Goal: Task Accomplishment & Management: Manage account settings

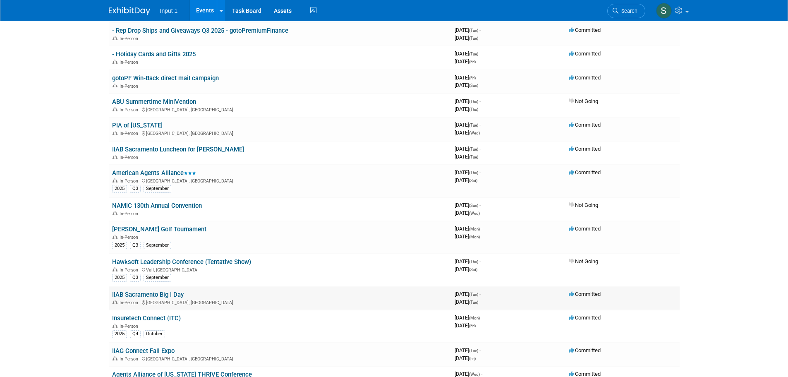
scroll to position [124, 0]
click at [160, 294] on link "IIAB Sacramento Big I Day" at bounding box center [148, 293] width 72 height 7
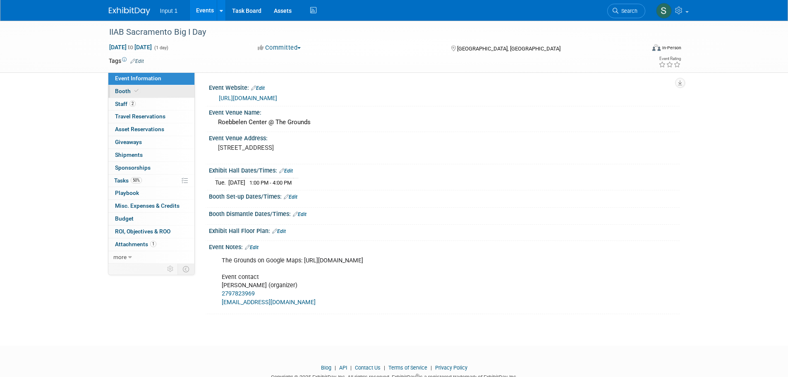
click at [120, 92] on span "Booth" at bounding box center [127, 91] width 25 height 7
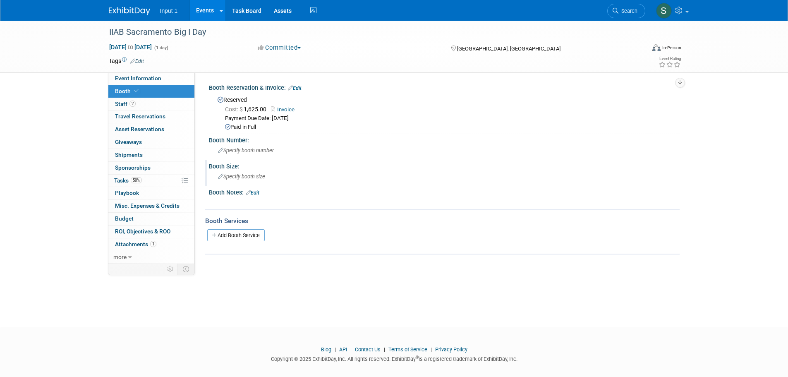
click at [232, 174] on span "Specify booth size" at bounding box center [241, 176] width 47 height 6
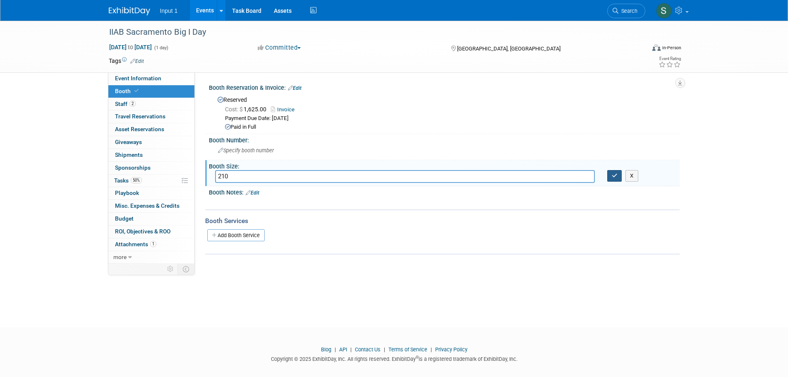
type input "210"
click at [612, 176] on icon "button" at bounding box center [614, 175] width 6 height 5
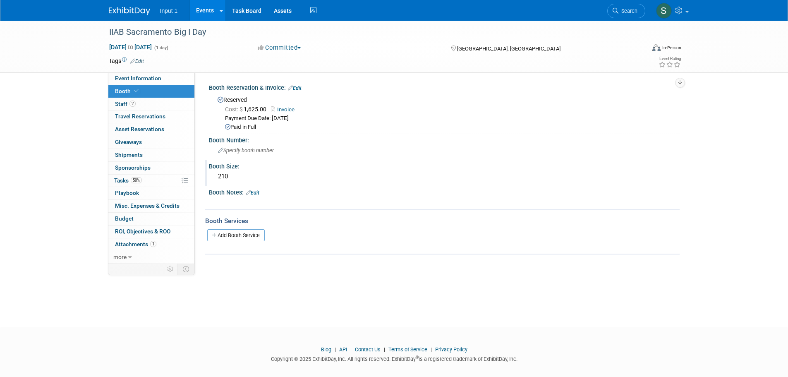
click at [120, 90] on span "Booth" at bounding box center [127, 91] width 25 height 7
click at [128, 74] on link "Event Information" at bounding box center [151, 78] width 86 height 12
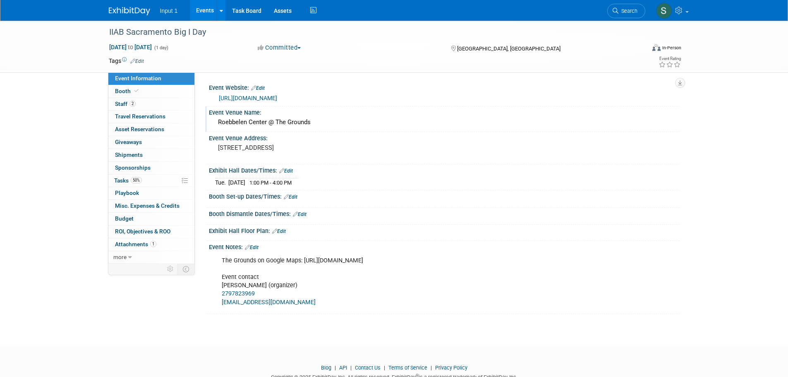
click at [270, 124] on div "Roebbelen Center @ The Grounds" at bounding box center [444, 122] width 458 height 13
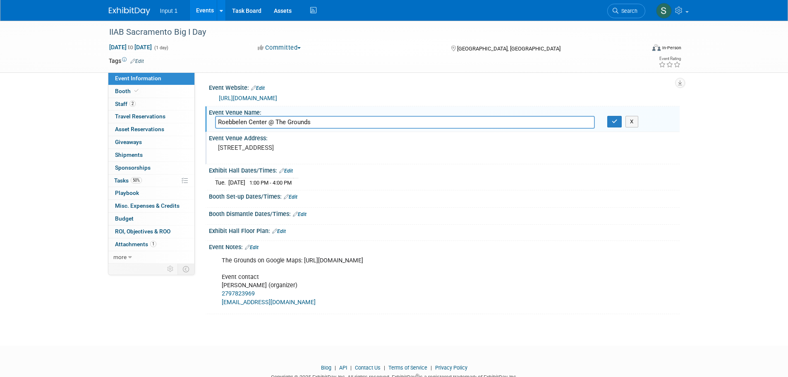
click at [451, 158] on div "Event Venue Address: 700 Event Center Dr, Roseville, CA 95678" at bounding box center [442, 148] width 474 height 32
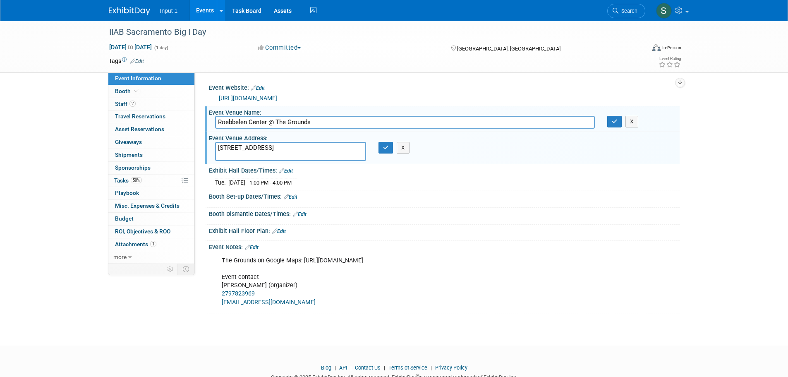
click at [458, 197] on div "Booth Set-up Dates/Times: Edit" at bounding box center [444, 195] width 470 height 11
drag, startPoint x: 679, startPoint y: 311, endPoint x: 662, endPoint y: 308, distance: 17.3
click at [679, 311] on div "Event Information Event Info Booth Booth 2 Staff 2 Staff 0 Travel Reservations …" at bounding box center [394, 167] width 583 height 293
click at [647, 251] on div "The Grounds on Google Maps: https://www.google.com/maps/place/700+Event+Center+…" at bounding box center [443, 252] width 460 height 4
click at [124, 102] on span "Staff 2" at bounding box center [125, 103] width 21 height 7
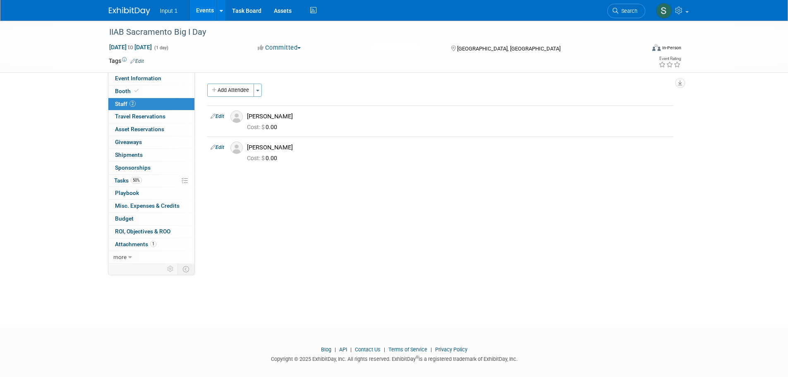
click at [409, 258] on div "Event Website: Edit https://www.iiabsacramento.com/event/october-7th-big-i-day/…" at bounding box center [437, 167] width 485 height 191
click at [123, 88] on span "Booth" at bounding box center [127, 91] width 25 height 7
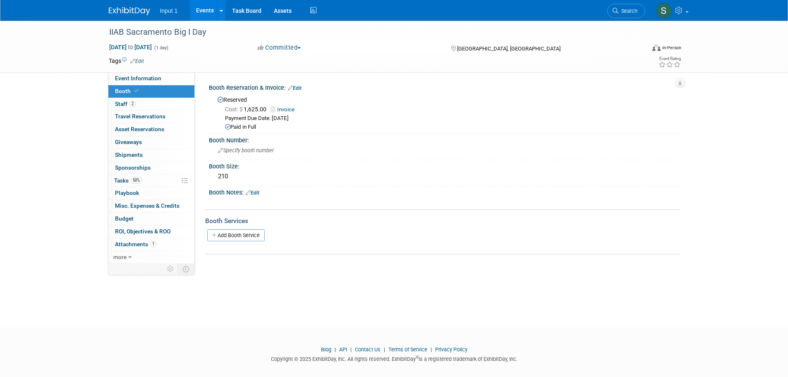
click at [468, 191] on div "Booth Notes: Edit" at bounding box center [444, 191] width 470 height 11
click at [348, 308] on div "IIAB Sacramento Big I Day Oct 7, 2025 to Oct 7, 2025 (1 day) Oct 7, 2025 to Oct…" at bounding box center [394, 166] width 788 height 291
click at [128, 78] on span "Event Information" at bounding box center [138, 78] width 46 height 7
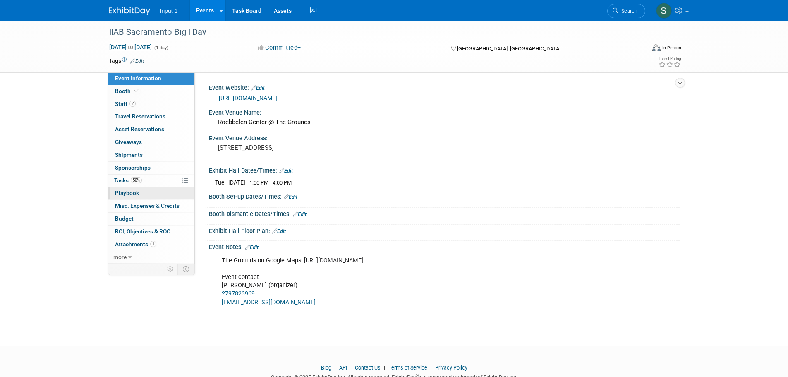
click at [127, 189] on span "Playbook 0" at bounding box center [127, 192] width 24 height 7
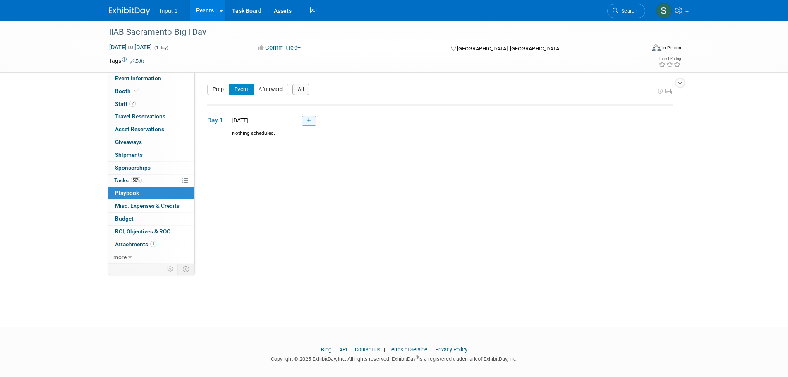
click at [309, 123] on icon at bounding box center [308, 120] width 5 height 5
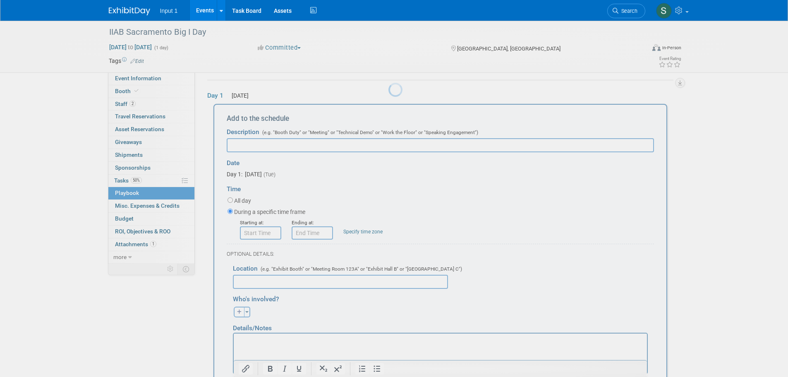
scroll to position [27, 0]
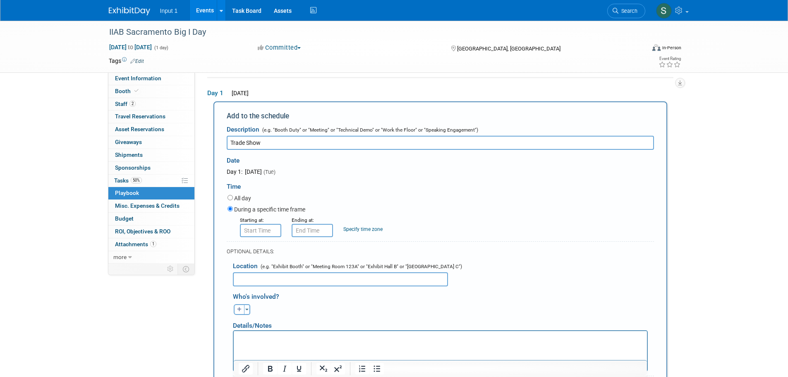
type input "Trade Show"
click at [257, 234] on input "8:00 AM" at bounding box center [260, 230] width 41 height 13
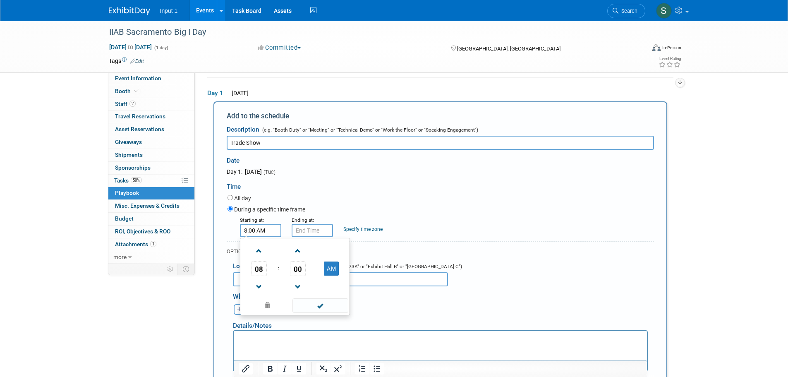
click at [257, 267] on span "08" at bounding box center [259, 268] width 16 height 15
click at [280, 253] on td "01" at bounding box center [281, 251] width 26 height 22
click at [331, 270] on button "AM" at bounding box center [331, 268] width 15 height 14
type input "1:00 PM"
click at [325, 306] on span at bounding box center [320, 305] width 56 height 14
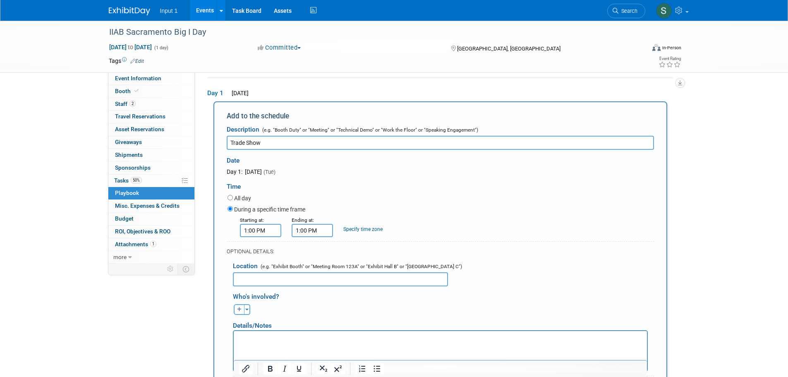
click at [312, 230] on input "1:00 PM" at bounding box center [311, 230] width 41 height 13
click at [308, 257] on span at bounding box center [310, 251] width 14 height 14
type input "4:00 PM"
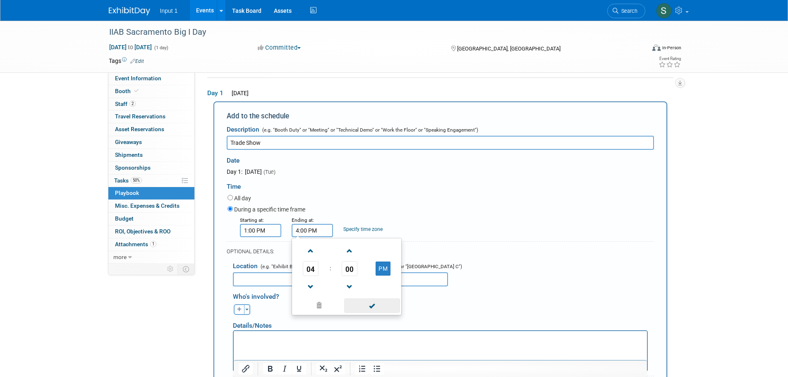
click at [377, 306] on span at bounding box center [372, 305] width 56 height 14
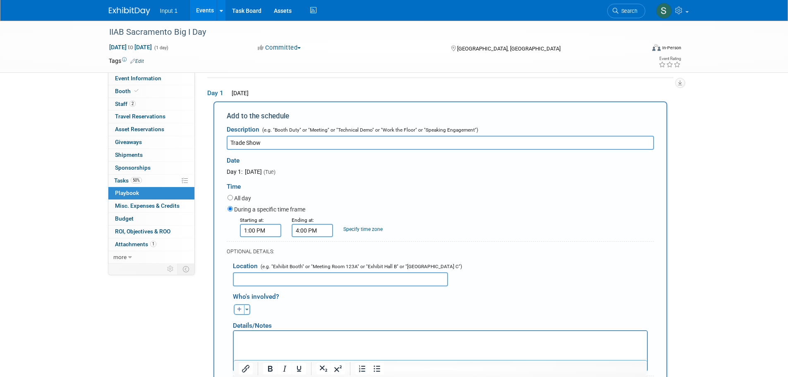
click at [257, 281] on input "text" at bounding box center [340, 279] width 215 height 14
paste input "Roebbelen Center @ The Grounds"
type input "Roebbelen Center @ The Grounds"
click at [245, 310] on span "button" at bounding box center [246, 309] width 3 height 2
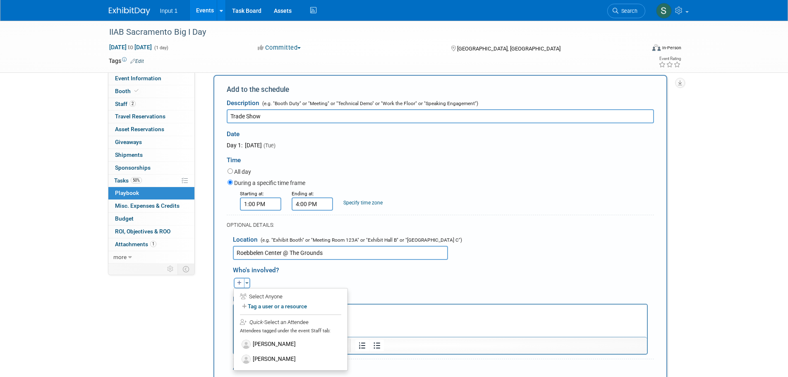
scroll to position [69, 0]
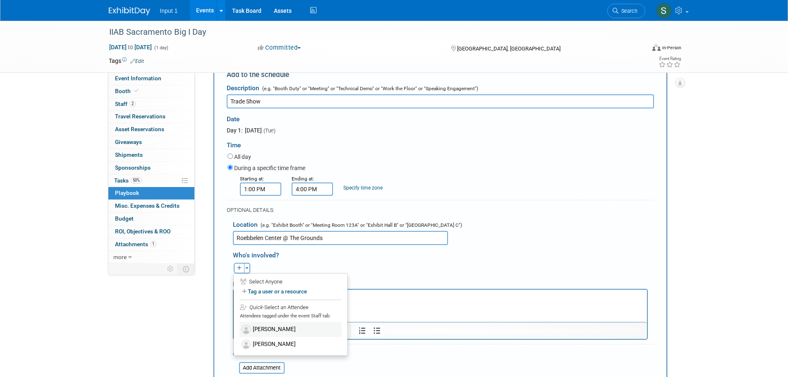
click at [262, 327] on label "Jessica Tang" at bounding box center [290, 329] width 102 height 15
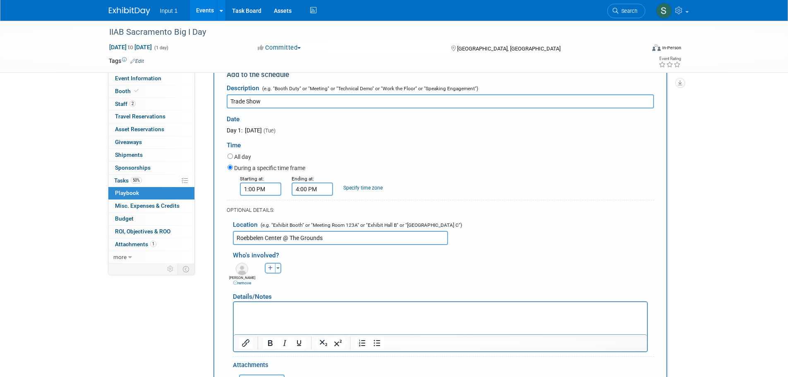
click at [275, 270] on button "button" at bounding box center [270, 268] width 11 height 11
select select
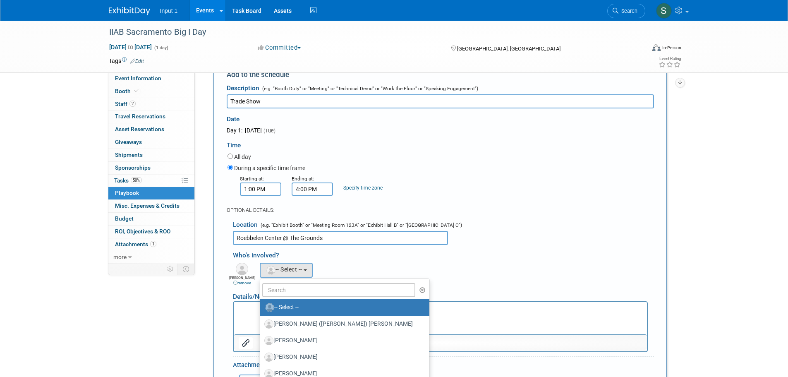
click at [336, 267] on div "Achilles (Kelly) remove AJ remove Alex remove remove remove remove" at bounding box center [443, 272] width 433 height 25
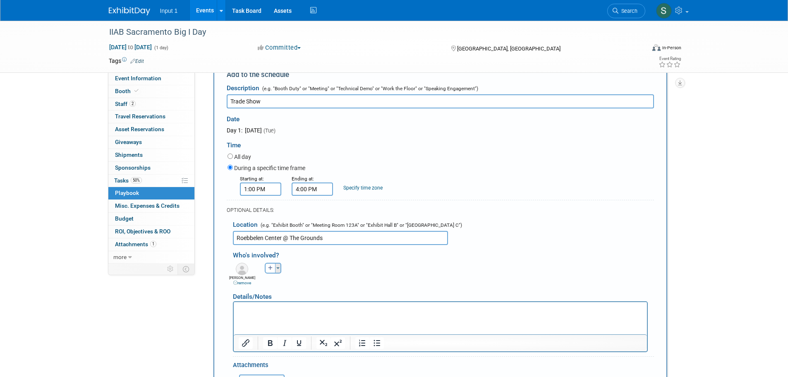
click at [279, 271] on button "Toggle Dropdown" at bounding box center [278, 268] width 6 height 11
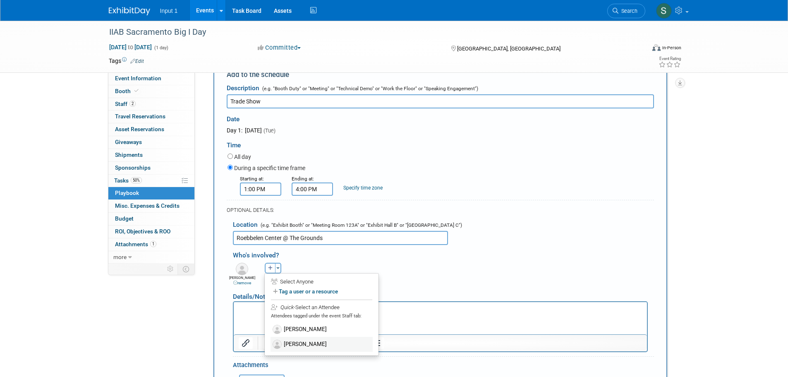
click at [287, 349] on label "Jonathan Darling" at bounding box center [321, 344] width 102 height 15
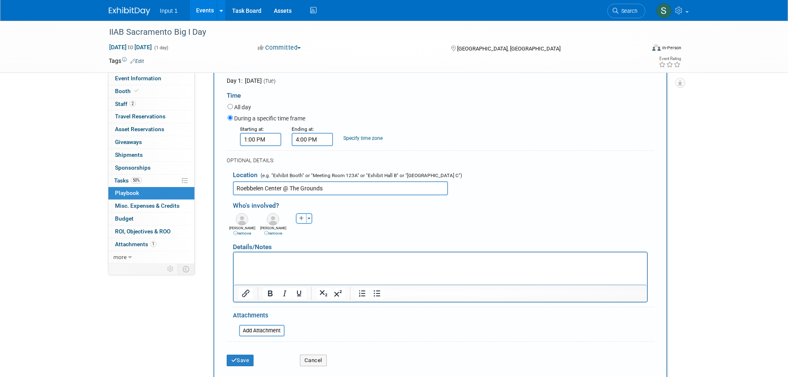
scroll to position [231, 0]
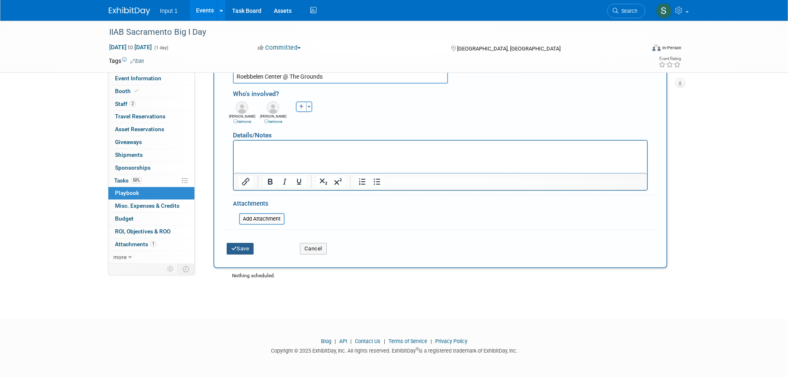
click at [234, 248] on icon "submit" at bounding box center [234, 248] width 6 height 5
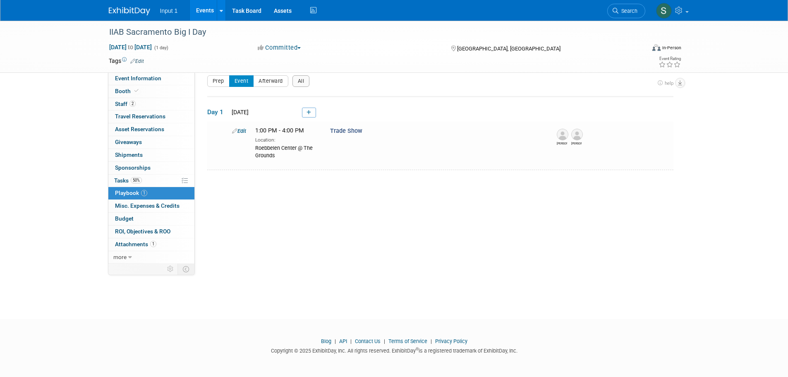
scroll to position [0, 0]
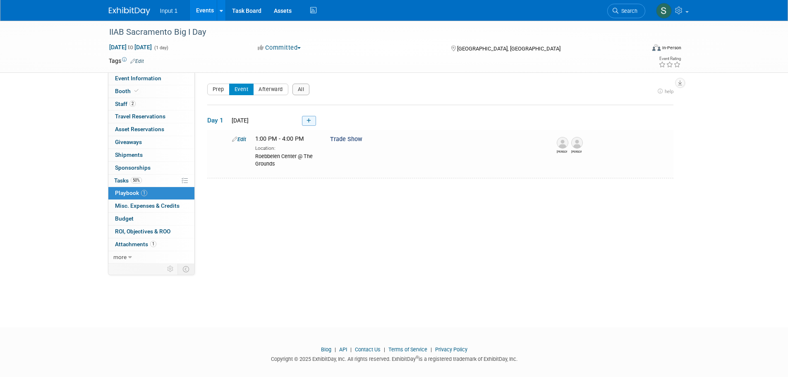
click at [308, 122] on icon at bounding box center [308, 120] width 5 height 5
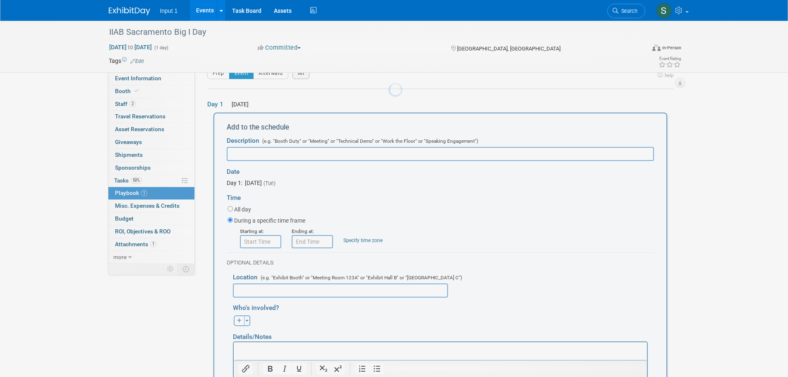
scroll to position [27, 0]
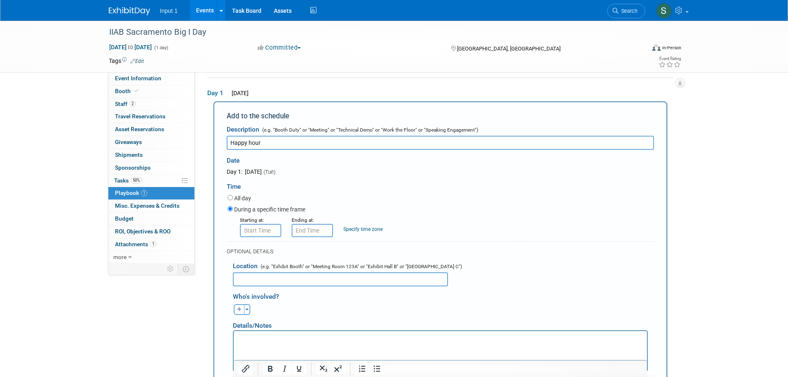
type input "Happy hour"
click at [261, 239] on form "Description (e.g. "Booth Duty" or "Meeting" or "Technical Demo" or "Work the Fl…" at bounding box center [440, 280] width 427 height 318
click at [262, 233] on input "8:00 AM" at bounding box center [260, 230] width 41 height 13
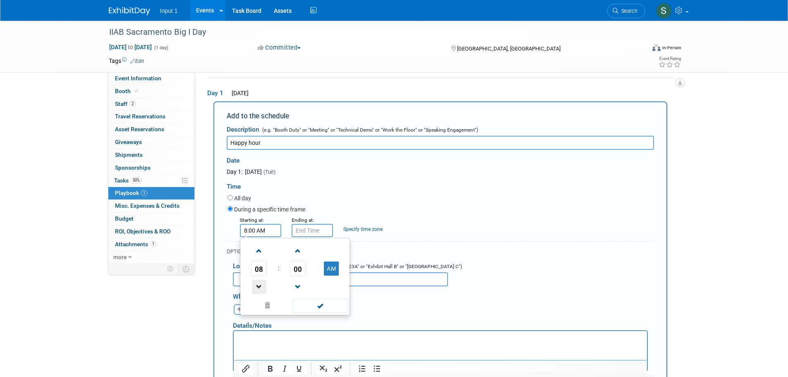
click at [258, 290] on span at bounding box center [259, 286] width 14 height 14
click at [333, 271] on button "AM" at bounding box center [331, 268] width 15 height 14
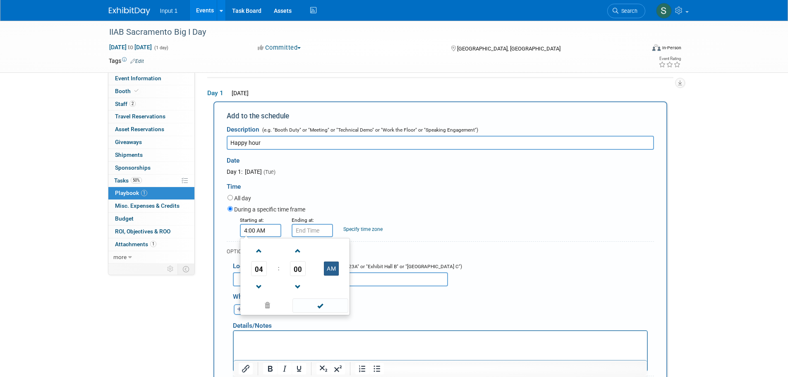
type input "4:00 PM"
click at [312, 306] on span at bounding box center [320, 305] width 56 height 14
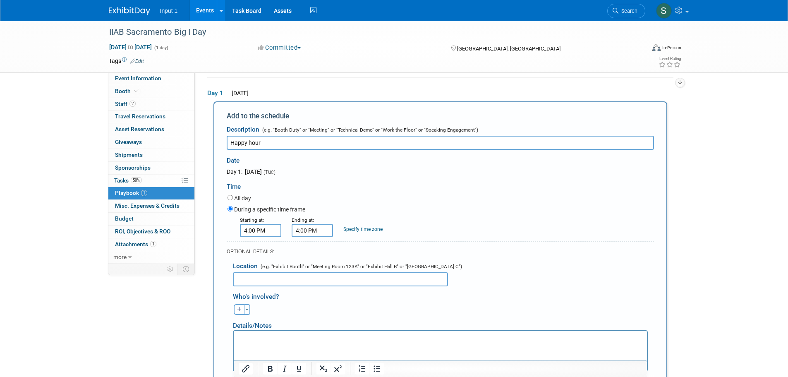
click at [305, 232] on input "4:00 PM" at bounding box center [311, 230] width 41 height 13
click at [308, 252] on span at bounding box center [310, 251] width 14 height 14
type input "6:00 PM"
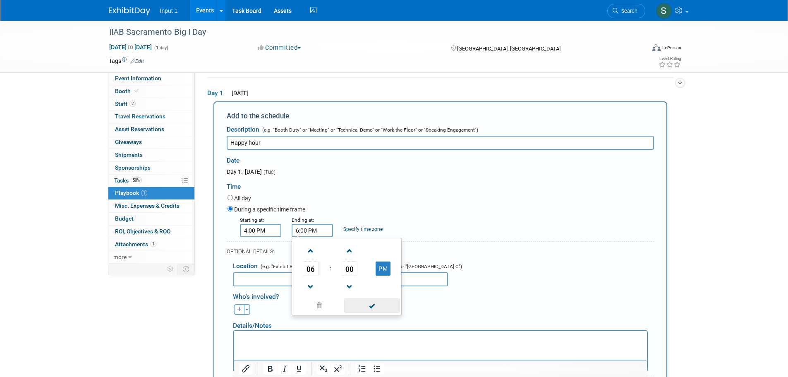
click at [376, 307] on span at bounding box center [372, 305] width 56 height 14
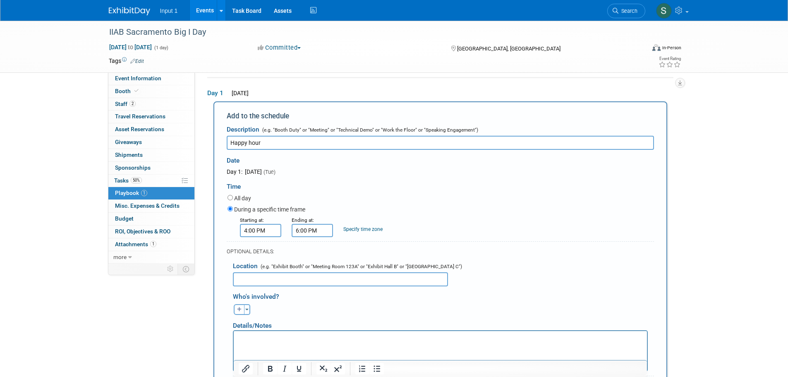
click at [288, 297] on div "Who's involved?" at bounding box center [443, 295] width 421 height 14
click at [242, 278] on input "text" at bounding box center [340, 279] width 215 height 14
paste input "Roebbelen Center @ The Grounds"
type input "Roebbelen Center @ The Grounds"
click at [247, 313] on button "Toggle Dropdown" at bounding box center [247, 309] width 6 height 11
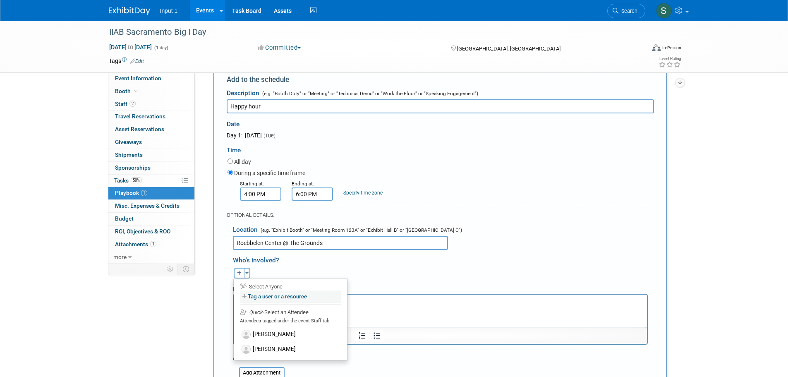
scroll to position [110, 0]
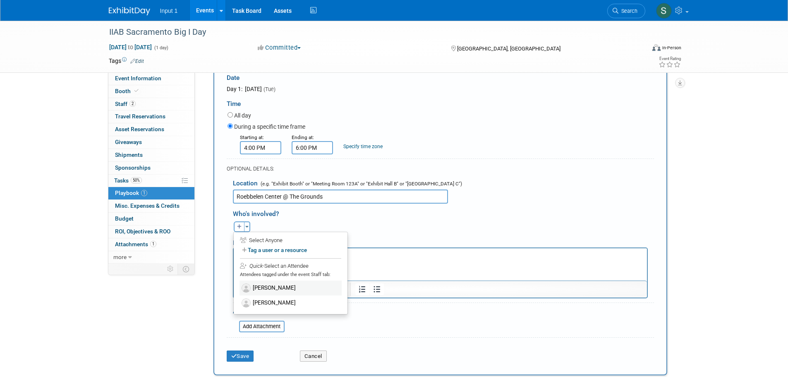
click at [258, 289] on label "Jessica Tang" at bounding box center [290, 287] width 102 height 15
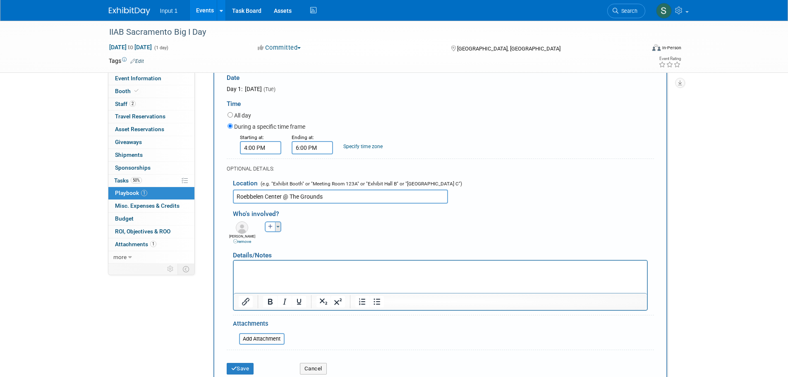
click at [280, 229] on button "Toggle Dropdown" at bounding box center [278, 226] width 6 height 11
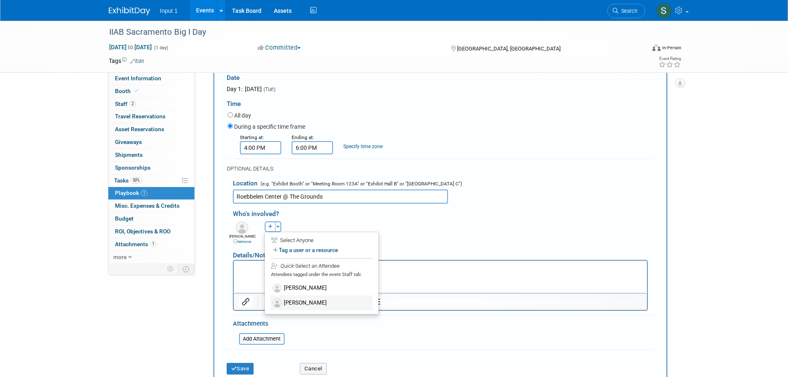
click at [306, 304] on label "Jonathan Darling" at bounding box center [321, 302] width 102 height 15
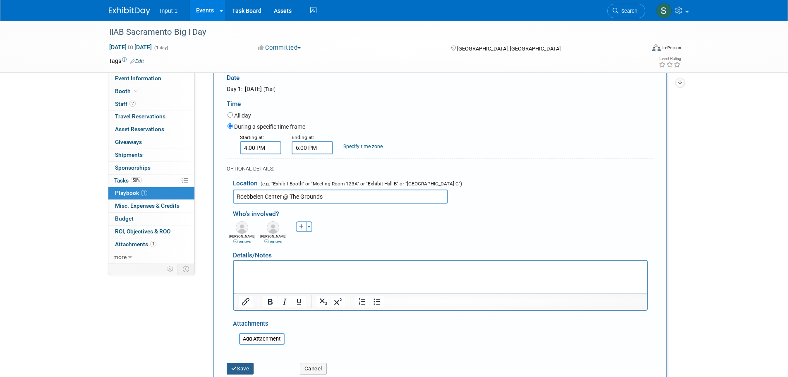
click at [239, 373] on button "Save" at bounding box center [240, 369] width 27 height 12
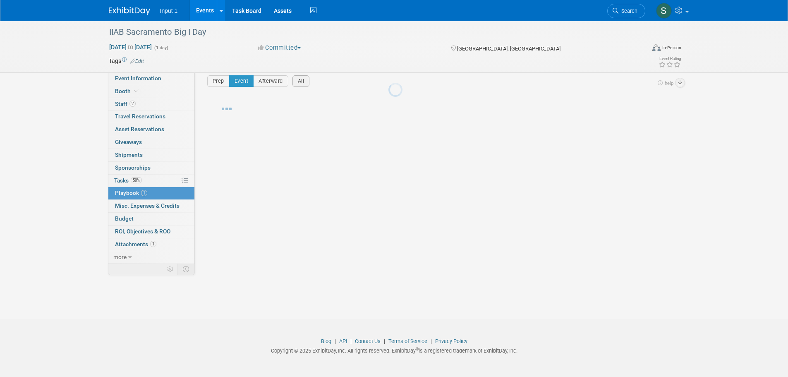
scroll to position [8, 0]
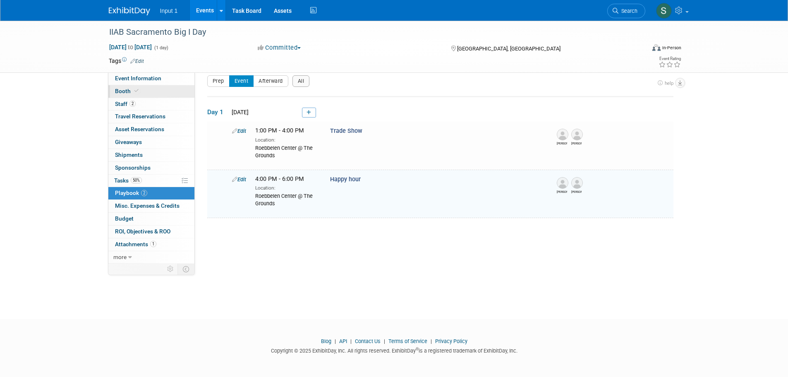
click at [124, 91] on span "Booth" at bounding box center [127, 91] width 25 height 7
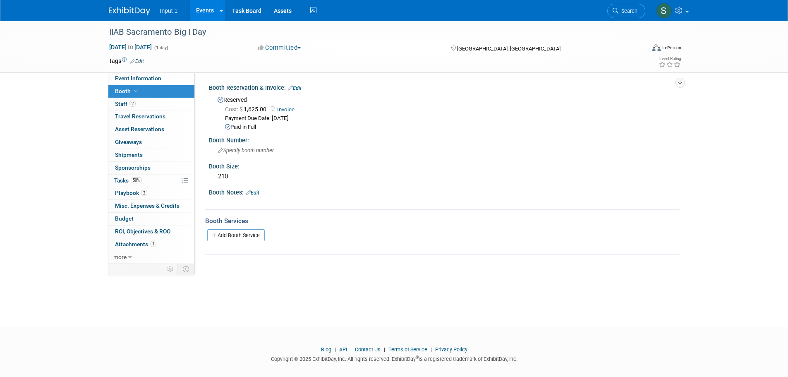
click at [389, 286] on div "IIAB Sacramento Big I Day Oct 7, 2025 to Oct 7, 2025 (1 day) Oct 7, 2025 to Oct…" at bounding box center [394, 166] width 788 height 291
click at [138, 76] on span "Event Information" at bounding box center [138, 78] width 46 height 7
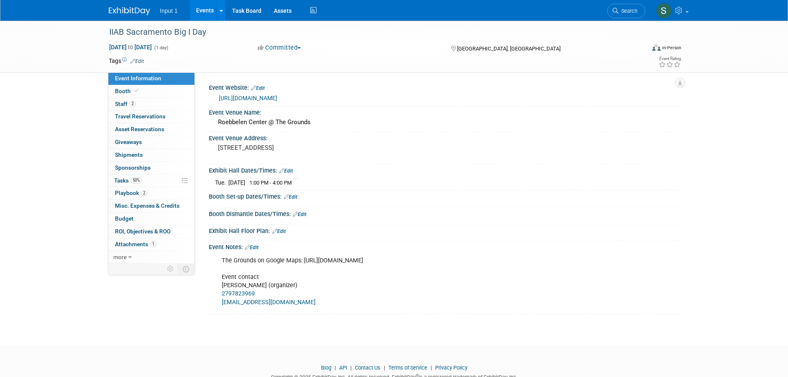
click at [258, 244] on link "Edit" at bounding box center [252, 247] width 14 height 6
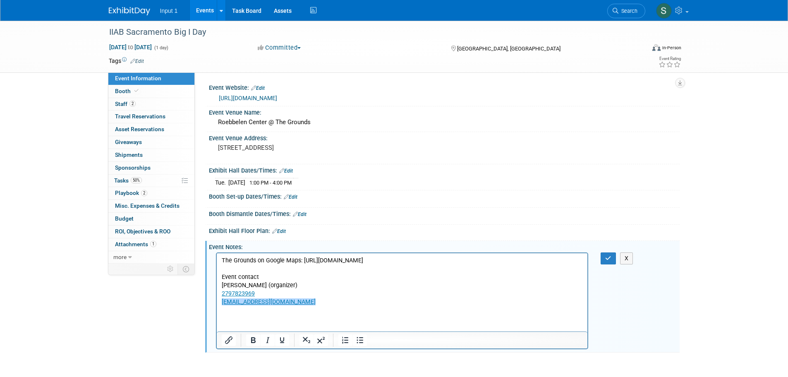
click at [404, 306] on p "The Grounds on Google Maps: https://www.google.com/maps/place/700+Event+Center+…" at bounding box center [401, 281] width 361 height 50
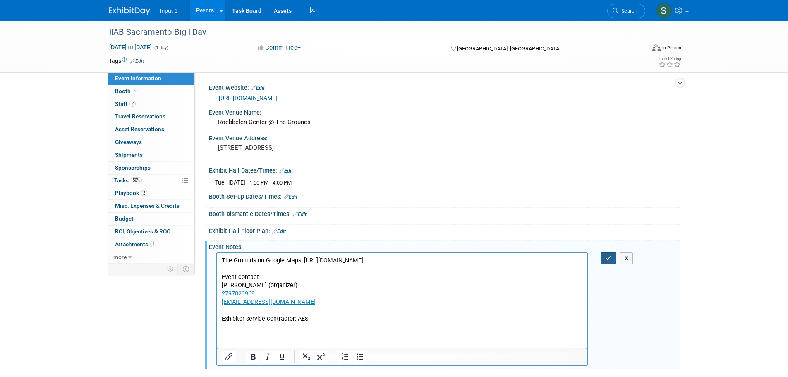
click at [610, 260] on icon "button" at bounding box center [608, 258] width 6 height 6
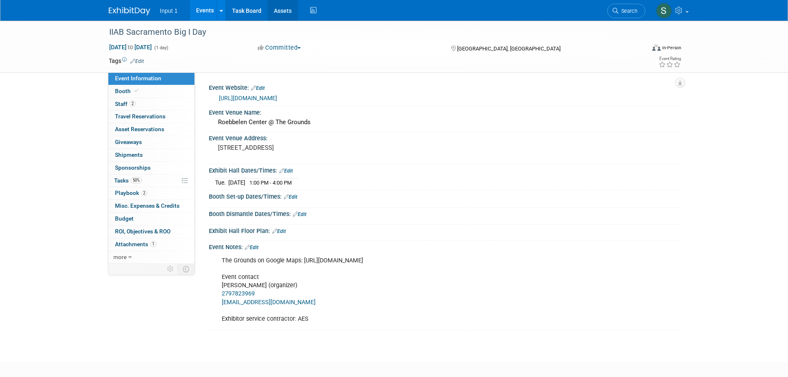
click at [280, 13] on link "Assets" at bounding box center [282, 10] width 30 height 21
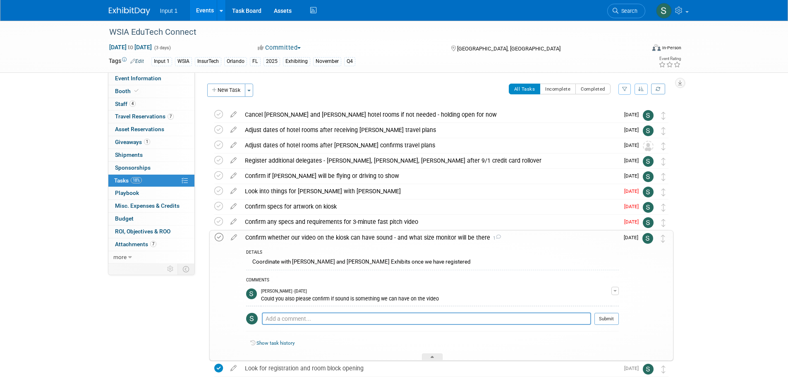
click at [217, 237] on icon at bounding box center [219, 237] width 9 height 9
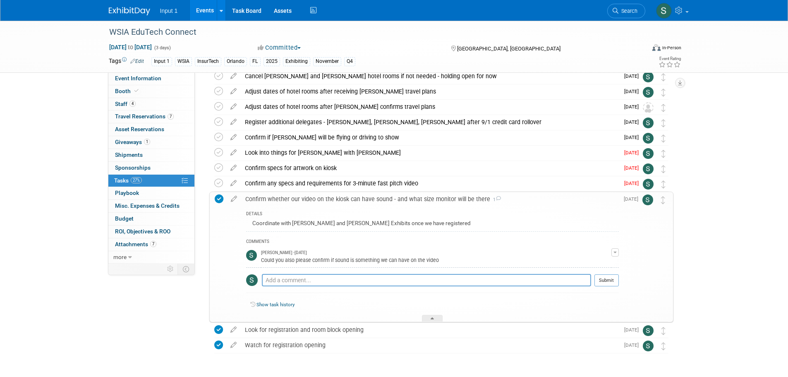
scroll to position [24, 0]
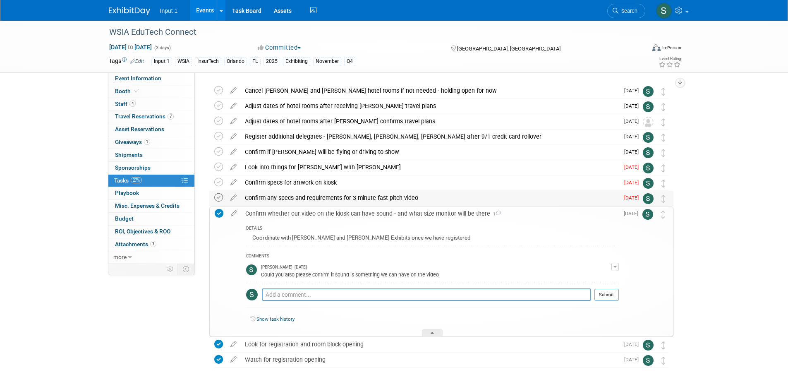
click at [217, 196] on icon at bounding box center [218, 197] width 9 height 9
click at [218, 202] on icon at bounding box center [218, 197] width 9 height 9
click at [220, 216] on icon at bounding box center [219, 213] width 9 height 9
click at [664, 219] on span at bounding box center [663, 217] width 4 height 6
click at [64, 223] on div "WSIA EduTech Connect Nov 12, 2025 to Nov 14, 2025 (3 days) Nov 12, 2025 to Nov …" at bounding box center [394, 207] width 788 height 421
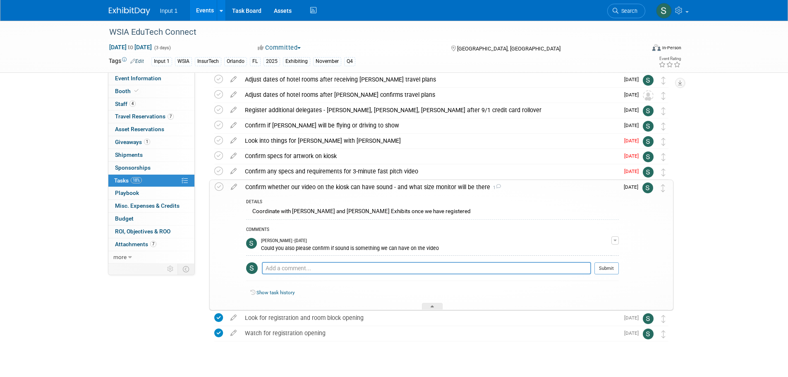
scroll to position [65, 0]
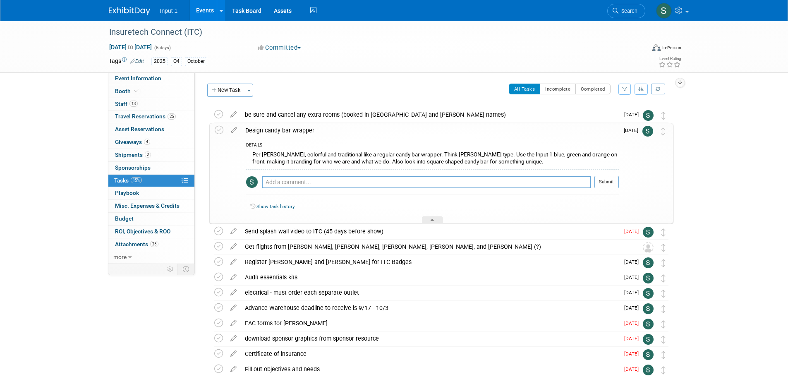
click at [756, 190] on div "Insuretech Connect (ITC) Oct 13, 2025 to Oct 17, 2025 (5 days) Oct 13, 2025 to …" at bounding box center [394, 285] width 788 height 529
click at [723, 216] on div "Insuretech Connect (ITC) Oct 13, 2025 to Oct 17, 2025 (5 days) Oct 13, 2025 to …" at bounding box center [394, 285] width 788 height 529
click at [722, 215] on div "Insuretech Connect (ITC) Oct 13, 2025 to Oct 17, 2025 (5 days) Oct 13, 2025 to …" at bounding box center [394, 285] width 788 height 529
click at [647, 133] on img at bounding box center [647, 131] width 11 height 11
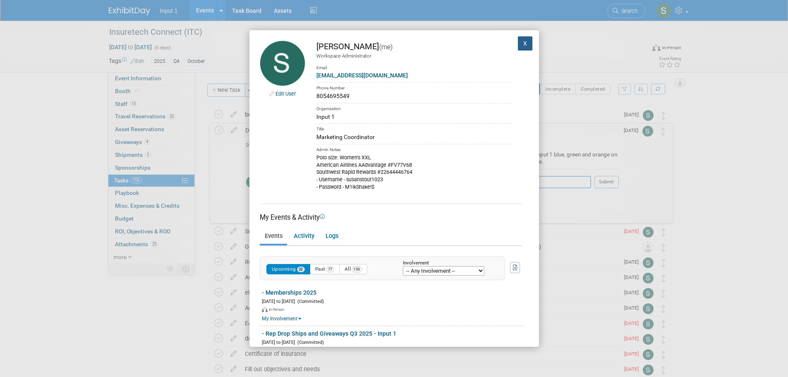
click at [522, 41] on button "X" at bounding box center [525, 43] width 15 height 14
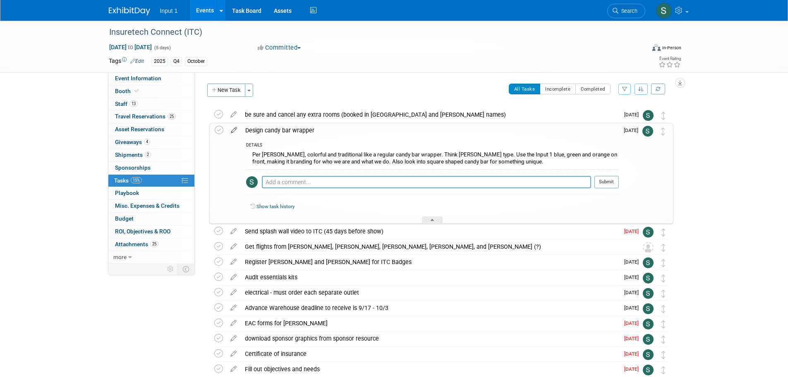
click at [234, 130] on icon at bounding box center [234, 128] width 14 height 10
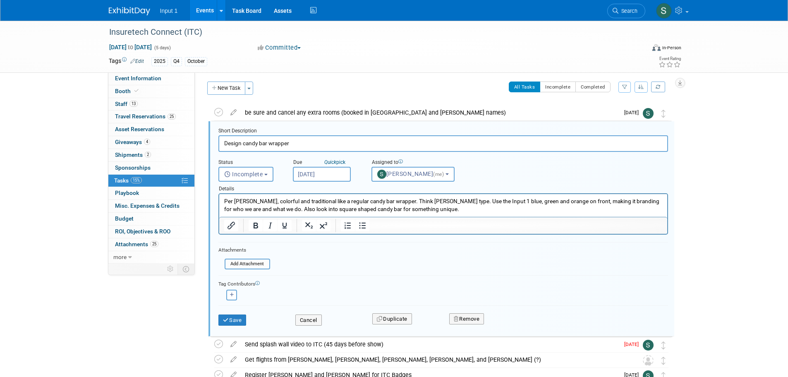
click at [313, 174] on input "Aug 29, 2025" at bounding box center [322, 174] width 58 height 15
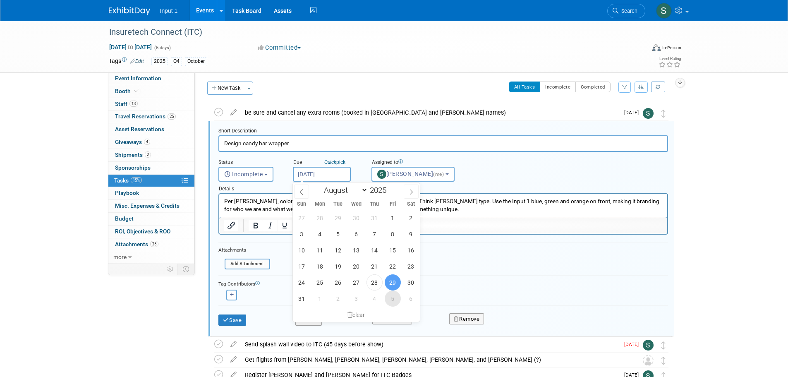
scroll to position [43, 0]
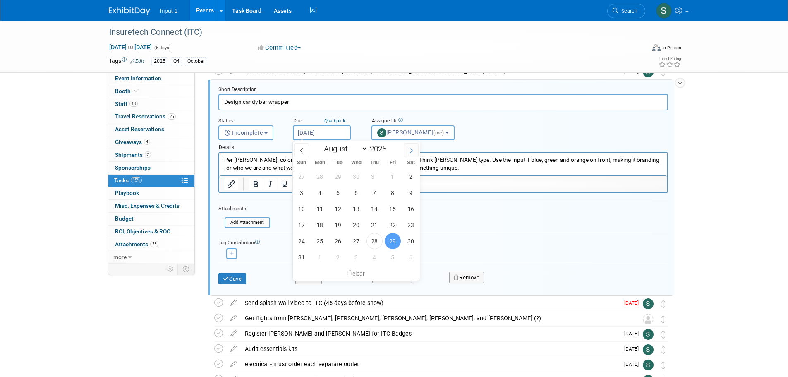
click at [413, 150] on icon at bounding box center [411, 151] width 6 height 6
select select "8"
click at [354, 194] on span "10" at bounding box center [356, 192] width 16 height 16
type input "Sep 10, 2025"
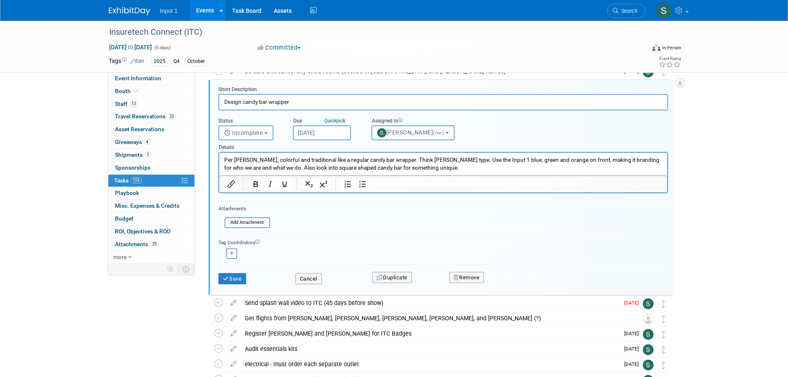
click at [678, 160] on div "Event Website: Edit https://vegas.insuretechconnect.com/ Event Venue Name: Mand…" at bounding box center [437, 124] width 485 height 191
click at [235, 282] on button "Save" at bounding box center [232, 279] width 28 height 12
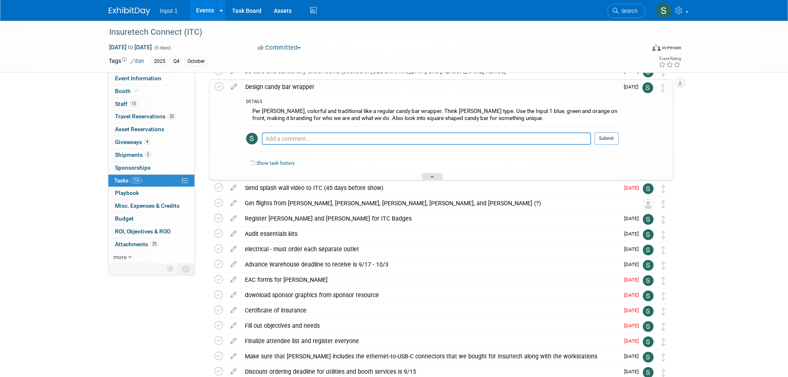
click at [429, 176] on div at bounding box center [432, 176] width 21 height 7
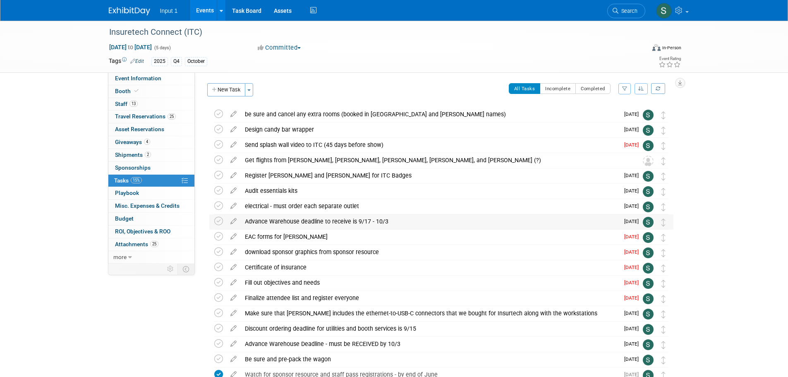
scroll to position [0, 0]
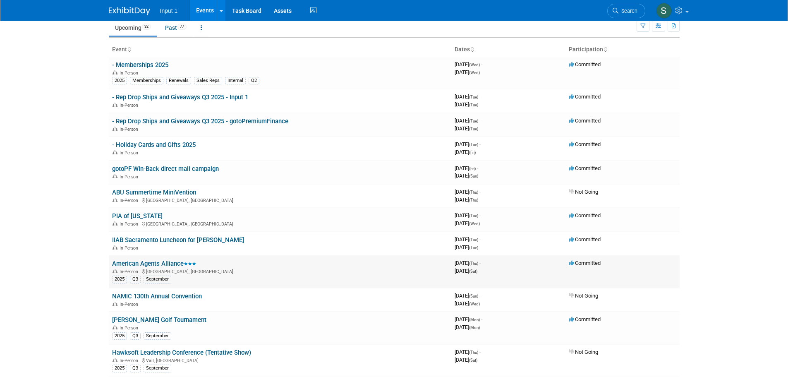
scroll to position [83, 0]
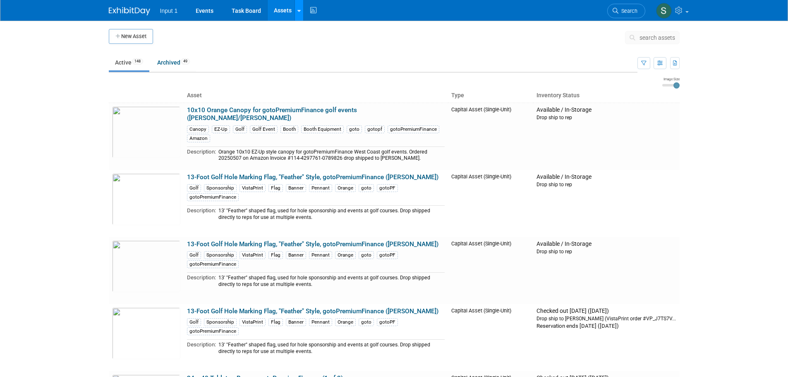
click at [300, 19] on link at bounding box center [298, 10] width 9 height 21
click at [306, 40] on icon at bounding box center [305, 41] width 8 height 6
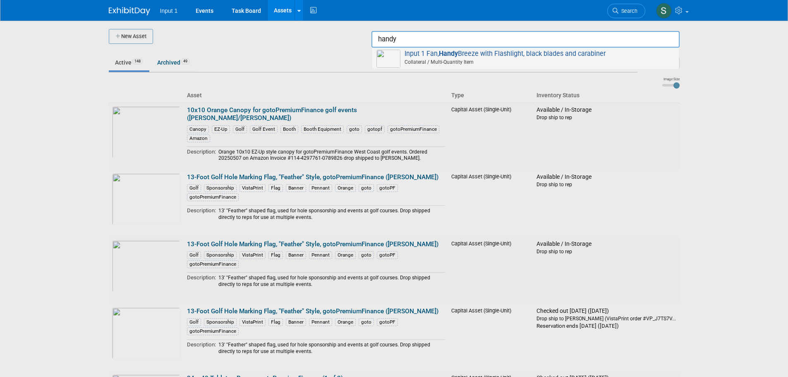
click at [514, 57] on span "Input 1 Fan, Handy Breeze with Flashlight, black blades and carabiner Collatera…" at bounding box center [525, 58] width 298 height 17
type input "Input 1 Fan, Handy Breeze with Flashlight, black blades and carabiner"
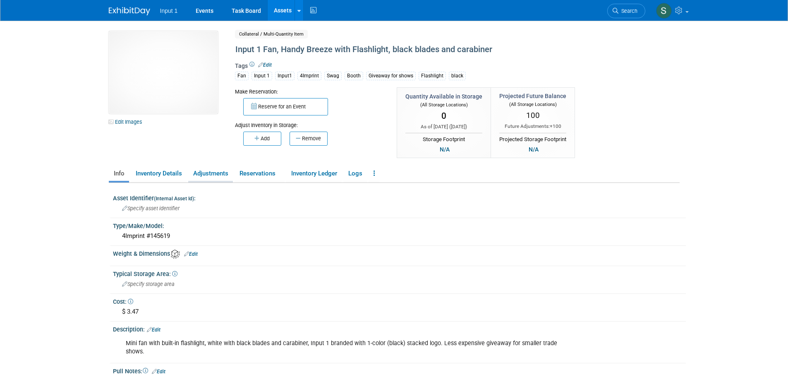
click at [212, 172] on link "Adjustments" at bounding box center [210, 173] width 45 height 14
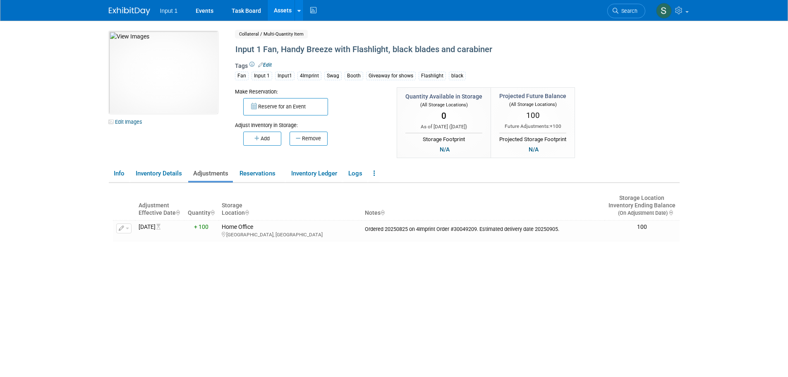
click at [702, 253] on body "Input 1 Events Task Board Assets New Asset Search Assets" at bounding box center [394, 188] width 788 height 377
drag, startPoint x: 757, startPoint y: 290, endPoint x: 751, endPoint y: 288, distance: 6.0
click at [757, 290] on body "Input 1 Events Task Board Assets New Asset Search Assets" at bounding box center [394, 188] width 788 height 377
click at [299, 15] on link at bounding box center [298, 10] width 9 height 21
click at [308, 44] on link "Search Assets" at bounding box center [331, 42] width 73 height 12
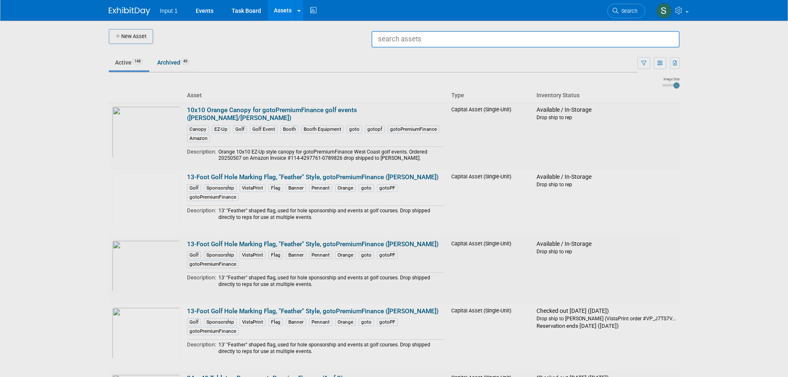
click at [423, 45] on input "text" at bounding box center [525, 39] width 308 height 17
click at [509, 59] on span "Collateral / Multi-Quantity Item" at bounding box center [527, 61] width 296 height 7
type input "Bamboo Coaster, 4x4, with soft-touch feet, Input1"
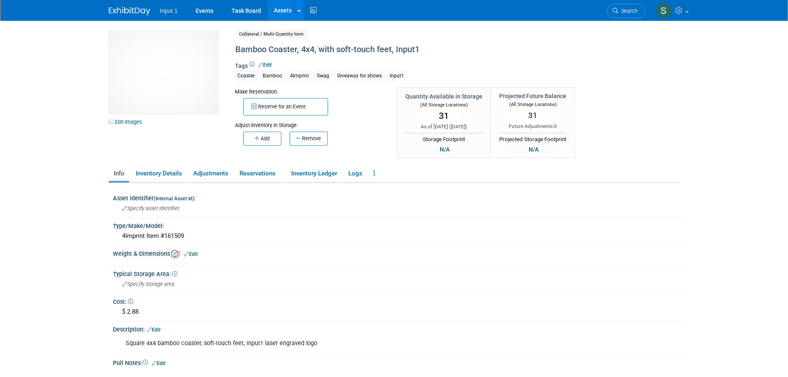
click at [640, 120] on div "10049746-10721112-544e43f6-b970-4896-bd23-16d49cff7b1d.jpg Edit Images Collater…" at bounding box center [394, 95] width 583 height 129
click at [254, 174] on link "Reservations" at bounding box center [259, 173] width 50 height 14
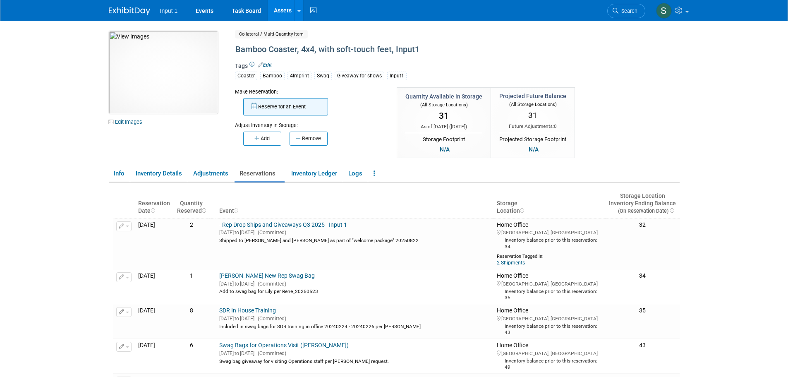
click at [291, 108] on button "Reserve for an Event" at bounding box center [285, 106] width 85 height 17
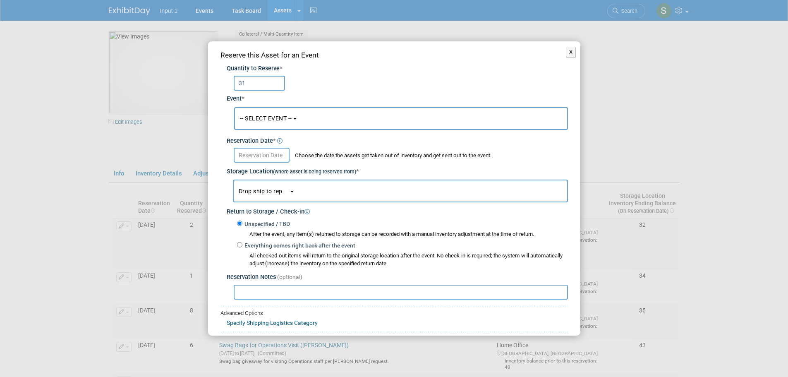
type input "31"
click at [270, 122] on button "-- SELECT EVENT --" at bounding box center [401, 118] width 334 height 23
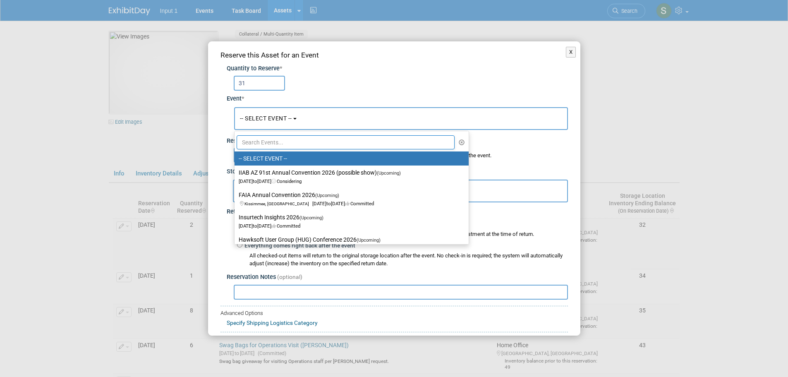
click at [268, 145] on input "text" at bounding box center [345, 142] width 218 height 14
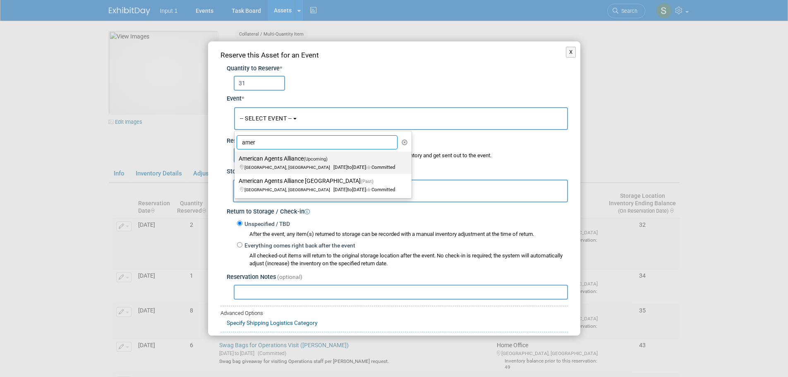
type input "amer"
click at [273, 162] on label "American Agents Alliance (Upcoming) [GEOGRAPHIC_DATA], [GEOGRAPHIC_DATA] [DATE]…" at bounding box center [321, 162] width 165 height 19
click at [236, 161] on input "American Agents Alliance (Upcoming) [GEOGRAPHIC_DATA], [GEOGRAPHIC_DATA] [DATE]…" at bounding box center [232, 158] width 5 height 5
select select "11130381"
select select "8"
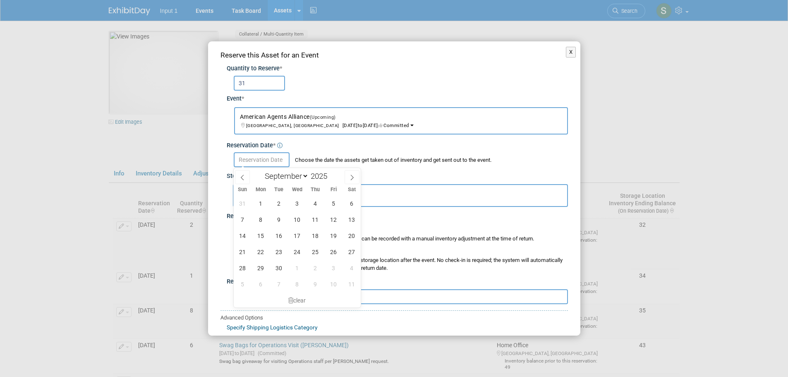
click at [260, 161] on input "text" at bounding box center [262, 159] width 56 height 15
click at [259, 220] on span "8" at bounding box center [261, 219] width 16 height 16
type input "Sep 8, 2025"
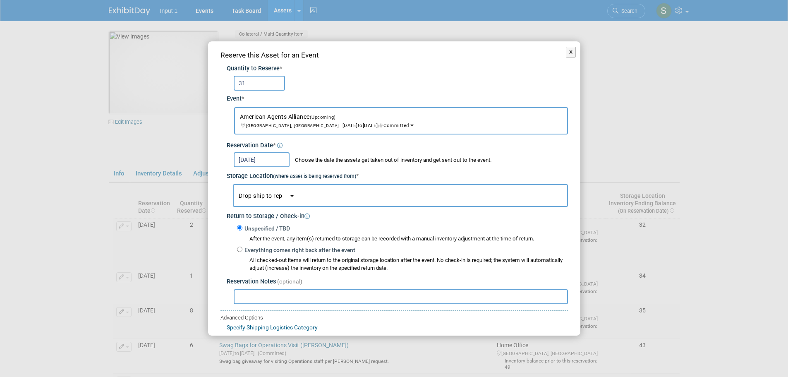
click at [266, 161] on input "Sep 8, 2025" at bounding box center [262, 159] width 56 height 15
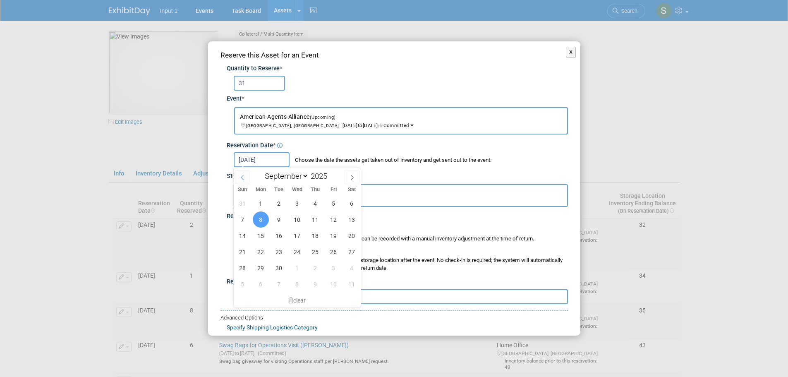
click at [242, 178] on icon at bounding box center [242, 177] width 6 height 6
select select "7"
click at [314, 266] on span "28" at bounding box center [315, 268] width 16 height 16
type input "Aug 28, 2025"
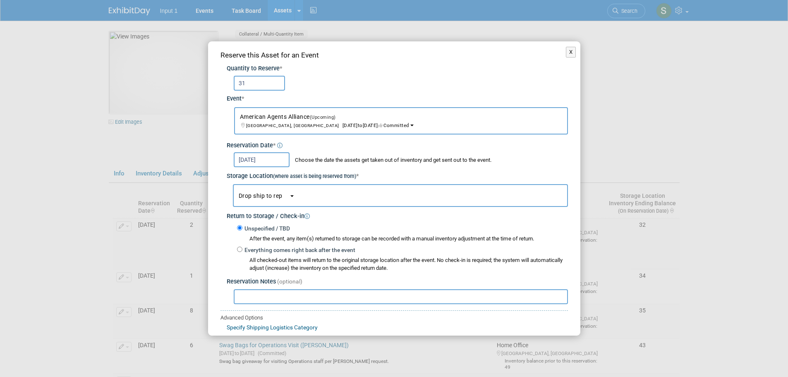
click at [270, 197] on span "Drop ship to rep" at bounding box center [264, 195] width 50 height 7
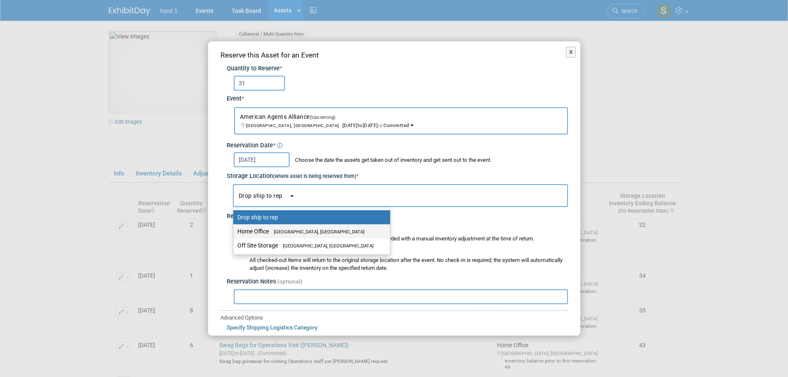
click at [265, 229] on label "Home Office [GEOGRAPHIC_DATA], [GEOGRAPHIC_DATA]" at bounding box center [309, 231] width 144 height 11
click at [234, 229] on input "Home Office [GEOGRAPHIC_DATA], [GEOGRAPHIC_DATA]" at bounding box center [231, 231] width 5 height 5
select select "11223761"
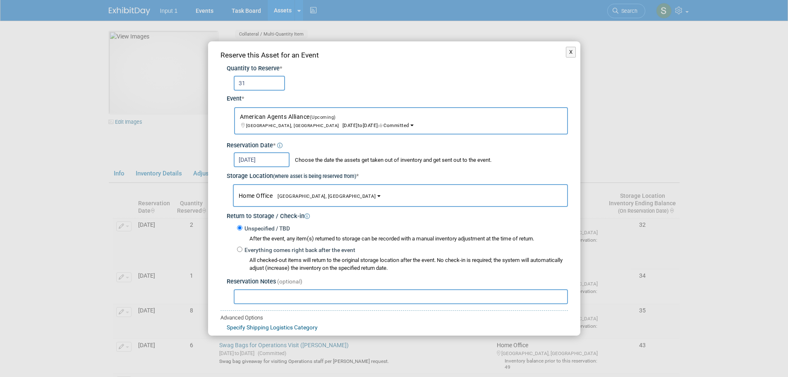
click at [273, 299] on input "text" at bounding box center [401, 296] width 334 height 15
type input "s"
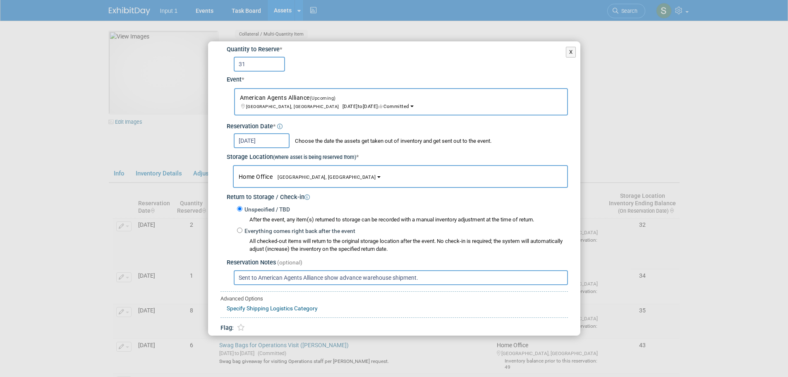
scroll to position [49, 0]
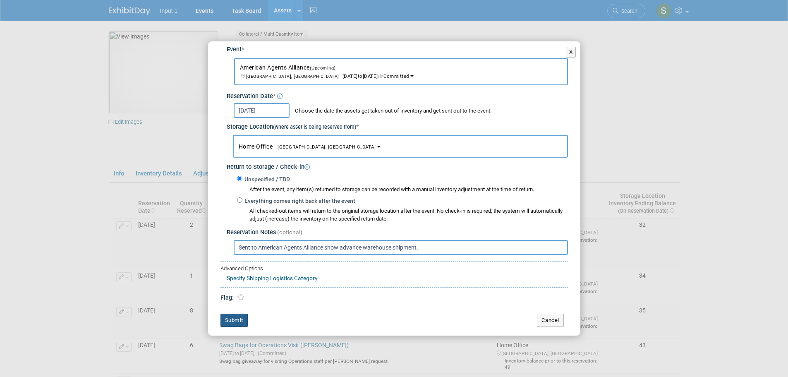
type input "Sent to American Agents Alliance show advance warehouse shipment."
click at [234, 320] on button "Submit" at bounding box center [233, 319] width 27 height 13
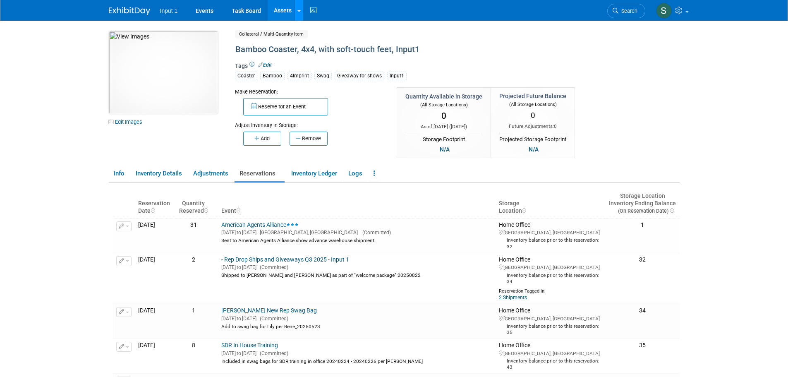
click at [298, 12] on icon at bounding box center [298, 10] width 3 height 5
click at [306, 41] on icon at bounding box center [305, 41] width 8 height 6
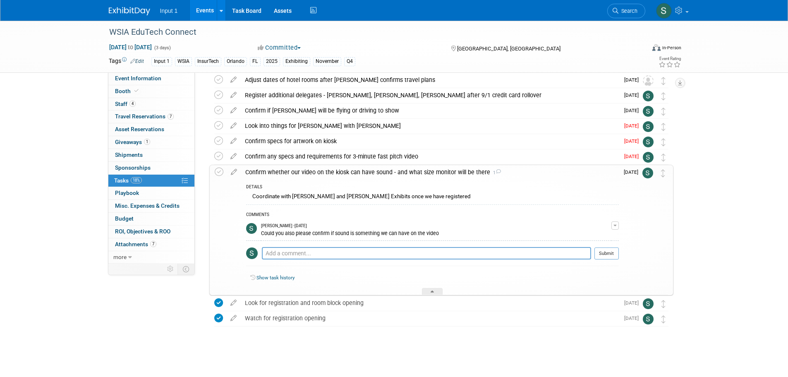
click at [202, 13] on link "Events" at bounding box center [205, 10] width 30 height 21
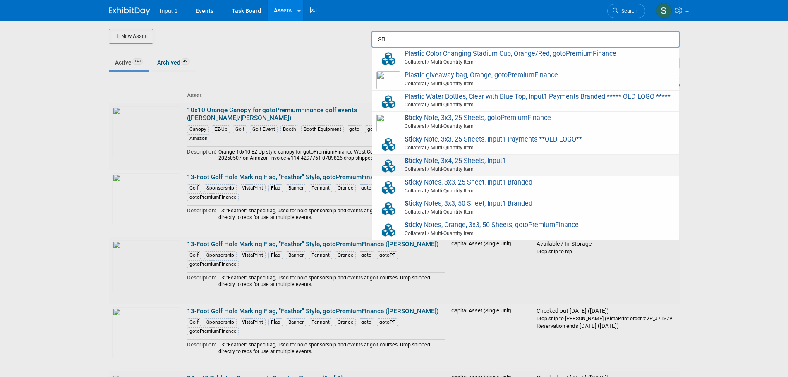
click at [490, 163] on span "Sti cky Note, 3x4, 25 Sheets, Input1 Collateral / Multi-Quantity Item" at bounding box center [525, 165] width 298 height 17
type input "Sticky Note, 3x4, 25 Sheets, Input1"
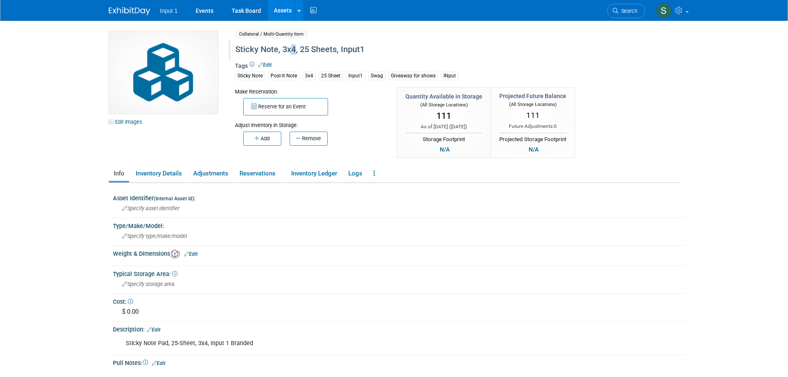
click at [291, 51] on div "Sticky Note, 3x4, 25 Sheets, Input1" at bounding box center [421, 49] width 379 height 15
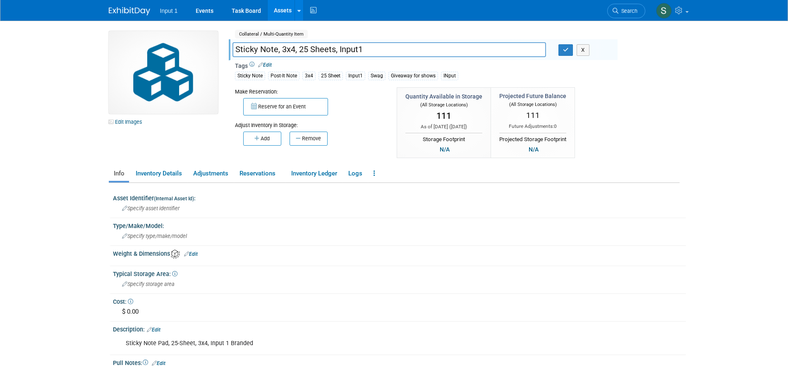
click at [291, 48] on input "Sticky Note, 3x4, 25 Sheets, Input1" at bounding box center [388, 49] width 313 height 14
type input "Sticky Note, 3x4, 25 Sheets, Input1"
click at [645, 146] on div "Edit Images Collateral / Multi-Quantity Item Shared Sticky Note, 3x4, 25 Sheets…" at bounding box center [394, 95] width 583 height 129
click at [282, 110] on button "Reserve for an Event" at bounding box center [285, 106] width 85 height 17
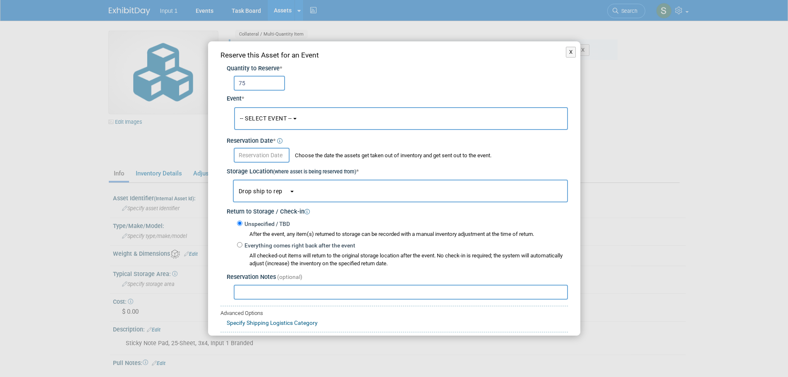
type input "75"
click at [283, 123] on button "-- SELECT EVENT --" at bounding box center [401, 118] width 334 height 23
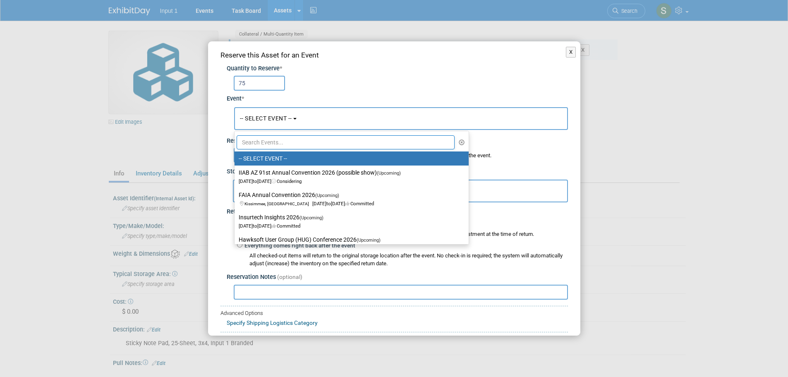
click at [267, 143] on input "text" at bounding box center [345, 142] width 218 height 14
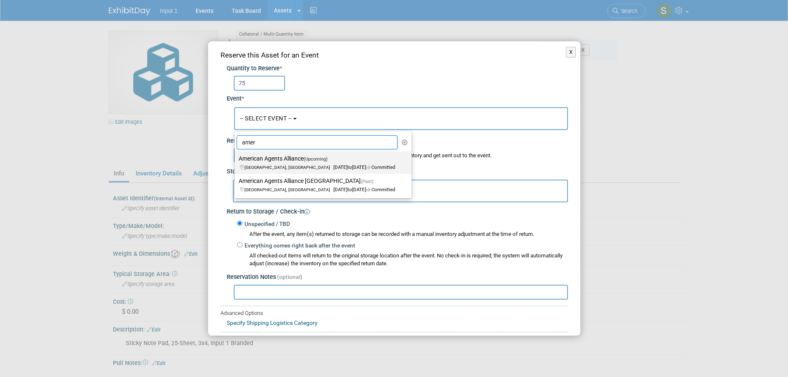
type input "amer"
click at [281, 158] on label "American Agents Alliance (Upcoming) [GEOGRAPHIC_DATA], [GEOGRAPHIC_DATA] [DATE]…" at bounding box center [321, 162] width 165 height 19
click at [236, 158] on input "American Agents Alliance (Upcoming) [GEOGRAPHIC_DATA], [GEOGRAPHIC_DATA] [DATE]…" at bounding box center [232, 158] width 5 height 5
select select "11130381"
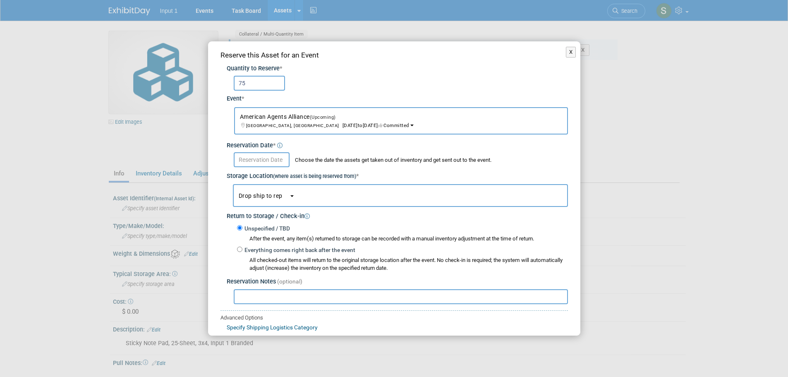
click at [265, 154] on input "text" at bounding box center [262, 159] width 56 height 15
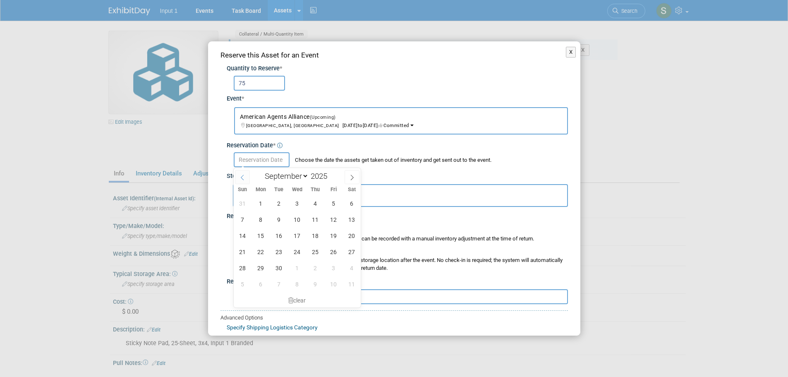
click at [241, 180] on icon at bounding box center [242, 177] width 6 height 6
select select "7"
click at [313, 269] on span "28" at bounding box center [315, 268] width 16 height 16
type input "Aug 28, 2025"
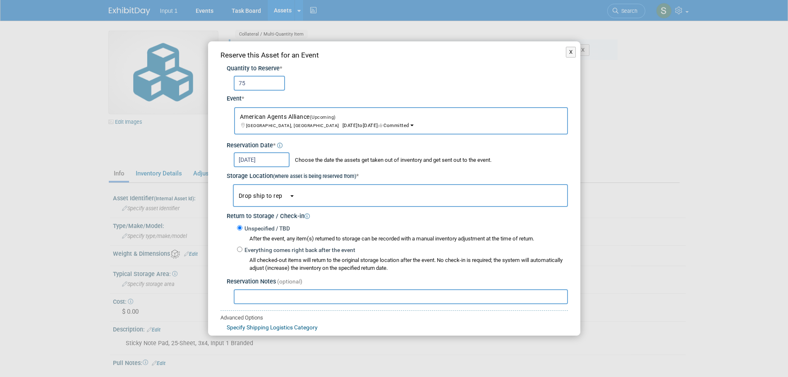
click at [263, 293] on input "text" at bounding box center [401, 296] width 334 height 15
type input "S"
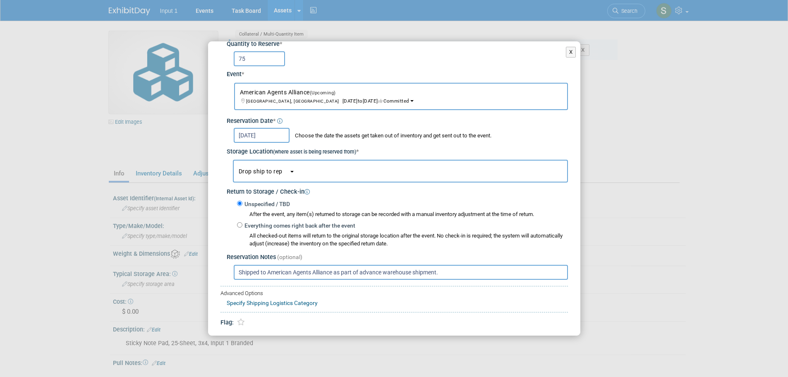
scroll to position [49, 0]
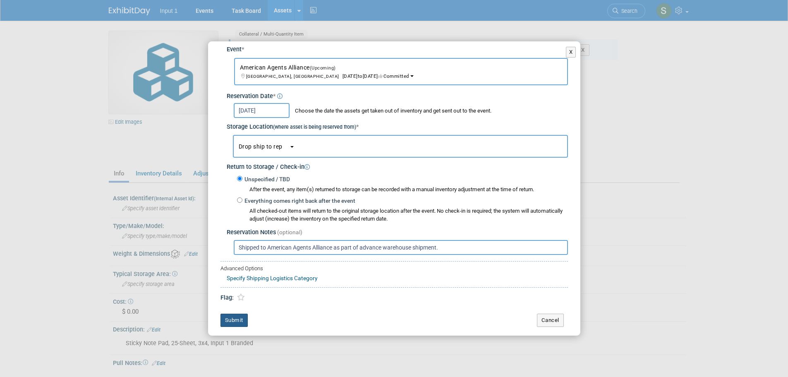
type input "Shipped to American Agents Alliance as part of advance warehouse shipment."
click at [229, 320] on button "Submit" at bounding box center [233, 319] width 27 height 13
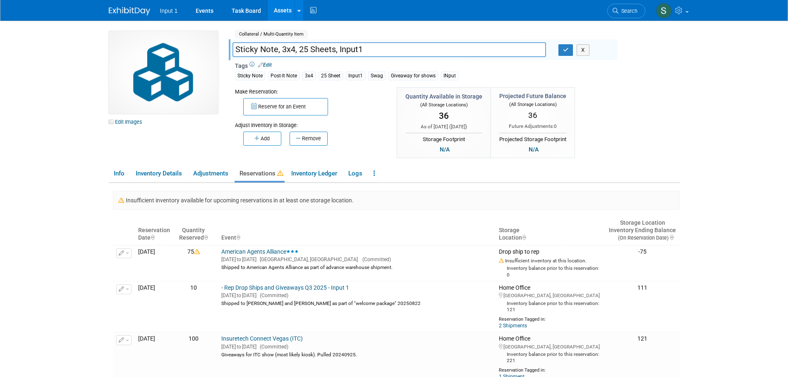
click at [667, 95] on div "Edit Images Collateral / Multi-Quantity Item Shared Sticky Note, 3x4, 25 Sheets…" at bounding box center [394, 95] width 583 height 129
click at [297, 14] on div at bounding box center [298, 10] width 3 height 8
click at [310, 42] on link "Search Assets" at bounding box center [331, 42] width 73 height 12
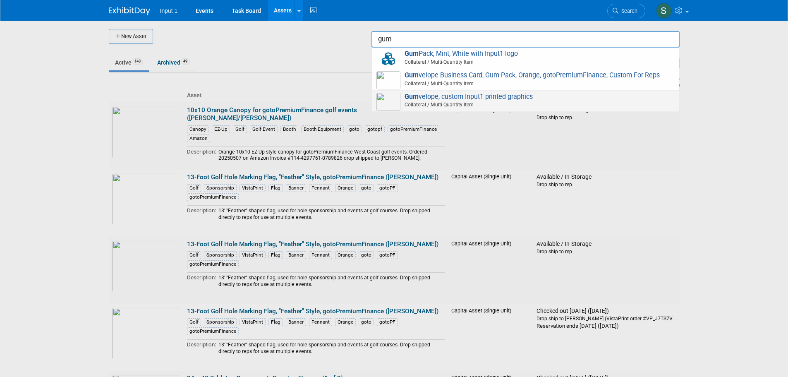
click at [464, 100] on span "Gum velope, custom Input1 printed graphics Collateral / Multi-Quantity Item" at bounding box center [525, 101] width 298 height 17
type input "Gumvelope, custom Input1 printed graphics"
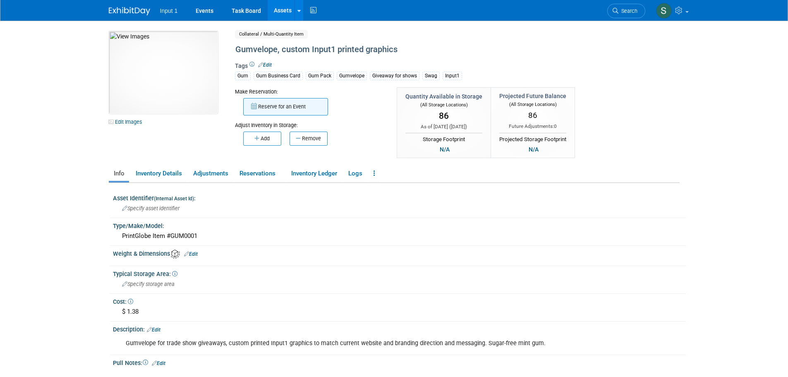
click at [270, 107] on button "Reserve for an Event" at bounding box center [285, 106] width 85 height 17
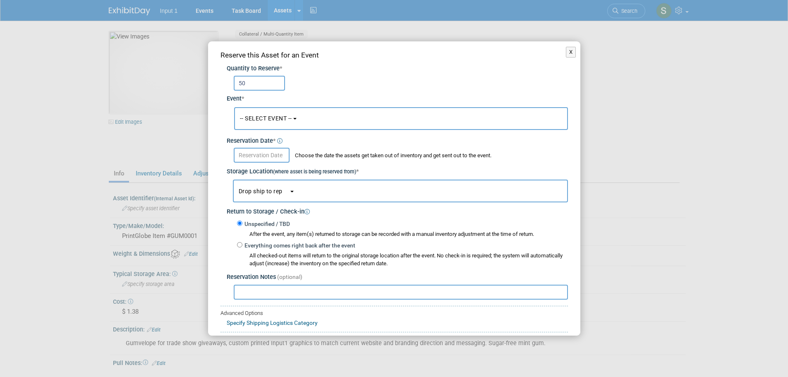
type input "50"
click at [250, 119] on span "-- SELECT EVENT --" at bounding box center [266, 118] width 52 height 7
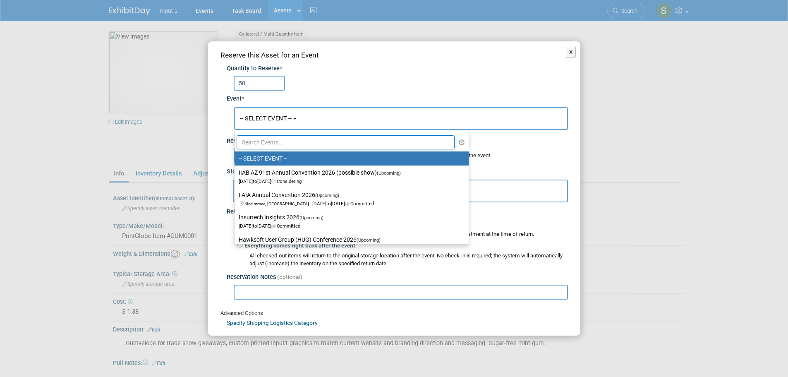
click at [268, 146] on input "text" at bounding box center [345, 142] width 218 height 14
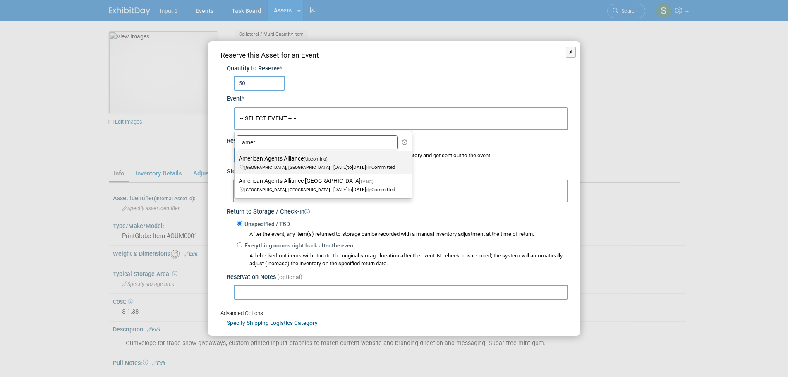
type input "amer"
click at [276, 158] on label "American Agents Alliance (Upcoming) [GEOGRAPHIC_DATA], [GEOGRAPHIC_DATA] [DATE]…" at bounding box center [321, 162] width 165 height 19
click at [236, 158] on input "American Agents Alliance (Upcoming) [GEOGRAPHIC_DATA], [GEOGRAPHIC_DATA] [DATE]…" at bounding box center [232, 158] width 5 height 5
select select "11130381"
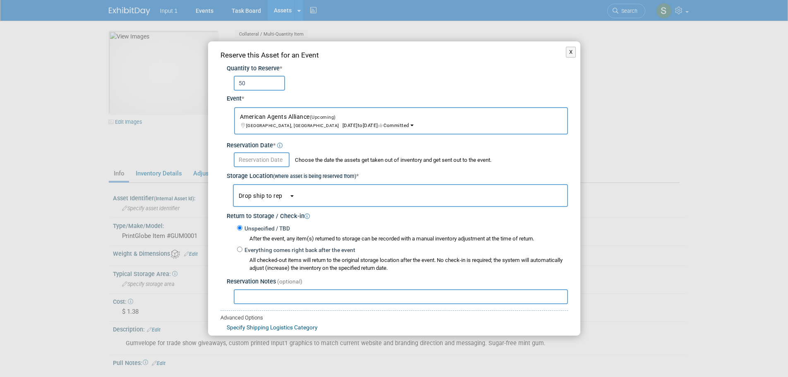
click at [247, 162] on input "text" at bounding box center [262, 159] width 56 height 15
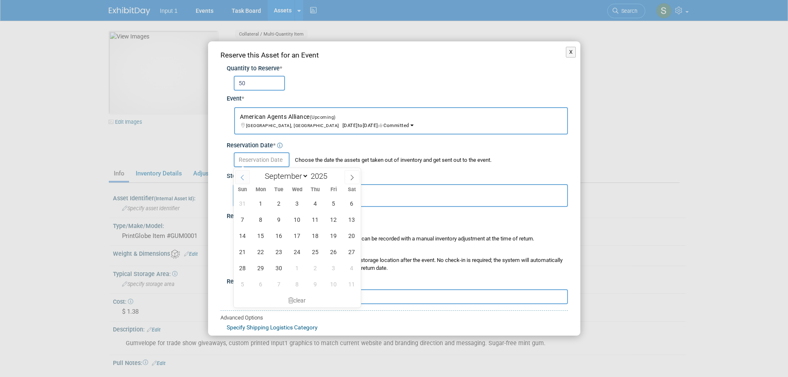
click at [242, 178] on icon at bounding box center [242, 177] width 6 height 6
select select "7"
click at [316, 268] on span "28" at bounding box center [315, 268] width 16 height 16
type input "Aug 28, 2025"
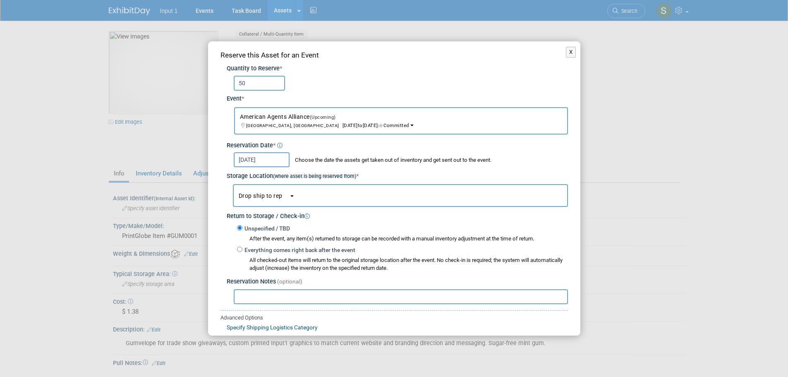
click at [269, 198] on span "Drop ship to rep" at bounding box center [264, 195] width 50 height 7
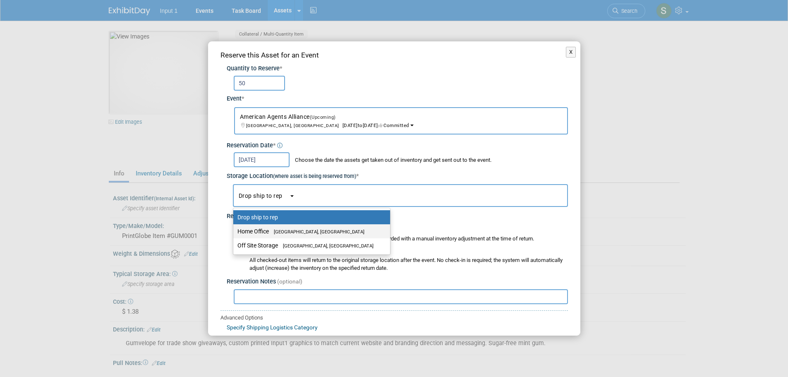
click at [267, 235] on label "Home Office Westlake Village, CA" at bounding box center [309, 231] width 144 height 11
click at [234, 234] on input "Home Office Westlake Village, CA" at bounding box center [231, 231] width 5 height 5
select select "11223761"
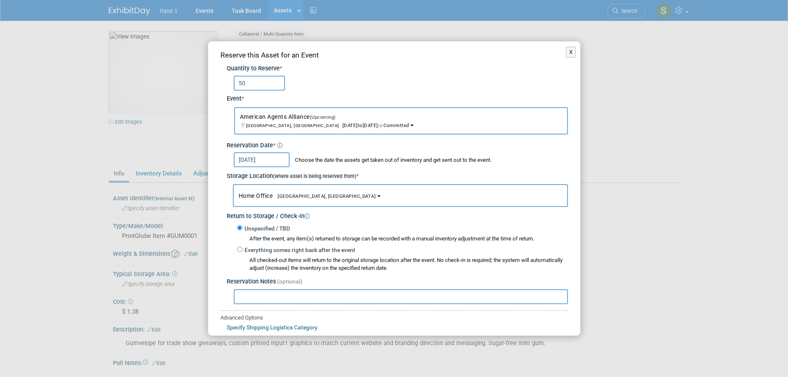
click at [257, 298] on input "text" at bounding box center [401, 296] width 334 height 15
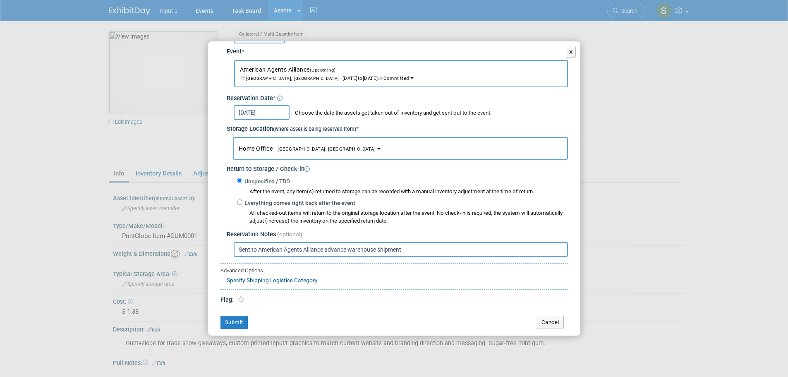
scroll to position [49, 0]
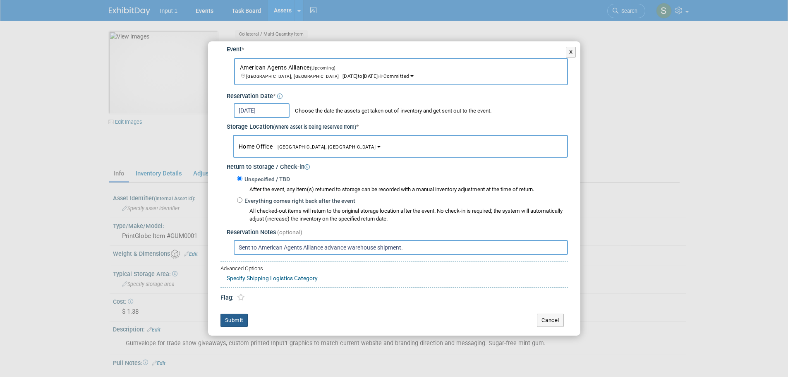
type input "Sent to American Agents Alliance advance warehouse shipment."
click at [236, 319] on button "Submit" at bounding box center [233, 319] width 27 height 13
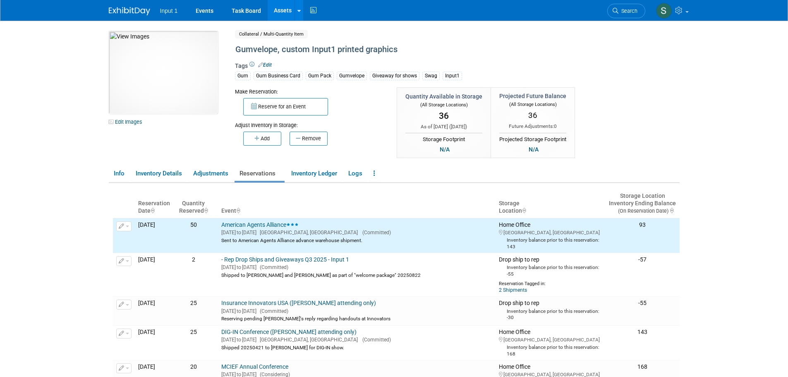
click at [666, 86] on div "10049746-10721412-e6107c38-773e-4b86-a71d-ca998fa72d0f.jpg Edit Images Collater…" at bounding box center [394, 95] width 583 height 129
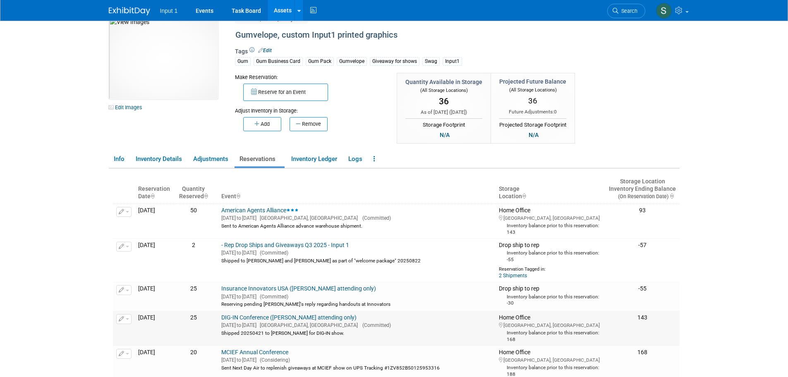
scroll to position [0, 0]
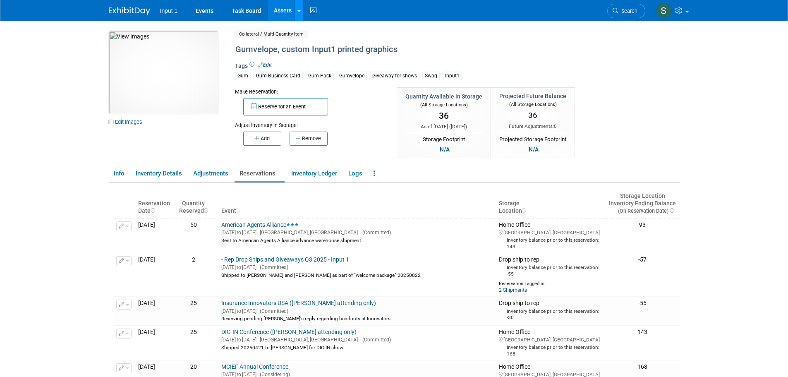
click at [296, 13] on link at bounding box center [298, 10] width 9 height 21
click at [326, 38] on link "Search Assets" at bounding box center [331, 42] width 73 height 12
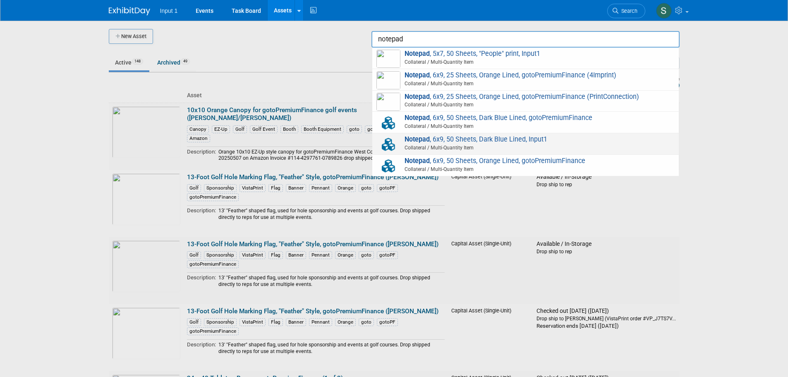
click at [480, 144] on span "Collateral / Multi-Quantity Item" at bounding box center [527, 147] width 296 height 7
type input "Notepad, 6x9, 50 Sheets, Dark Blue Lined, Input1"
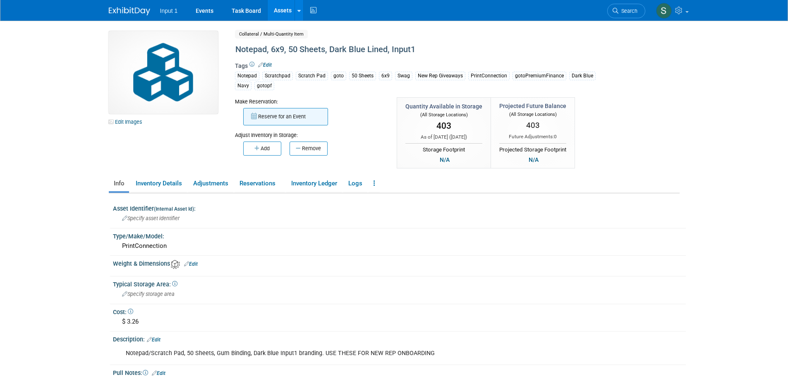
click at [282, 116] on button "Reserve for an Event" at bounding box center [285, 116] width 85 height 17
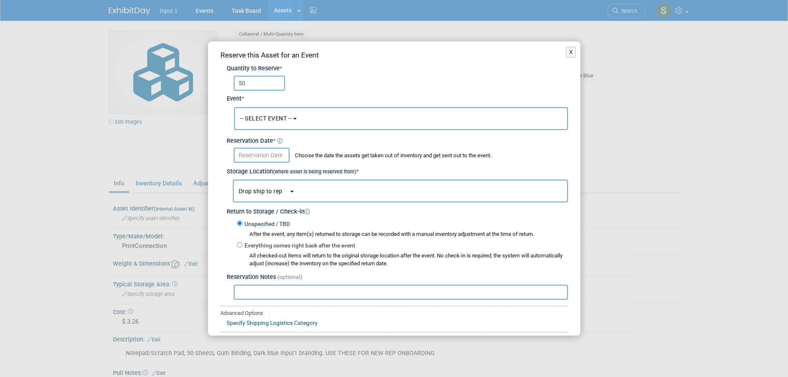
type input "50"
click at [284, 124] on button "-- SELECT EVENT --" at bounding box center [401, 118] width 334 height 23
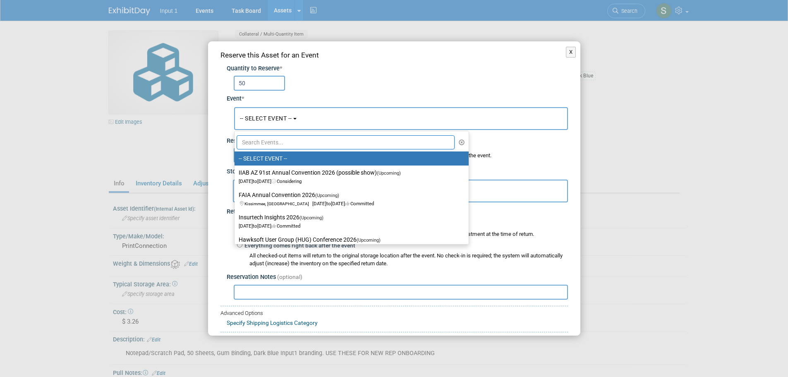
click at [268, 141] on input "text" at bounding box center [345, 142] width 218 height 14
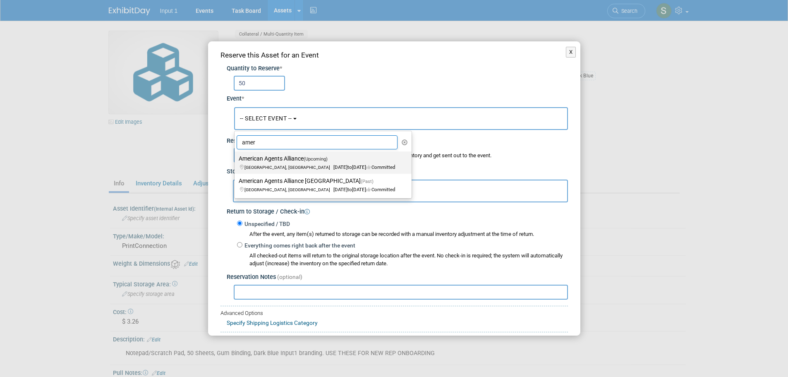
type input "amer"
click at [304, 165] on span "Palm Desert, CA Sep 25, 2025 to Sep 27, 2025 Committed" at bounding box center [317, 163] width 156 height 14
click at [236, 161] on input "American Agents Alliance (Upcoming) Palm Desert, CA Sep 25, 2025 to Sep 27, 202…" at bounding box center [232, 158] width 5 height 5
select select "11130381"
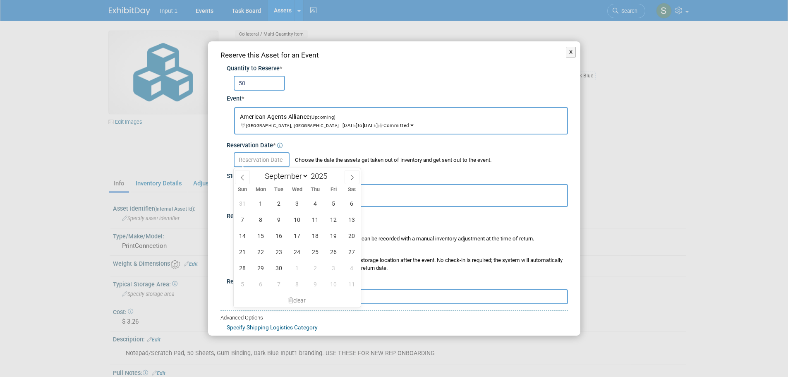
click at [266, 160] on input "text" at bounding box center [262, 159] width 56 height 15
click at [239, 178] on span at bounding box center [242, 177] width 15 height 14
select select "7"
click at [316, 267] on span "28" at bounding box center [315, 268] width 16 height 16
type input "Aug 28, 2025"
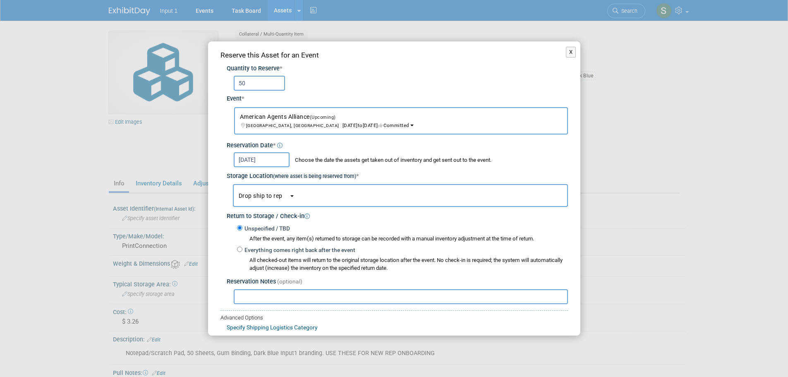
click at [267, 195] on span "Drop ship to rep" at bounding box center [264, 195] width 50 height 7
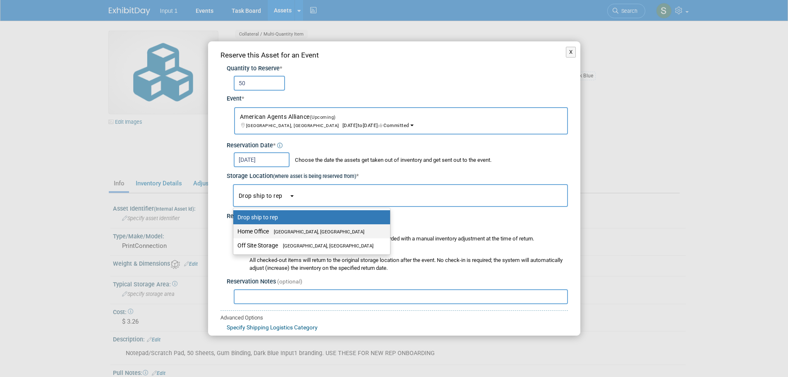
click at [267, 230] on label "Home Office Westlake Village, CA" at bounding box center [309, 231] width 144 height 11
click at [234, 230] on input "Home Office Westlake Village, CA" at bounding box center [231, 231] width 5 height 5
select select "11223761"
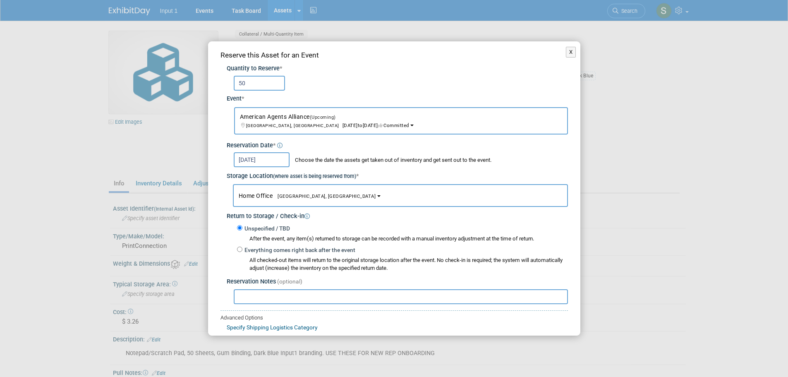
click at [265, 295] on input "text" at bounding box center [401, 296] width 334 height 15
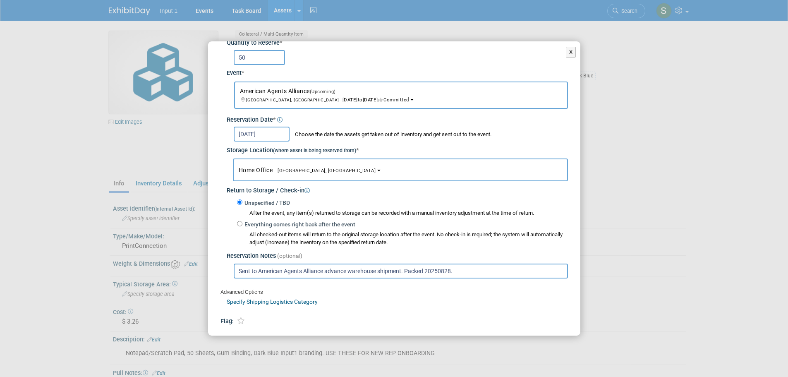
scroll to position [49, 0]
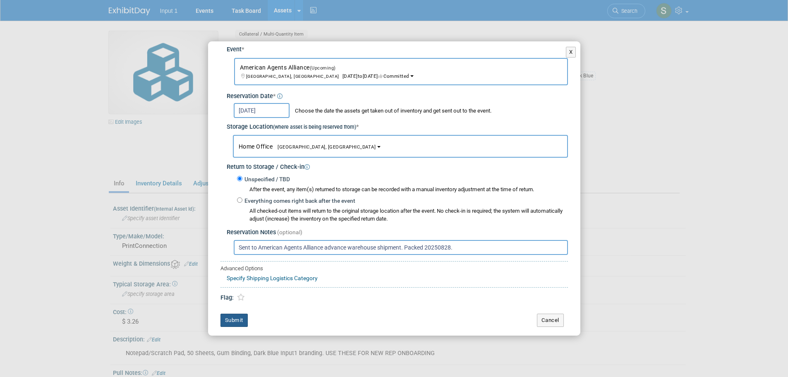
type input "Sent to American Agents Alliance advance warehouse shipment. Packed 20250828."
click at [236, 322] on button "Submit" at bounding box center [233, 319] width 27 height 13
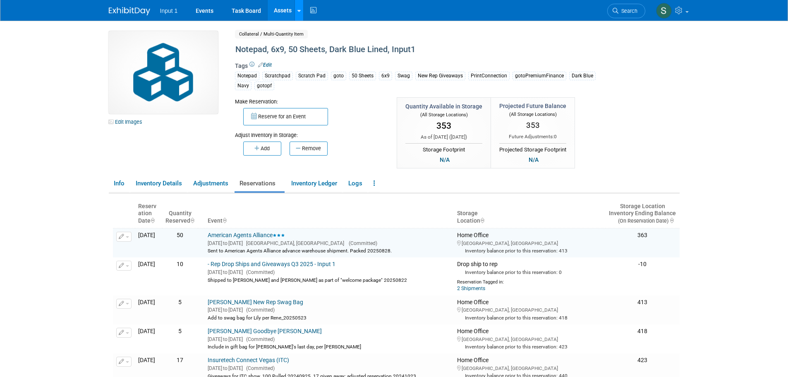
click at [300, 13] on link at bounding box center [298, 10] width 9 height 21
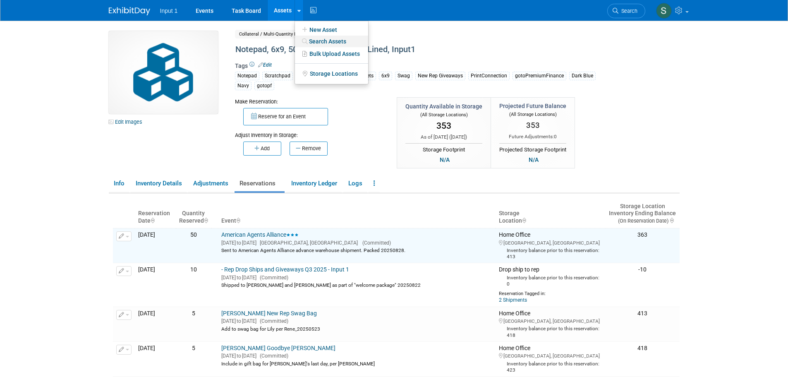
click at [309, 40] on link "Search Assets" at bounding box center [331, 42] width 73 height 12
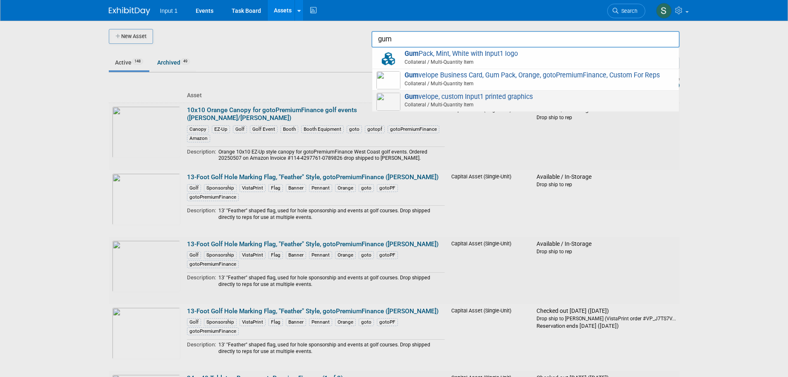
click at [429, 100] on span "Gum velope, custom Input1 printed graphics Collateral / Multi-Quantity Item" at bounding box center [525, 101] width 298 height 17
type input "Gumvelope, custom Input1 printed graphics"
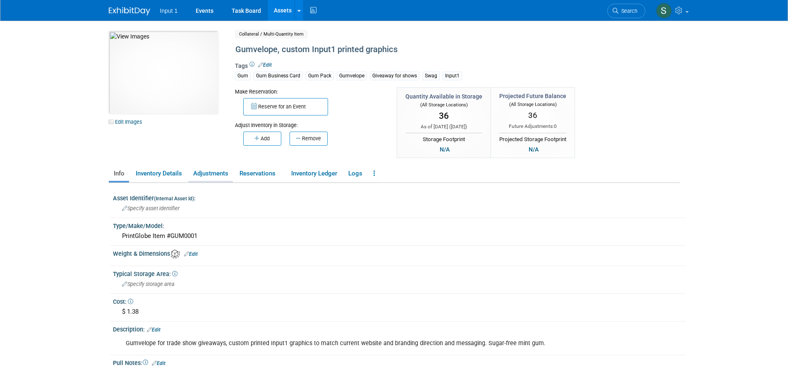
click at [217, 174] on link "Adjustments" at bounding box center [210, 173] width 45 height 14
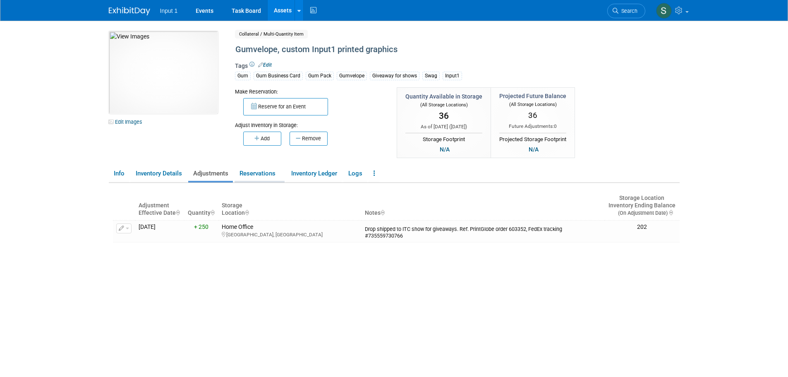
click at [265, 173] on link "Reservations" at bounding box center [259, 173] width 50 height 14
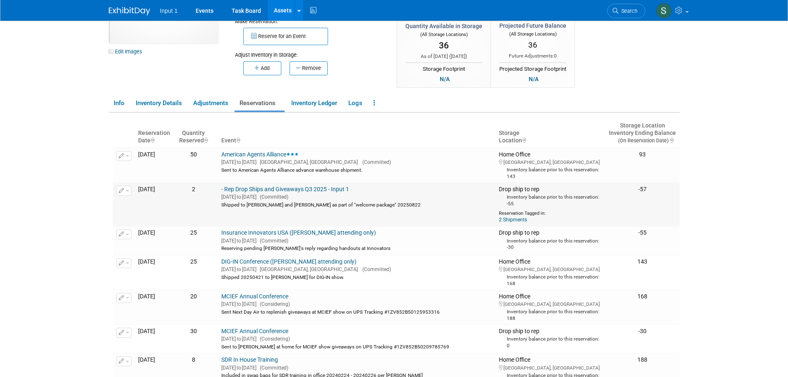
scroll to position [83, 0]
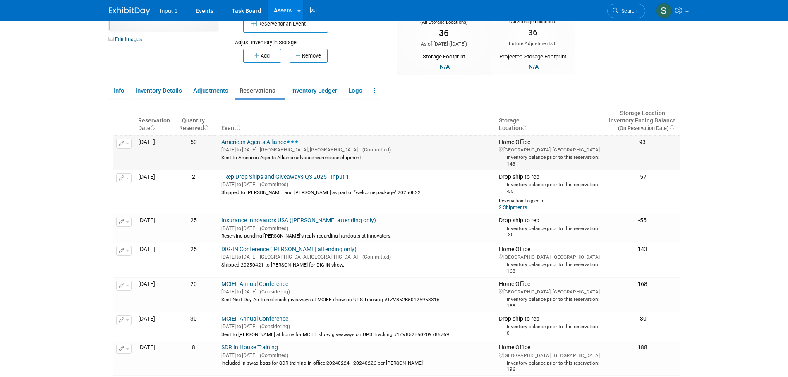
click at [128, 147] on button "button" at bounding box center [123, 143] width 15 height 10
click at [134, 159] on button "Change Reservation" at bounding box center [156, 156] width 70 height 11
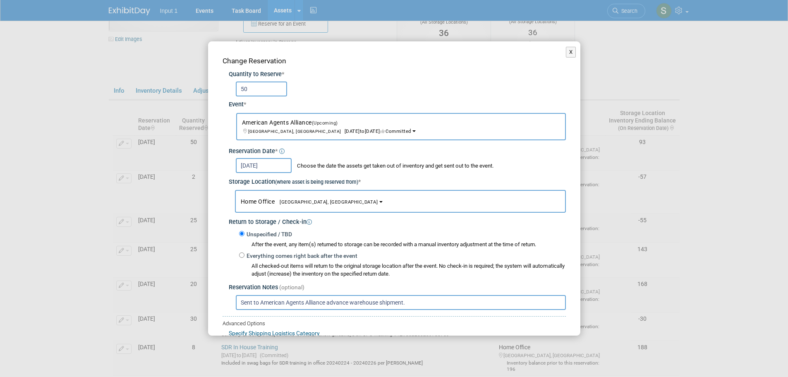
click at [413, 295] on input "Sent to American Agents Alliance advance warehouse shipment." at bounding box center [401, 302] width 330 height 15
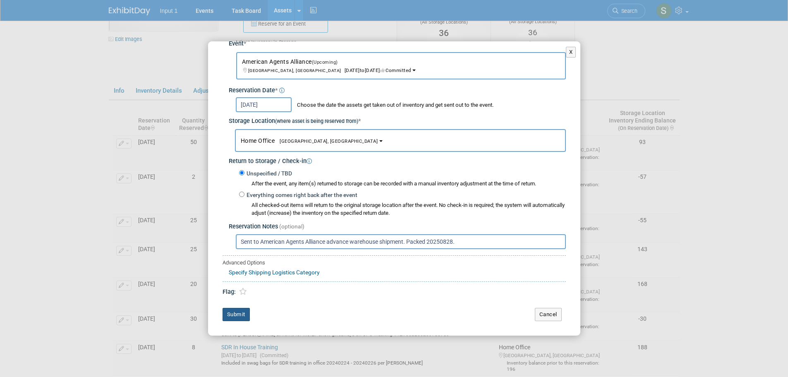
type input "Sent to American Agents Alliance advance warehouse shipment. Packed 20250828."
click at [228, 313] on button "Submit" at bounding box center [235, 314] width 27 height 13
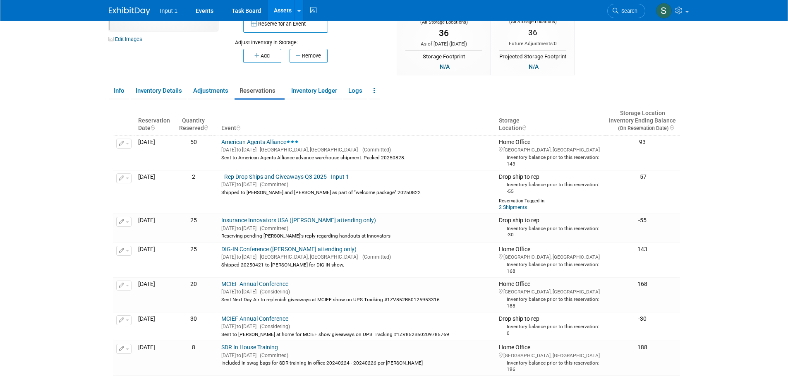
click at [724, 154] on body "Input 1 Events Task Board Assets New Asset Search Assets" at bounding box center [394, 105] width 788 height 377
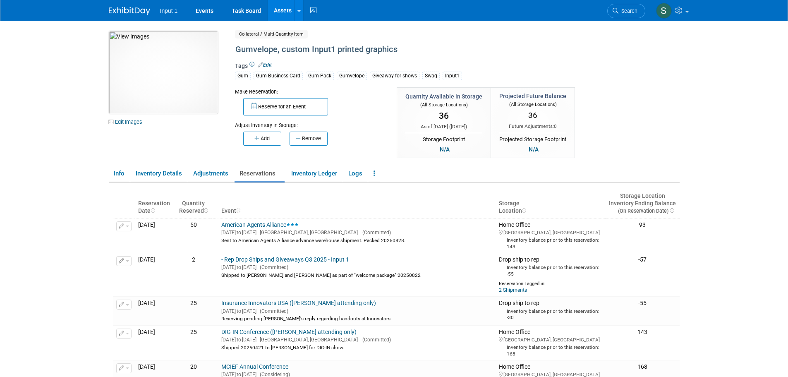
click at [352, 124] on div "Adjust Inventory in Storage:" at bounding box center [310, 122] width 150 height 14
click at [298, 16] on link at bounding box center [298, 10] width 9 height 21
click at [420, 31] on div "Collateral / Multi-Quantity Item Shared" at bounding box center [423, 34] width 376 height 7
click at [299, 15] on link at bounding box center [298, 10] width 9 height 21
click at [315, 40] on link "Search Assets" at bounding box center [331, 42] width 73 height 12
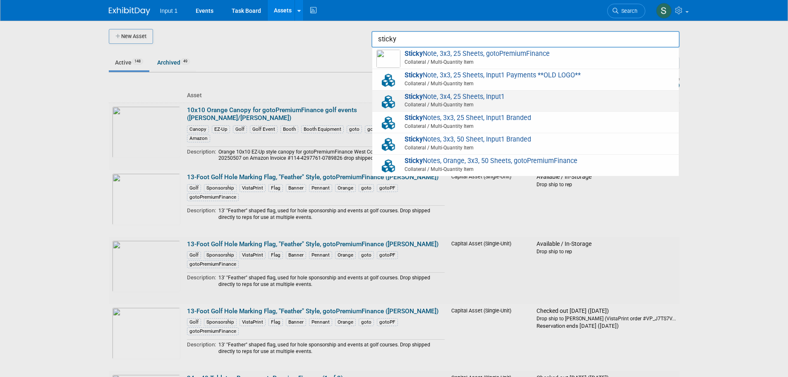
click at [460, 100] on span "Sticky Note, 3x4, 25 Sheets, Input1 Collateral / Multi-Quantity Item" at bounding box center [525, 101] width 298 height 17
type input "Sticky Note, 3x4, 25 Sheets, Input1"
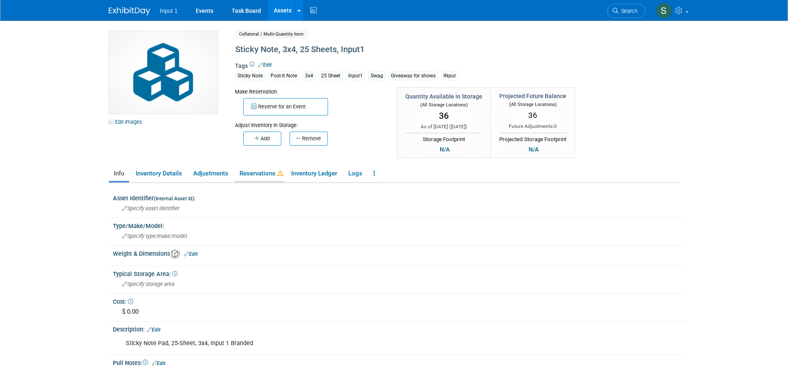
click at [257, 174] on link "Reservations" at bounding box center [259, 173] width 50 height 14
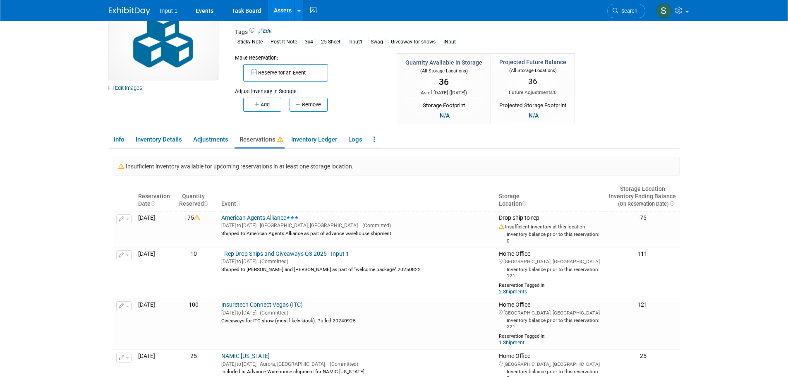
scroll to position [83, 0]
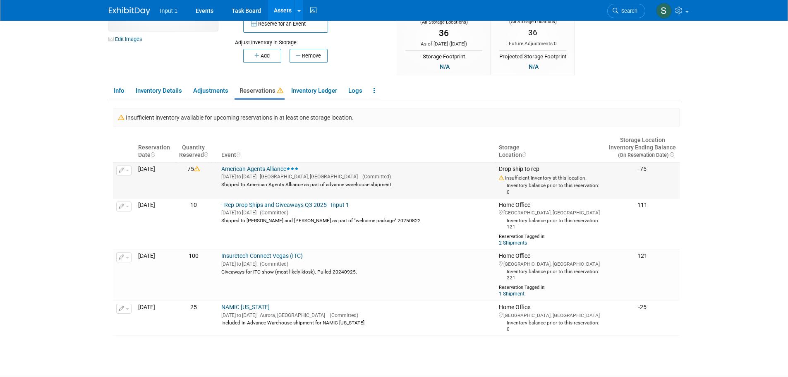
click at [127, 173] on button "button" at bounding box center [123, 170] width 15 height 10
click at [151, 185] on button "Change Reservation" at bounding box center [156, 183] width 70 height 11
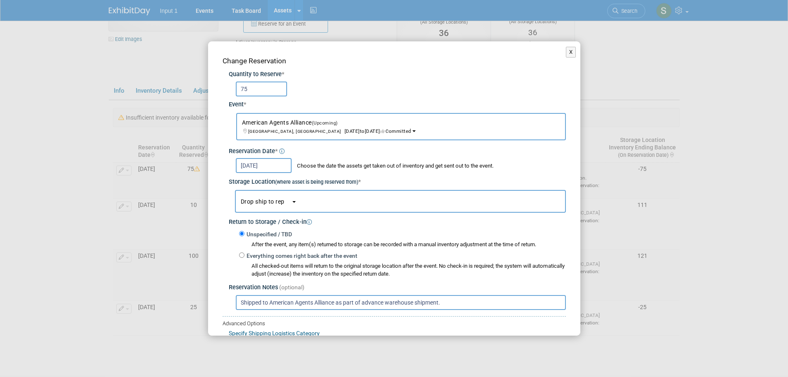
click at [309, 204] on button "Drop ship to rep" at bounding box center [400, 201] width 331 height 23
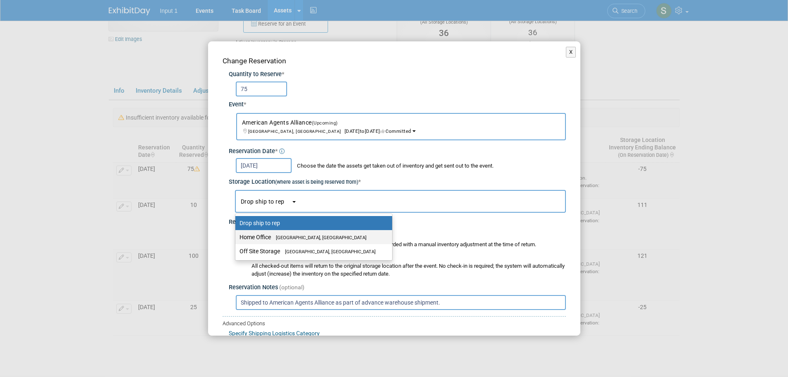
click at [287, 237] on span "[GEOGRAPHIC_DATA], [GEOGRAPHIC_DATA]" at bounding box center [318, 237] width 95 height 5
click at [236, 237] on input "Home Office Westlake Village, CA" at bounding box center [233, 236] width 5 height 5
select select "11223761"
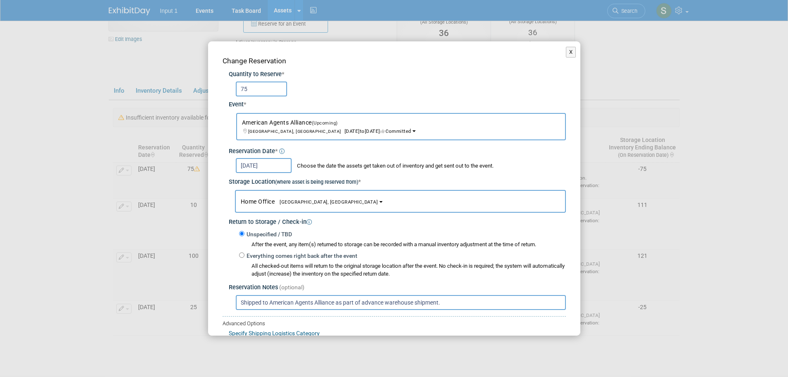
click at [509, 308] on input "Shipped to American Agents Alliance as part of advance warehouse shipment." at bounding box center [401, 302] width 330 height 15
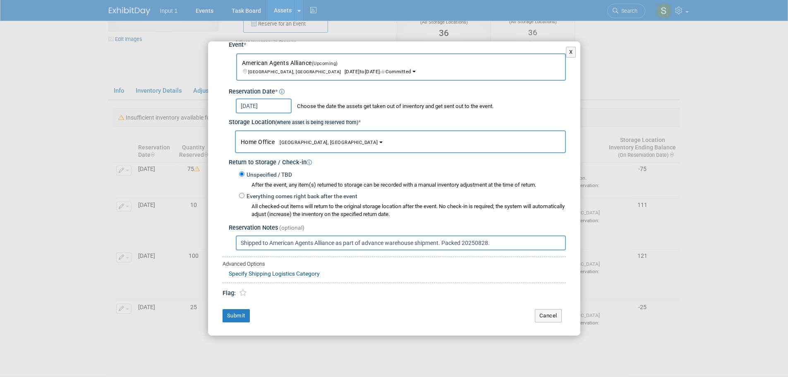
scroll to position [61, 0]
type input "Shipped to American Agents Alliance as part of advance warehouse shipment. Pack…"
click at [231, 317] on button "Submit" at bounding box center [235, 314] width 27 height 13
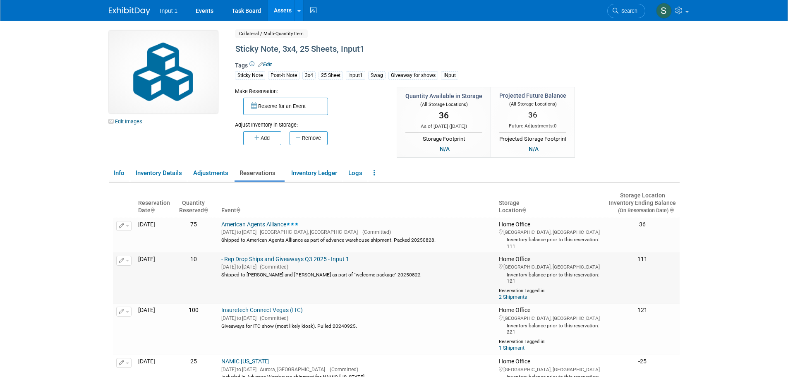
scroll to position [0, 0]
click at [298, 17] on link at bounding box center [298, 10] width 9 height 21
click at [311, 41] on link "Search Assets" at bounding box center [331, 42] width 73 height 12
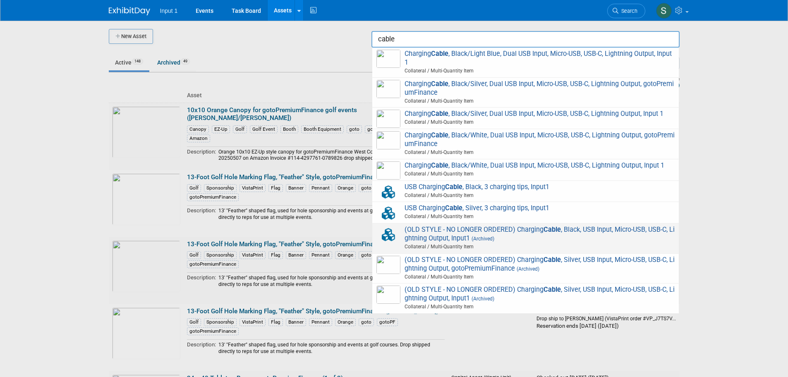
click at [474, 233] on span "(OLD STYLE - NO LONGER ORDERED) Charging Cable , Black, USB Input, Micro-USB, U…" at bounding box center [525, 238] width 298 height 26
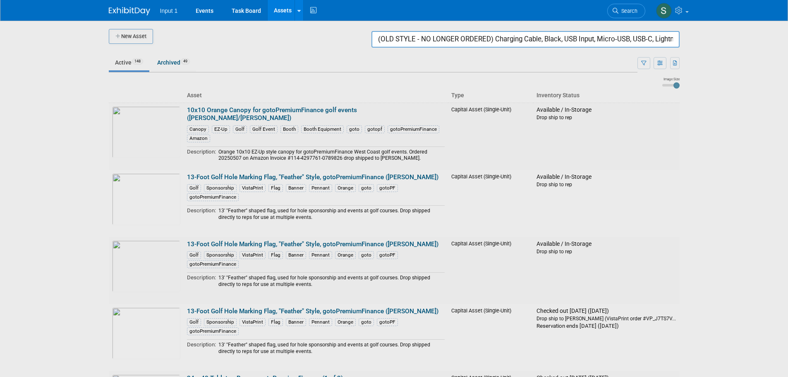
click at [423, 38] on input "(OLD STYLE - NO LONGER ORDERED) Charging Cable, Black, USB Input, Micro-USB, US…" at bounding box center [525, 39] width 308 height 17
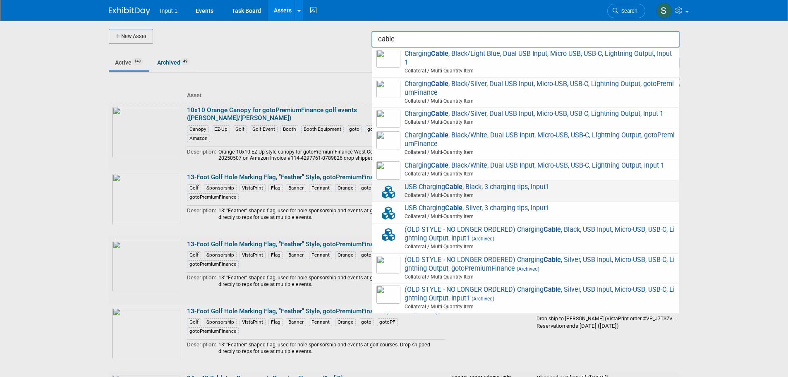
click at [493, 189] on span "USB Charging Cable , Black, 3 charging tips, Input1 Collateral / Multi-Quantity…" at bounding box center [525, 191] width 298 height 17
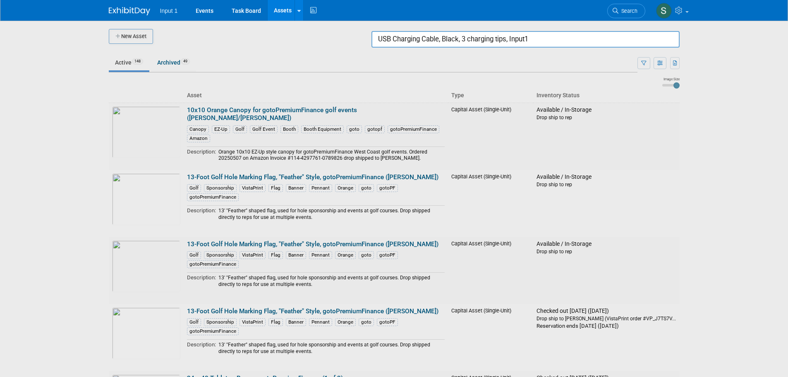
drag, startPoint x: 549, startPoint y: 33, endPoint x: 283, endPoint y: 37, distance: 265.9
click at [283, 37] on body "Input 1 Events Task Board Assets New Asset Search Assets Bulk Upload Assets Sto…" at bounding box center [394, 188] width 788 height 377
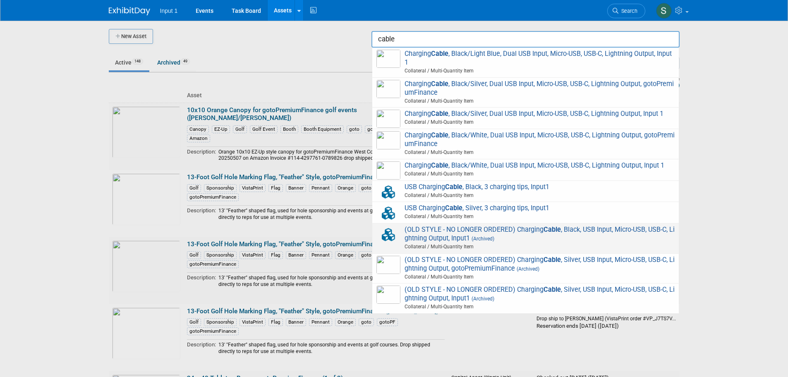
click at [512, 238] on span "(OLD STYLE - NO LONGER ORDERED) Charging Cable , Black, USB Input, Micro-USB, U…" at bounding box center [525, 238] width 298 height 26
type input "(OLD STYLE - NO LONGER ORDERED) Charging Cable, Black, USB Input, Micro-USB, US…"
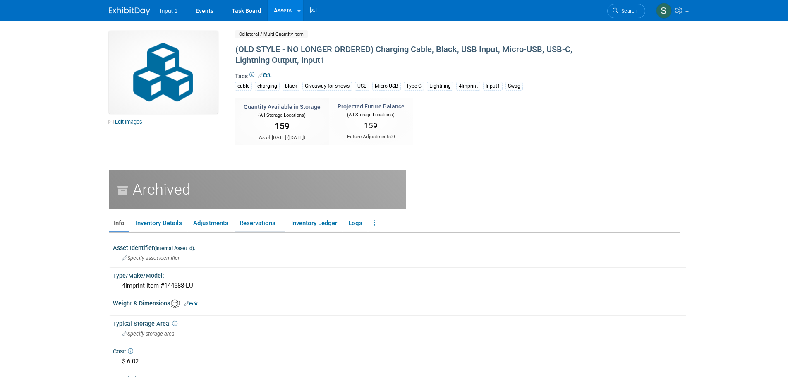
click at [252, 223] on link "Reservations" at bounding box center [259, 223] width 50 height 14
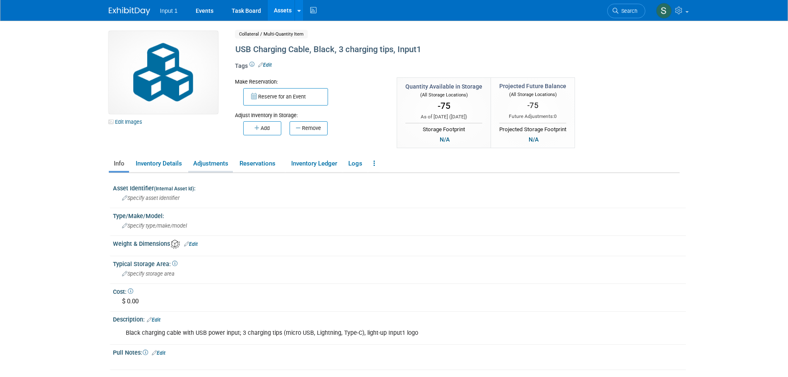
click at [215, 166] on link "Adjustments" at bounding box center [210, 163] width 45 height 14
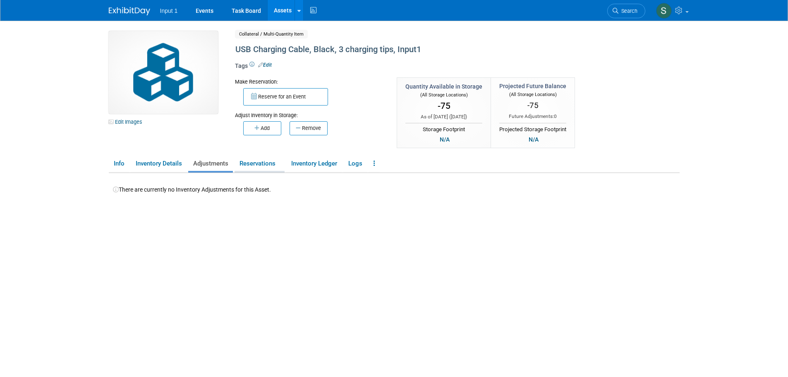
click at [253, 166] on link "Reservations" at bounding box center [259, 163] width 50 height 14
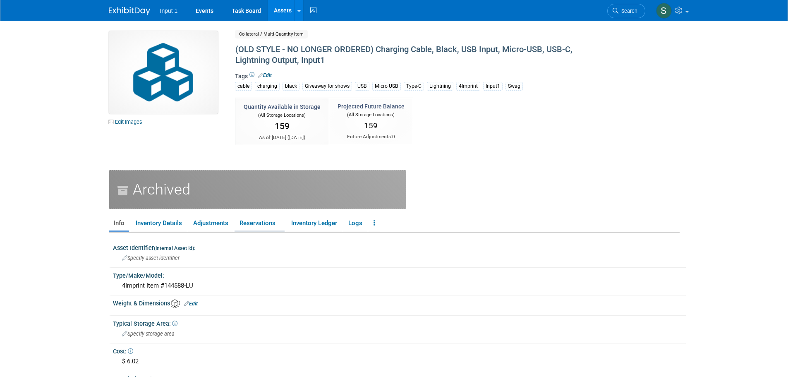
click at [258, 224] on link "Reservations" at bounding box center [259, 223] width 50 height 14
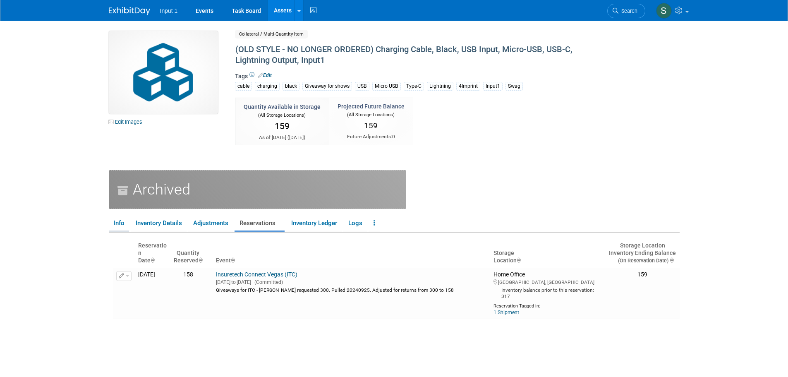
click at [128, 223] on link "Info" at bounding box center [119, 223] width 20 height 14
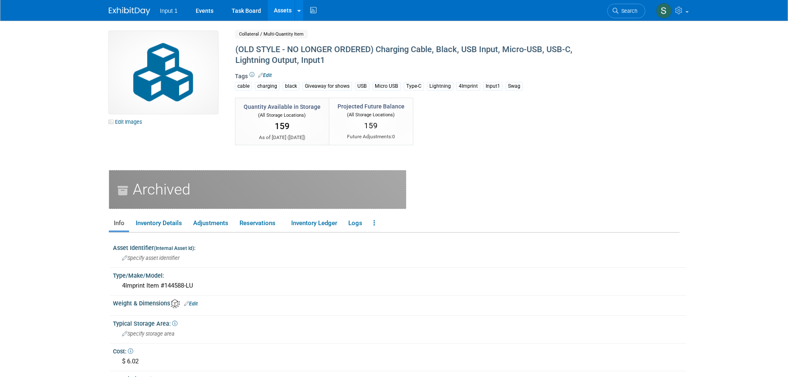
click at [148, 181] on div "Archived" at bounding box center [257, 189] width 297 height 39
click at [377, 222] on link at bounding box center [373, 223] width 11 height 14
click at [396, 255] on link "Un-Archive / Restore Asset" at bounding box center [410, 253] width 85 height 14
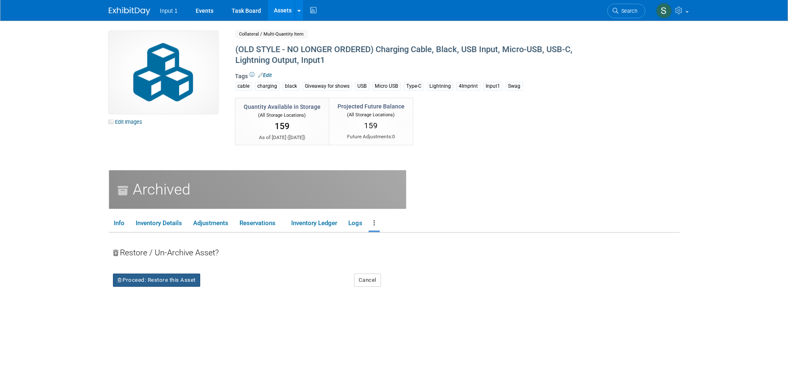
click at [181, 282] on button "Proceed: Restore this Asset" at bounding box center [156, 279] width 87 height 13
click at [225, 285] on icon at bounding box center [223, 286] width 6 height 5
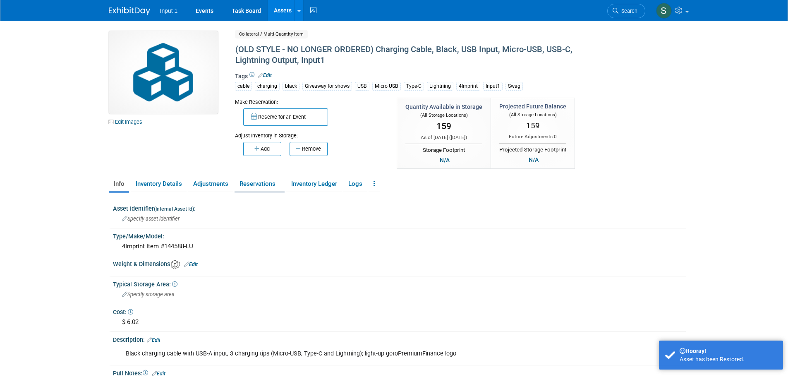
click at [257, 186] on link "Reservations" at bounding box center [259, 184] width 50 height 14
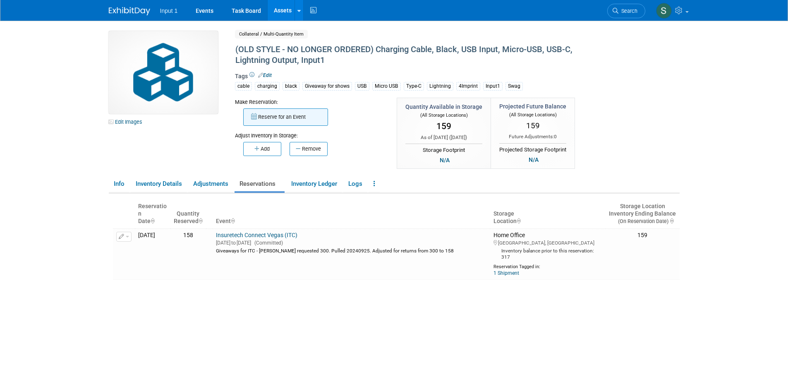
click at [274, 118] on button "Reserve for an Event" at bounding box center [285, 116] width 85 height 17
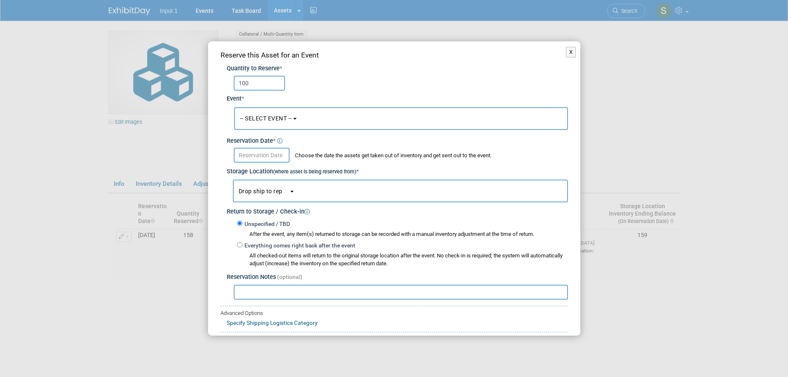
type input "100"
click at [325, 125] on button "-- SELECT EVENT --" at bounding box center [401, 118] width 334 height 23
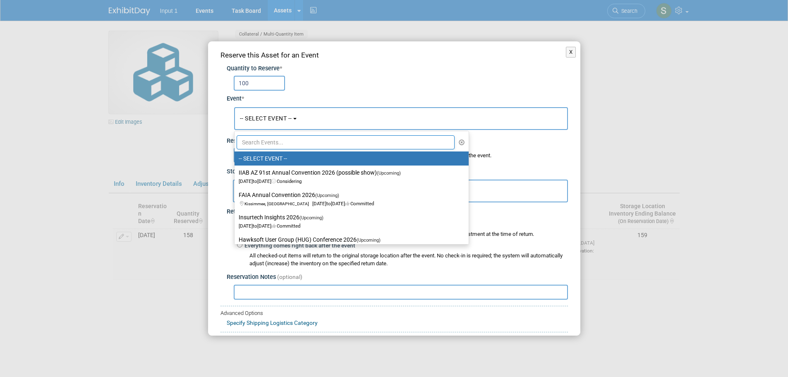
click at [279, 142] on input "text" at bounding box center [345, 142] width 218 height 14
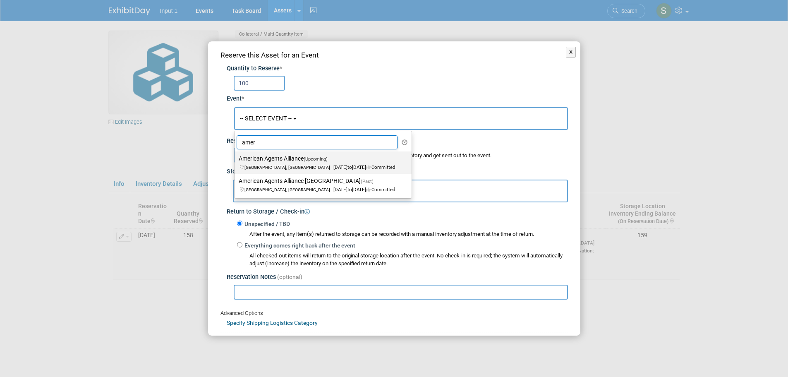
type input "amer"
click at [283, 161] on label "American Agents Alliance (Upcoming) Palm Desert, CA Sep 25, 2025 to Sep 27, 202…" at bounding box center [321, 162] width 165 height 19
click at [236, 161] on input "American Agents Alliance (Upcoming) Palm Desert, CA Sep 25, 2025 to Sep 27, 202…" at bounding box center [232, 158] width 5 height 5
select select "11130381"
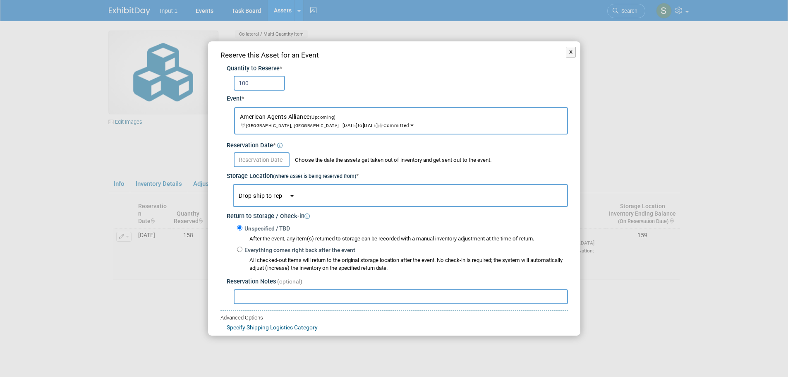
click at [250, 295] on input "text" at bounding box center [401, 296] width 334 height 15
click at [257, 158] on input "text" at bounding box center [262, 159] width 56 height 15
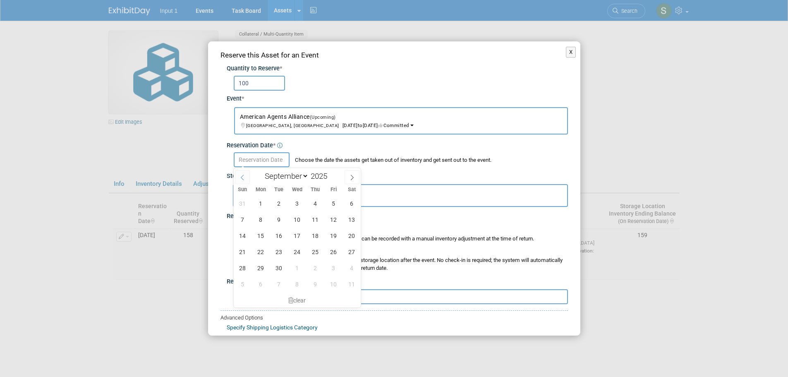
click at [243, 177] on icon at bounding box center [242, 177] width 6 height 6
select select "7"
click at [311, 268] on span "28" at bounding box center [315, 268] width 16 height 16
type input "Aug 28, 2025"
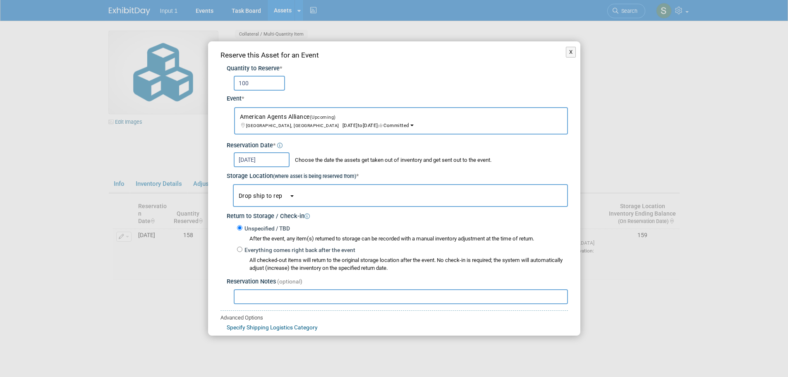
click at [270, 191] on button "Drop ship to rep" at bounding box center [400, 195] width 335 height 23
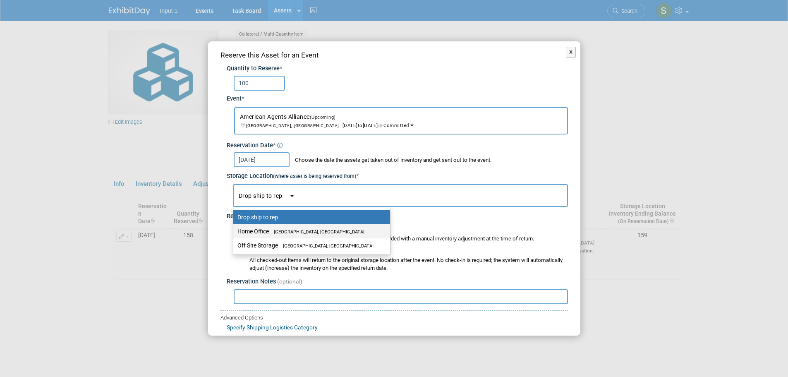
click at [268, 231] on label "Home Office Westlake Village, CA" at bounding box center [309, 231] width 144 height 11
click at [234, 231] on input "Home Office Westlake Village, CA" at bounding box center [231, 231] width 5 height 5
select select "11223761"
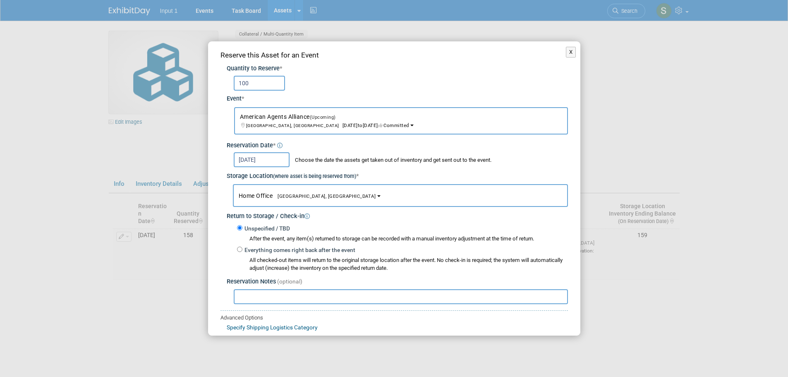
click at [259, 294] on input "text" at bounding box center [401, 296] width 334 height 15
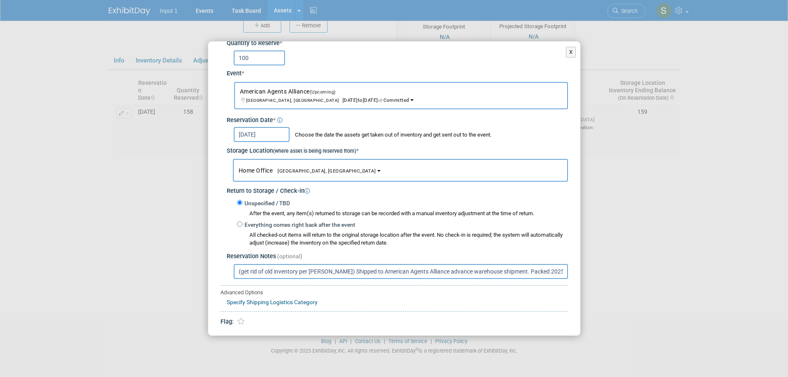
scroll to position [49, 0]
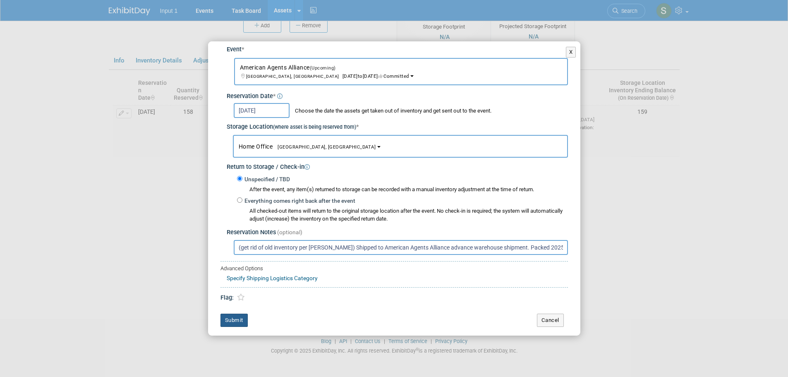
type input "(get rid of old inventory per Rene) Shipped to American Agents Alliance advance…"
click at [236, 318] on button "Submit" at bounding box center [233, 319] width 27 height 13
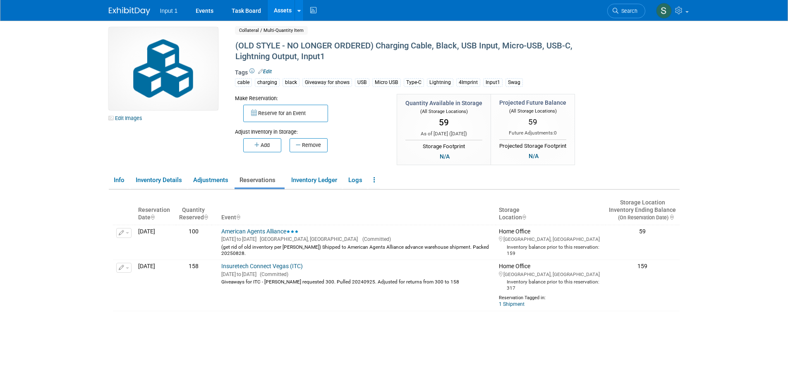
scroll to position [0, 0]
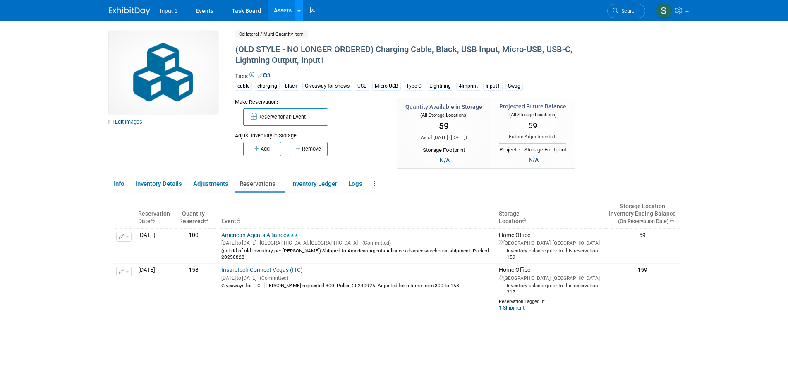
click at [297, 15] on link at bounding box center [298, 10] width 9 height 21
click at [310, 39] on link "Search Assets" at bounding box center [331, 42] width 73 height 12
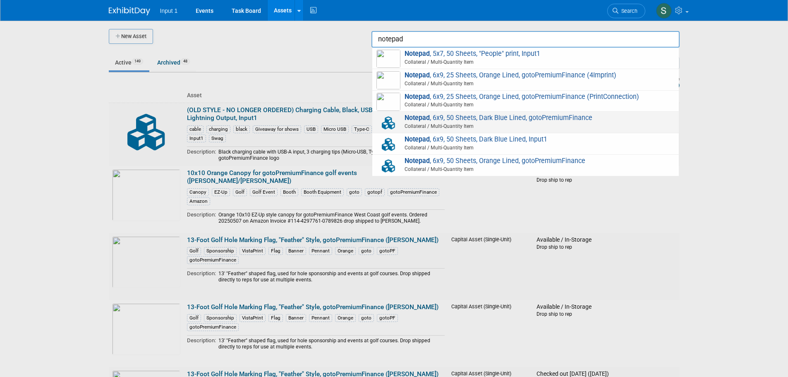
click at [463, 121] on span "Notepad , 6x9, 50 Sheets, Dark Blue Lined, gotoPremiumFinance Collateral / Mult…" at bounding box center [525, 122] width 298 height 17
type input "Notepad, 6x9, 50 Sheets, Dark Blue Lined, gotoPremiumFinance"
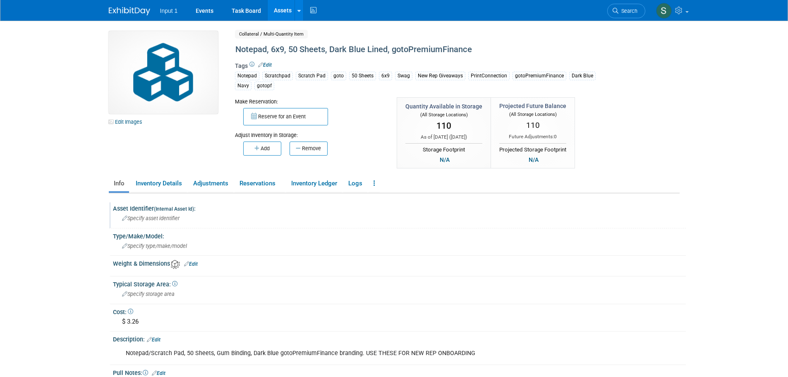
scroll to position [83, 0]
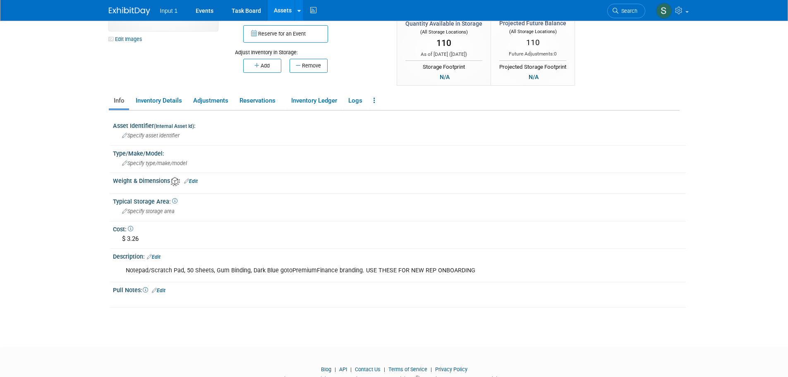
click at [196, 181] on link "Edit" at bounding box center [191, 181] width 14 height 6
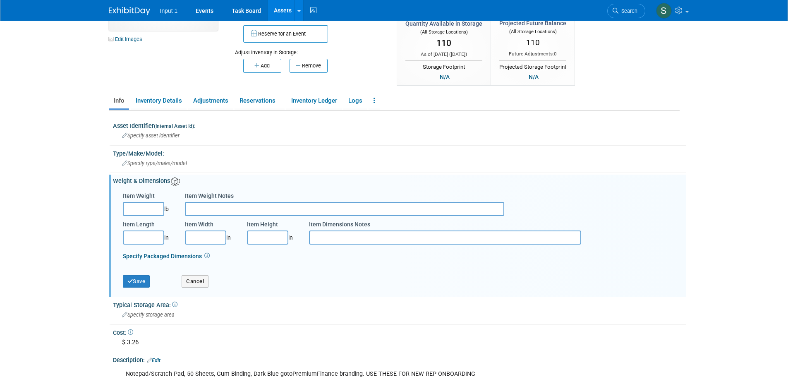
click at [144, 208] on input "Item Weight" at bounding box center [143, 209] width 41 height 14
type input "4.00"
click at [208, 208] on input "Item Weight Notes" at bounding box center [345, 209] width 320 height 14
type input "t"
type input "Per 10 notepad bundle"
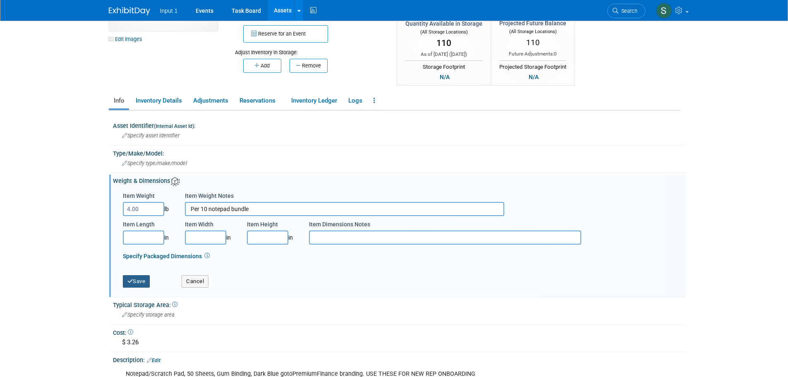
click at [138, 282] on button "Save" at bounding box center [136, 281] width 27 height 12
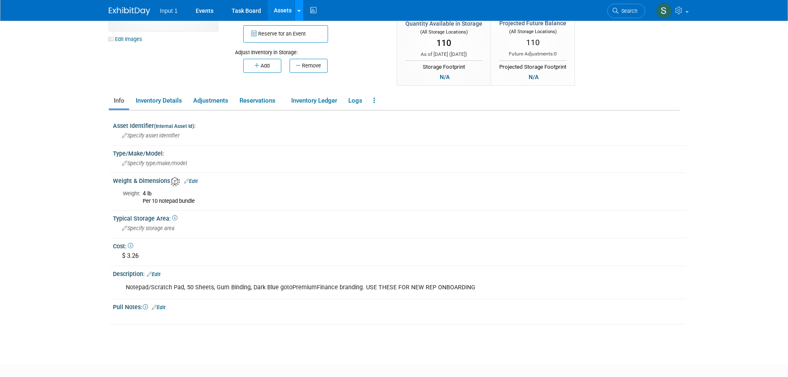
click at [300, 13] on link at bounding box center [298, 10] width 9 height 21
click at [315, 39] on link "Search Assets" at bounding box center [331, 42] width 73 height 12
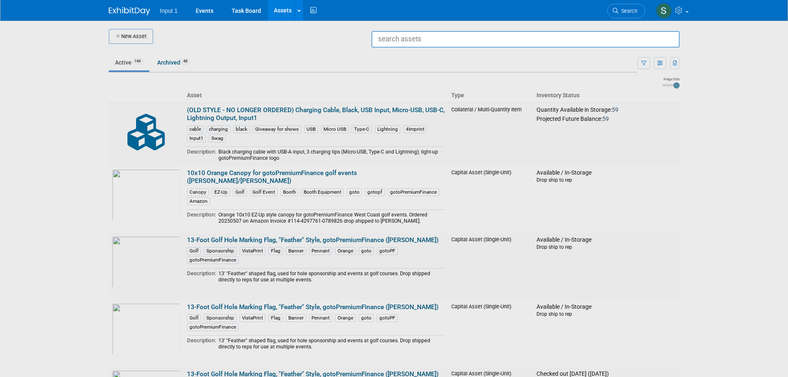
click at [384, 38] on input "text" at bounding box center [525, 39] width 308 height 17
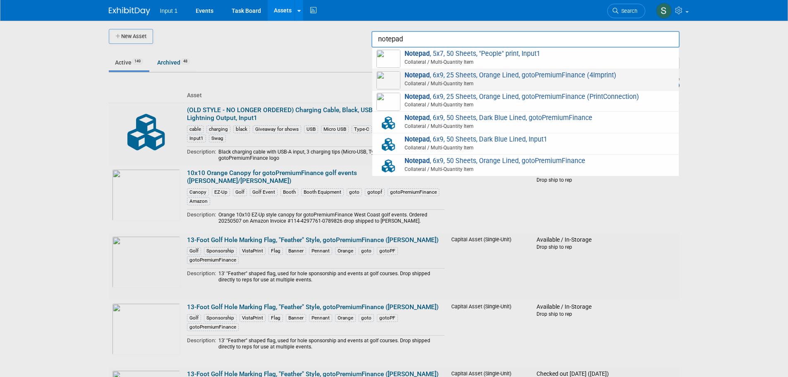
click at [481, 81] on span "Collateral / Multi-Quantity Item" at bounding box center [527, 83] width 296 height 7
type input "Notepad, 6x9, 25 Sheets, Orange Lined, gotoPremiumFinance (4Imprint)"
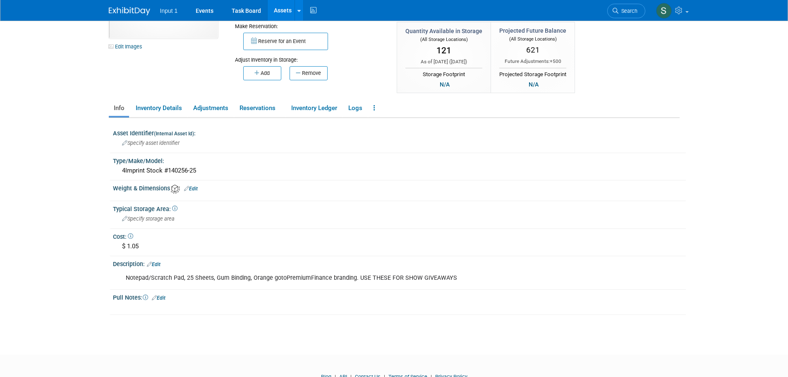
scroll to position [83, 0]
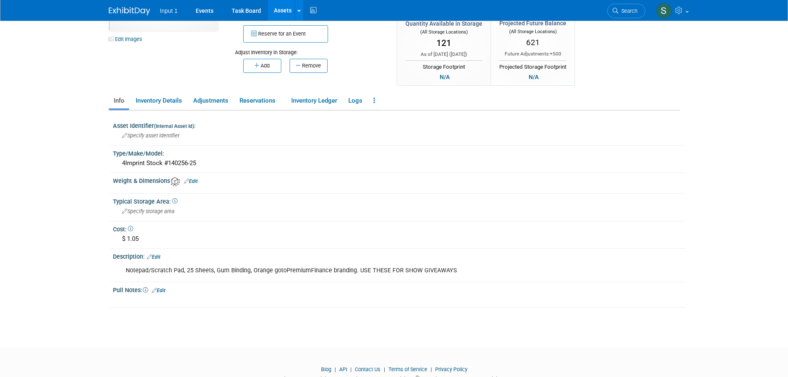
click at [193, 182] on link "Edit" at bounding box center [191, 181] width 14 height 6
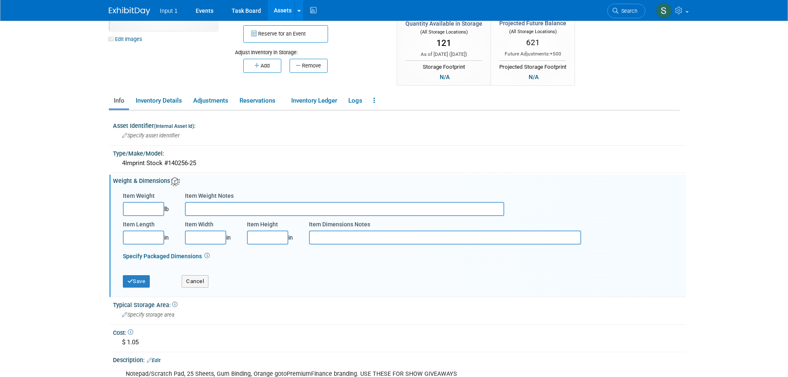
click at [140, 212] on input "Item Weight" at bounding box center [143, 209] width 41 height 14
type input "1.60"
type input "Per 10 notepads"
click at [136, 284] on button "Save" at bounding box center [136, 281] width 27 height 12
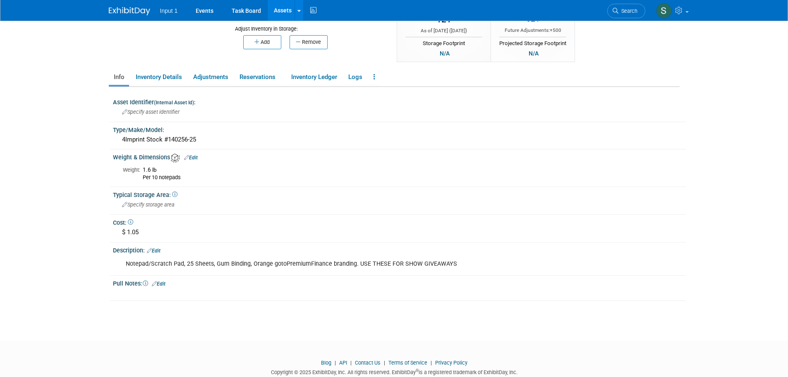
scroll to position [128, 0]
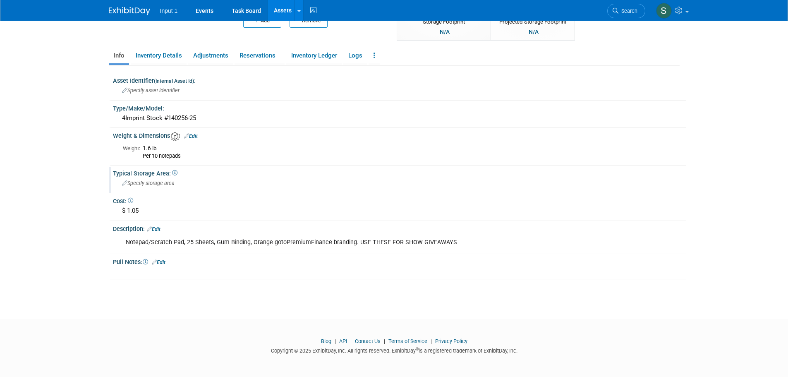
click at [562, 190] on div "Specify storage area" at bounding box center [399, 184] width 573 height 14
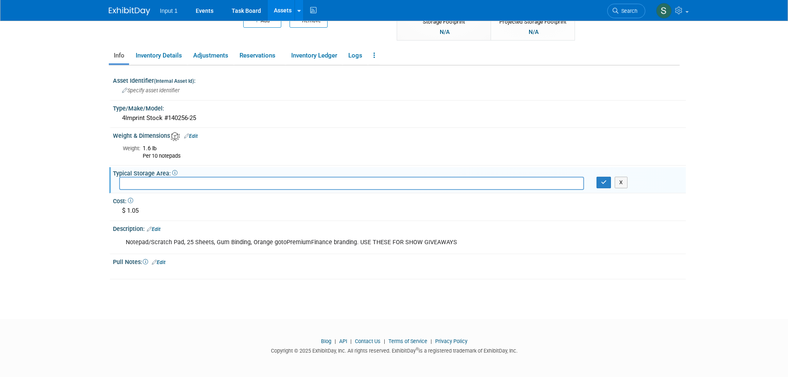
click at [174, 184] on input "text" at bounding box center [351, 183] width 465 height 13
click at [303, 111] on div "Type/Make/Model:" at bounding box center [399, 107] width 573 height 10
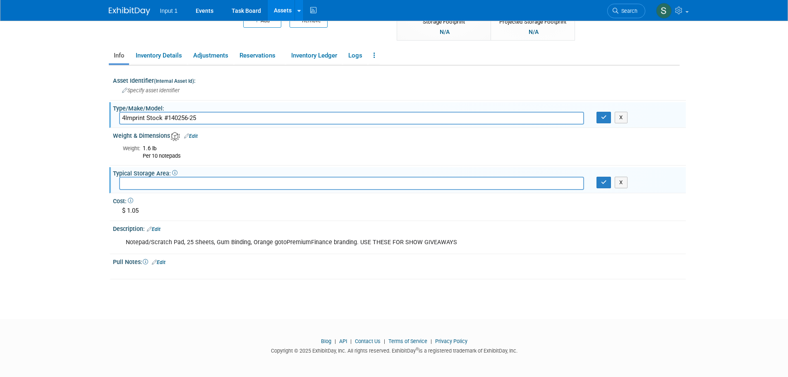
click at [625, 277] on div "Pull Notes: Edit X" at bounding box center [397, 267] width 576 height 24
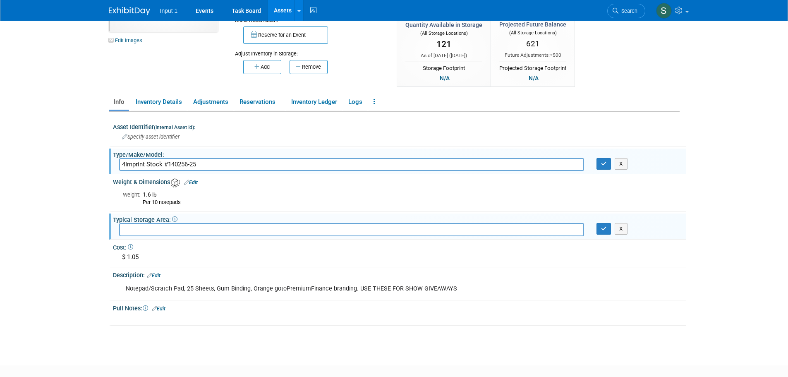
scroll to position [0, 0]
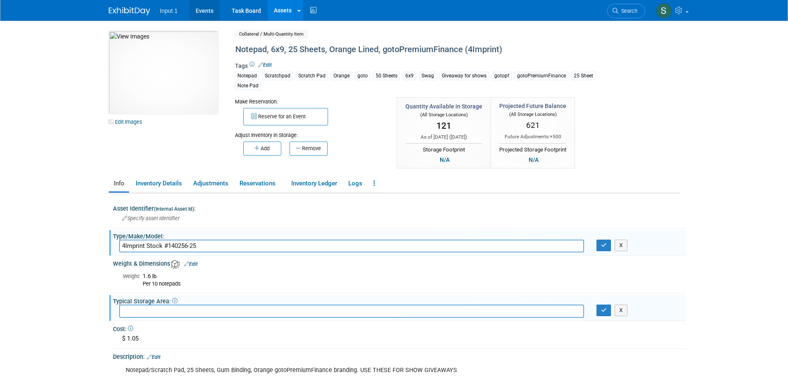
click at [211, 11] on link "Events" at bounding box center [204, 10] width 30 height 21
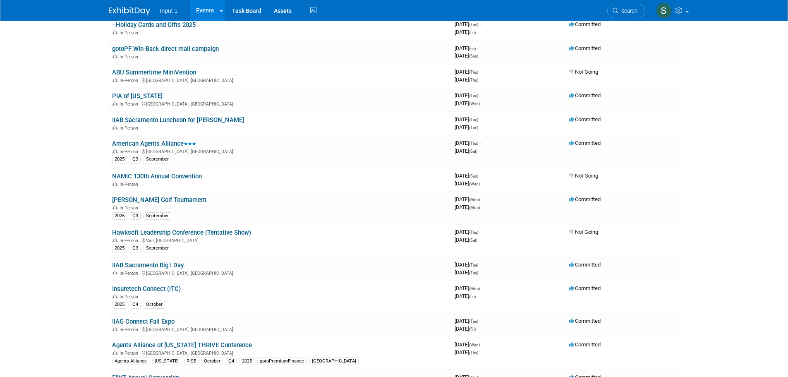
scroll to position [165, 0]
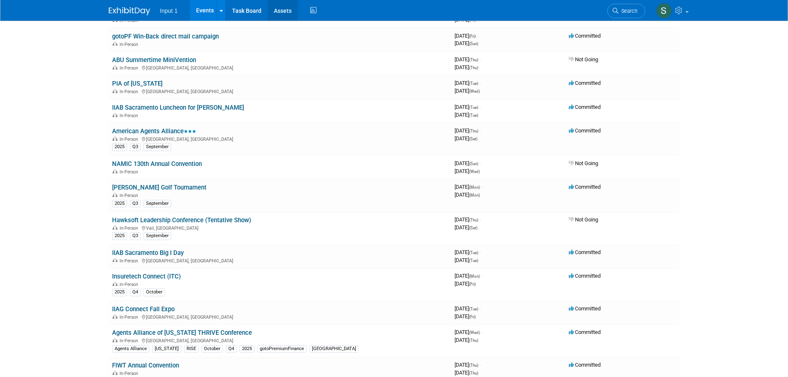
click at [281, 12] on link "Assets" at bounding box center [282, 10] width 30 height 21
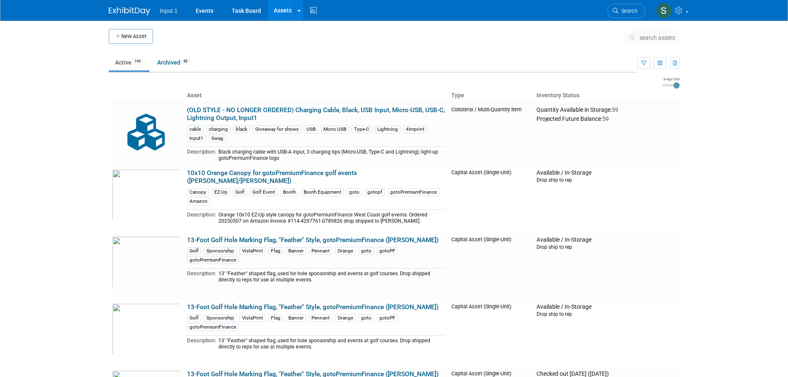
click at [135, 38] on button "New Asset" at bounding box center [131, 36] width 44 height 15
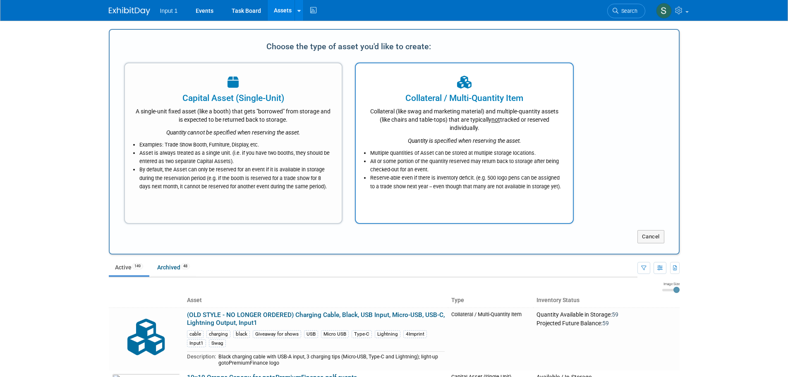
click at [492, 93] on div "Collateral / Multi-Quantity Item" at bounding box center [464, 98] width 196 height 12
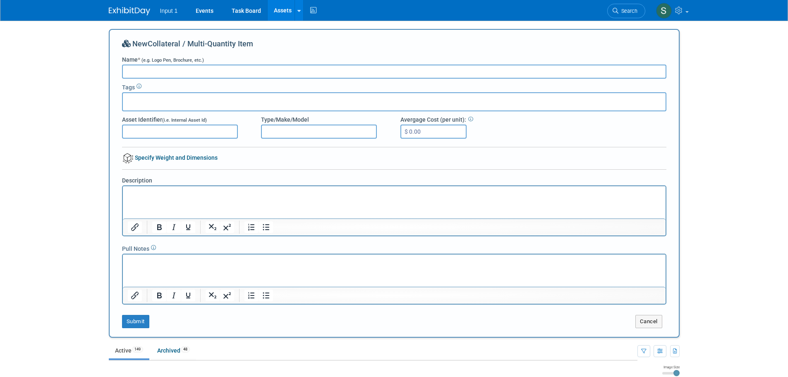
click at [143, 70] on input "Name * (e.g. Logo Pen, Brochure, etc.)" at bounding box center [394, 71] width 544 height 14
type input "Video Postcard - Billing (MGA)"
type input "Postcard"
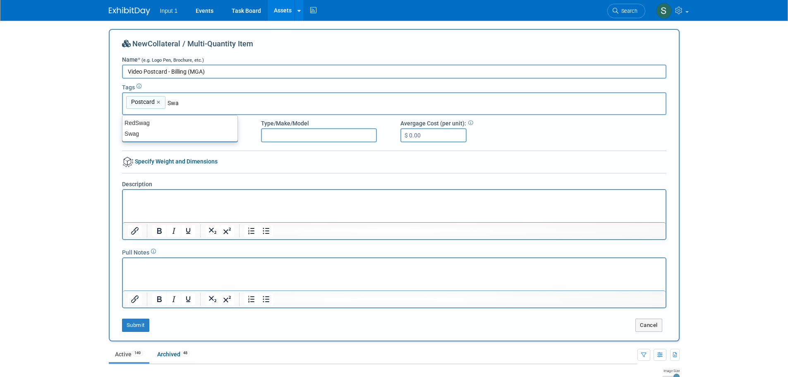
type input "Swag"
type input "Postcard, Swag"
type input "PrintAVizion"
type input "Postcard, Swag, PrintAVizion"
type input "Input 1"
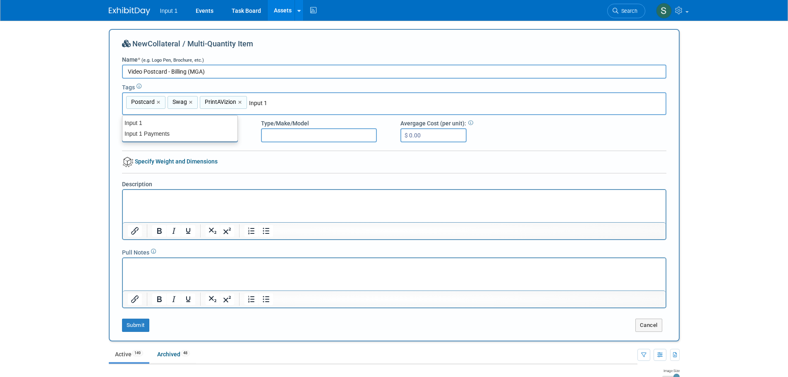
click at [126, 71] on input "Video Postcard - Billing (MGA)" at bounding box center [394, 71] width 544 height 14
type input "Input 1 Video Postcard - Billing (MGA)"
click at [255, 102] on input "Input 1" at bounding box center [307, 103] width 116 height 8
click at [276, 105] on input "Input 1" at bounding box center [307, 103] width 116 height 8
type input "Postcard, Swag, PrintAVizion, Input 1"
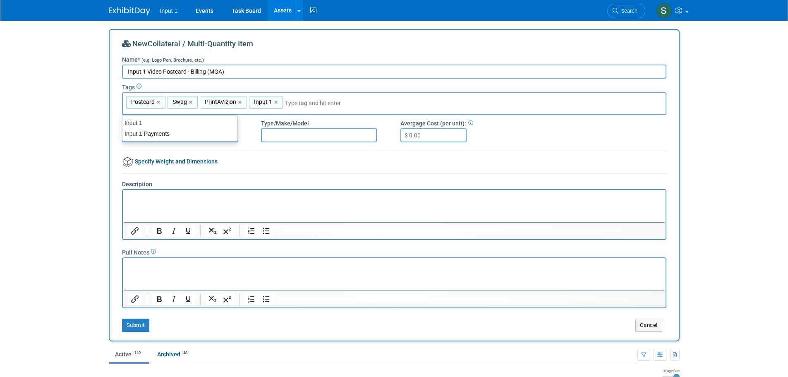
click at [287, 102] on input "text" at bounding box center [343, 103] width 116 height 8
type input "i"
type input "Input1"
drag, startPoint x: 136, startPoint y: 122, endPoint x: 206, endPoint y: 113, distance: 70.1
click at [139, 121] on div "Input1" at bounding box center [180, 123] width 116 height 12
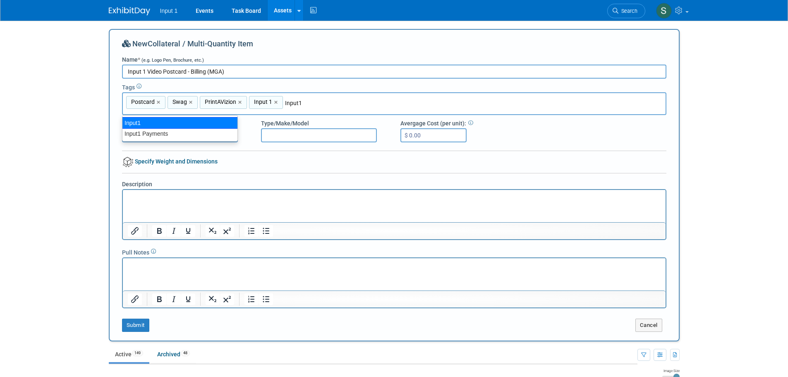
type input "Postcard, Swag, PrintAVizion, Input 1, Input1"
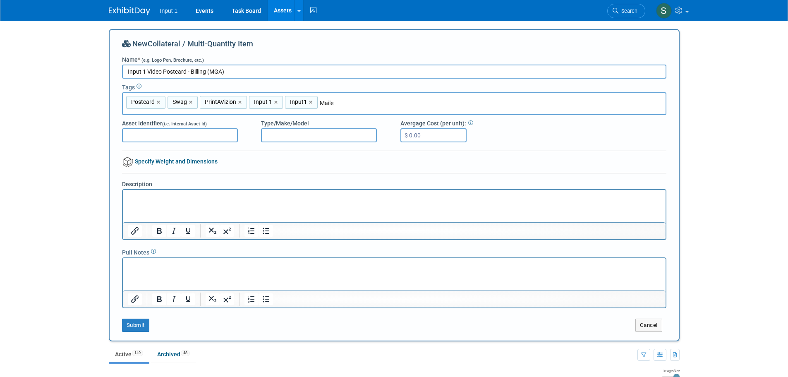
type input "Mailer"
type input "Postcard, Swag, PrintAVizion, Input 1, Input1, Mailer"
type input "Give"
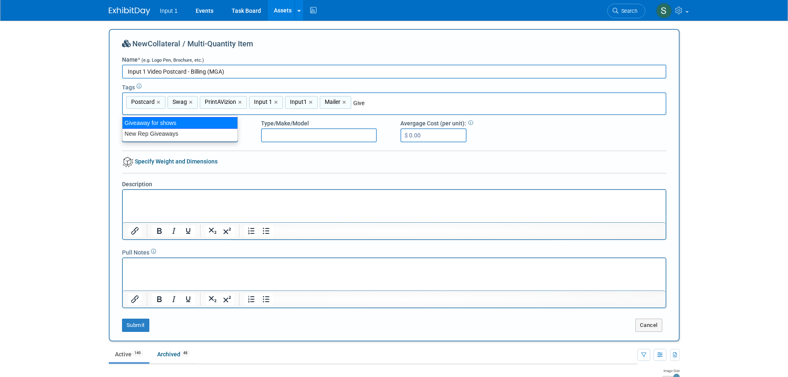
click at [165, 119] on div "Giveaway for shows" at bounding box center [180, 123] width 116 height 12
type input "Postcard, Swag, PrintAVizion, Input 1, Input1, Mailer, Giveaway for shows"
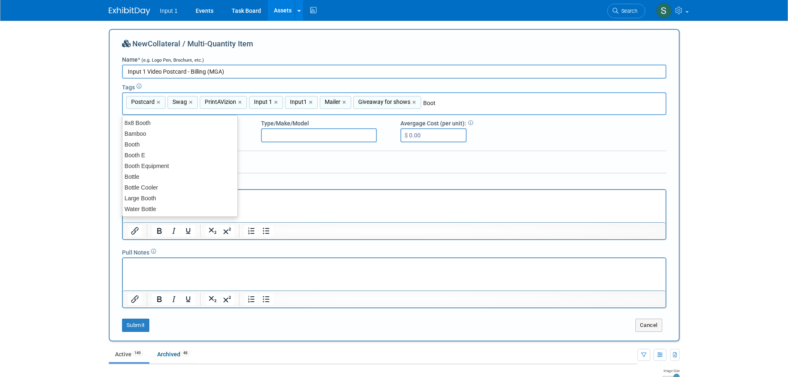
type input "Booth"
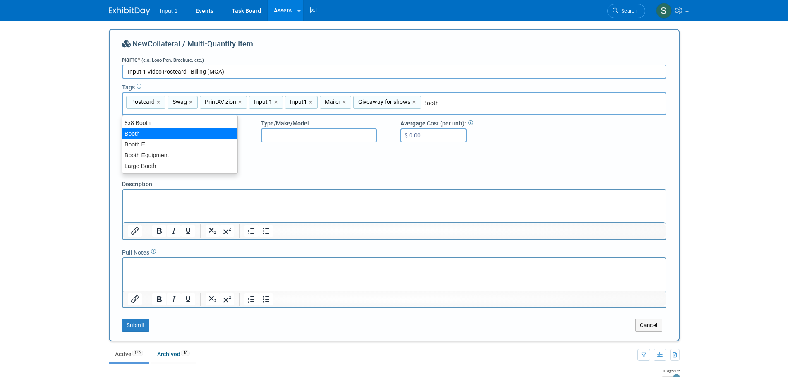
click at [146, 132] on div "Booth" at bounding box center [180, 134] width 116 height 12
type input "Postcard, Swag, PrintAVizion, Input 1, Input1, Mailer, Giveaway for shows, Booth"
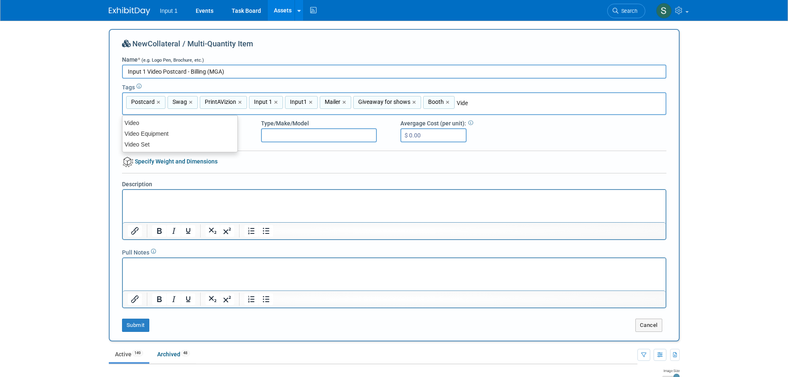
type input "Video"
click at [131, 124] on div "Video" at bounding box center [180, 123] width 116 height 12
type input "Postcard, Swag, PrintAVizion, Input 1, Input1, Mailer, Giveaway for shows, Boot…"
click at [289, 139] on input "Type/Make/Model" at bounding box center [319, 135] width 116 height 14
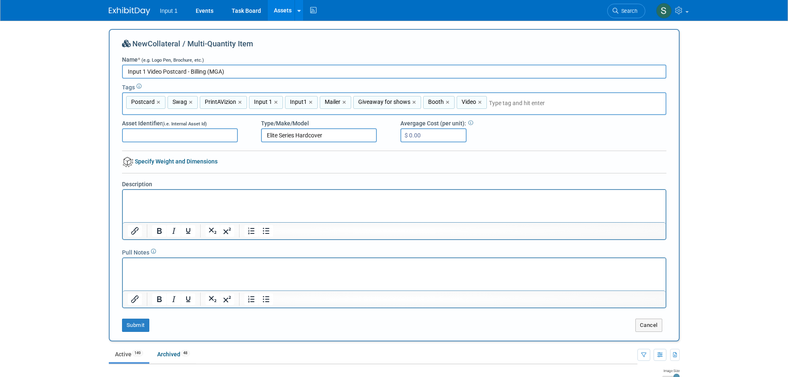
type input "Elite Series Hardcover"
click at [438, 134] on input "$ 0.00" at bounding box center [433, 135] width 66 height 14
type input "$ 54.00"
click at [225, 201] on html at bounding box center [393, 195] width 542 height 12
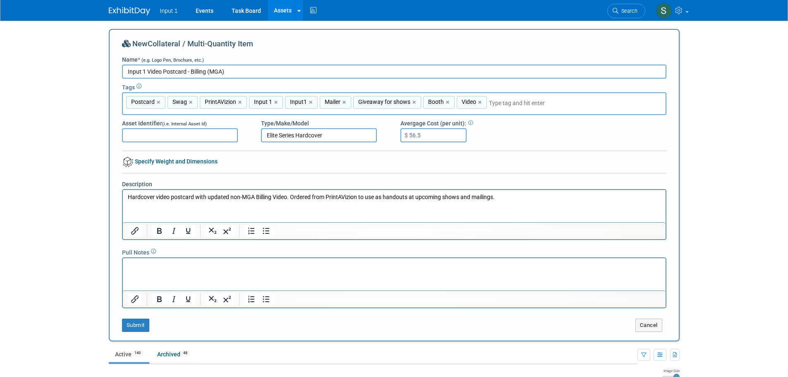
type input "$ 56.51"
click at [516, 197] on p "Hardcover video postcard with updated non-MGA Billing Video. Ordered from Print…" at bounding box center [393, 197] width 533 height 8
click at [472, 196] on p "Hardcover video postcard with updated non-MGA Billing Video. Ordered from Print…" at bounding box center [393, 197] width 533 height 8
click at [523, 199] on p "Hardcover video postcard with updated non-MGA Billing Video. Ordered from Print…" at bounding box center [393, 197] width 533 height 8
click at [321, 201] on html "Hardcover video postcard with updated non-MGA Billing Video. Ordered from Print…" at bounding box center [393, 195] width 542 height 12
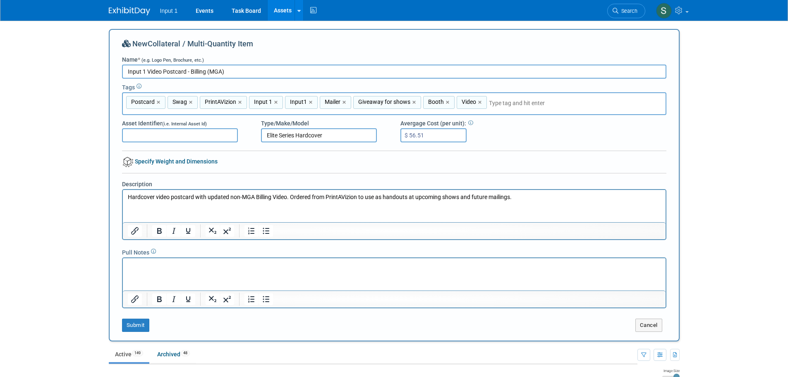
click at [542, 195] on p "Hardcover video postcard with updated non-MGA Billing Video. Ordered from Print…" at bounding box center [393, 197] width 533 height 8
click at [136, 324] on button "Submit" at bounding box center [135, 324] width 27 height 13
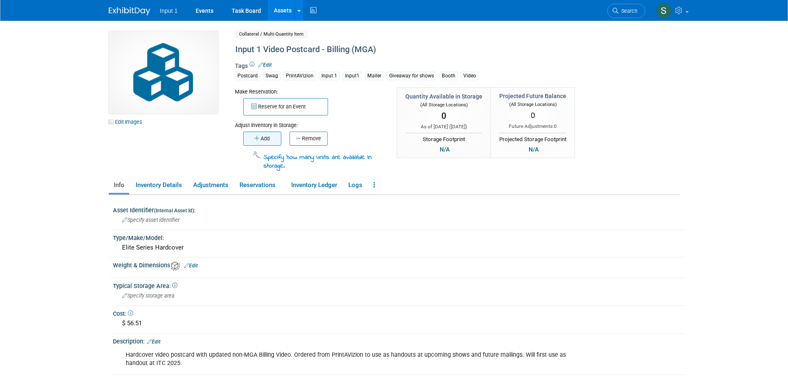
click at [272, 136] on button "Add" at bounding box center [262, 138] width 38 height 14
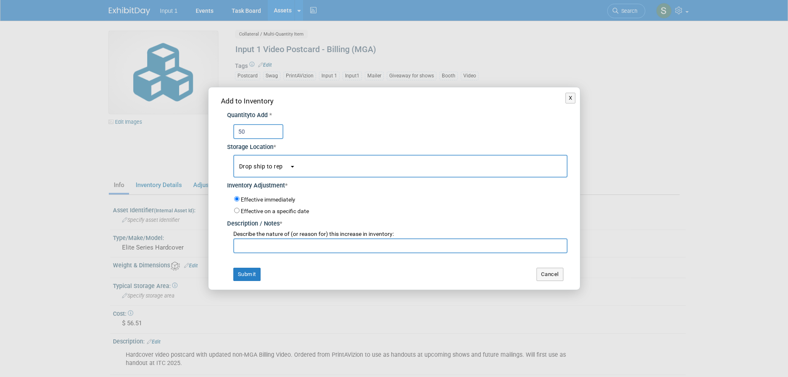
type input "50"
click at [296, 165] on button "Drop ship to rep" at bounding box center [400, 166] width 334 height 23
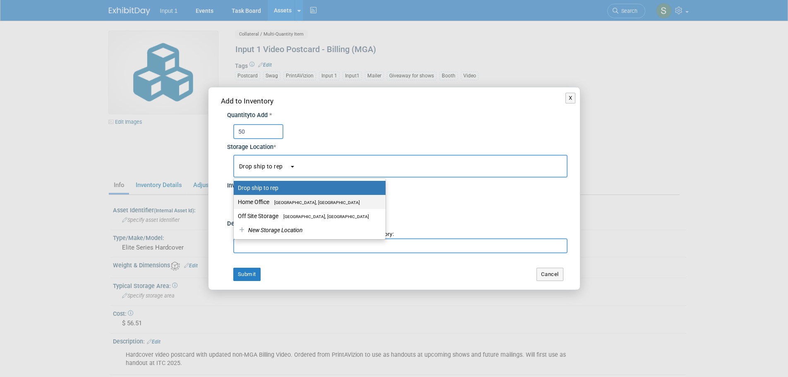
click at [270, 197] on label "Home Office [GEOGRAPHIC_DATA], [GEOGRAPHIC_DATA]" at bounding box center [307, 201] width 139 height 11
click at [235, 199] on input "Home Office Westlake Village, CA" at bounding box center [231, 201] width 5 height 5
select select "11223761"
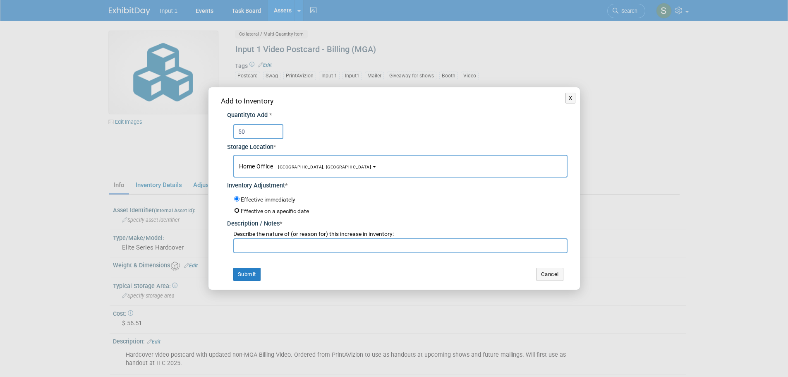
click at [238, 211] on input "Effective on a specific date" at bounding box center [236, 210] width 5 height 5
radio input "true"
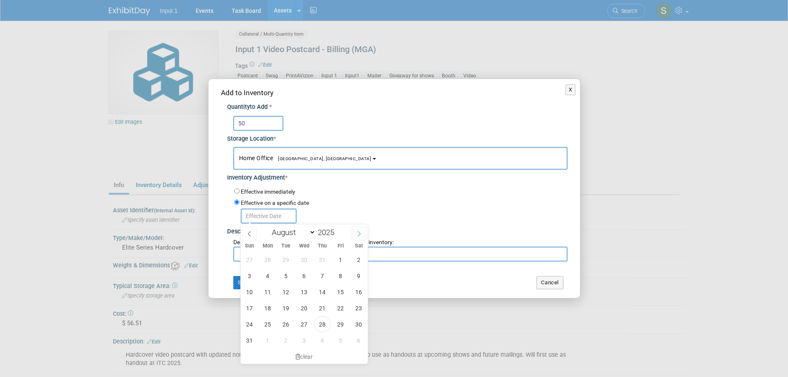
click at [359, 236] on span at bounding box center [358, 233] width 15 height 14
select select "8"
click at [335, 321] on span "3" at bounding box center [340, 324] width 16 height 16
type input "Oct 3, 2025"
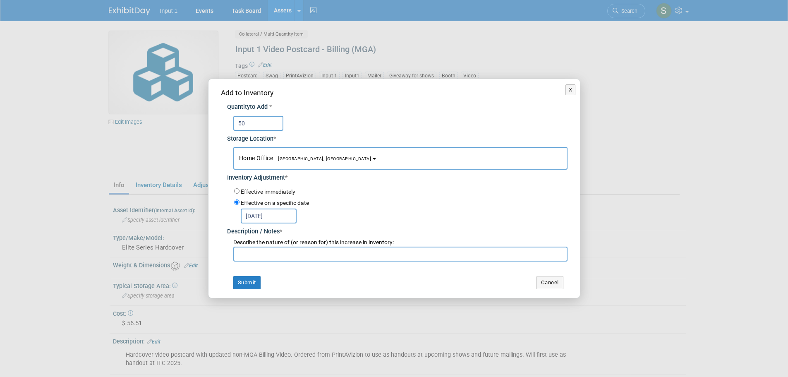
click at [276, 257] on input "text" at bounding box center [400, 253] width 334 height 15
click at [413, 254] on input "Ordered from Jen Herz @ PrintAVizion 20250828. Expected delivery 20251003." at bounding box center [400, 253] width 334 height 15
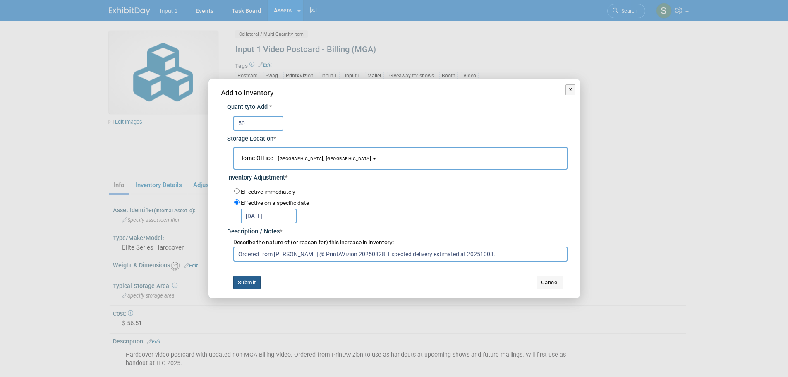
type input "Ordered from Jen Herz @ PrintAVizion 20250828. Expected delivery estimated at 2…"
click at [249, 284] on button "Submit" at bounding box center [246, 282] width 27 height 13
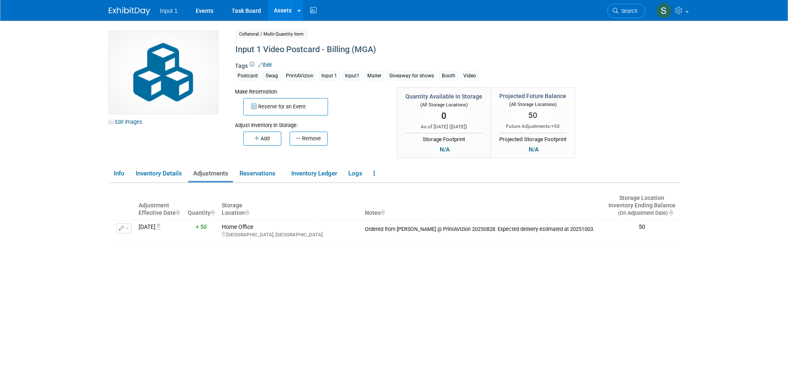
click at [639, 33] on div "Edit Images Collateral / Multi-Quantity Item Shared Input 1 Video Postcard - Bi…" at bounding box center [394, 95] width 583 height 129
click at [207, 9] on link "Events" at bounding box center [204, 10] width 30 height 21
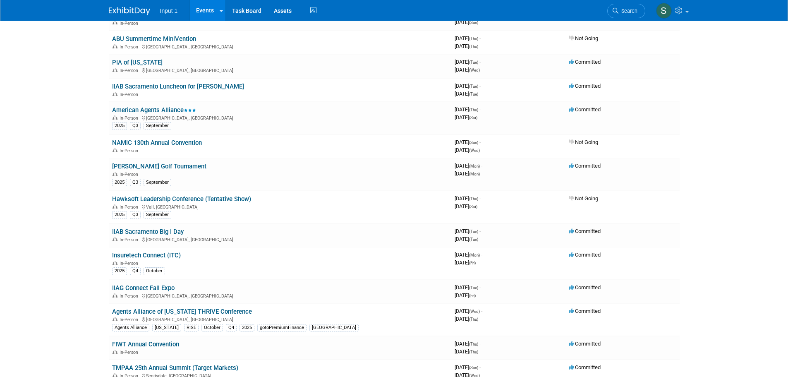
scroll to position [207, 0]
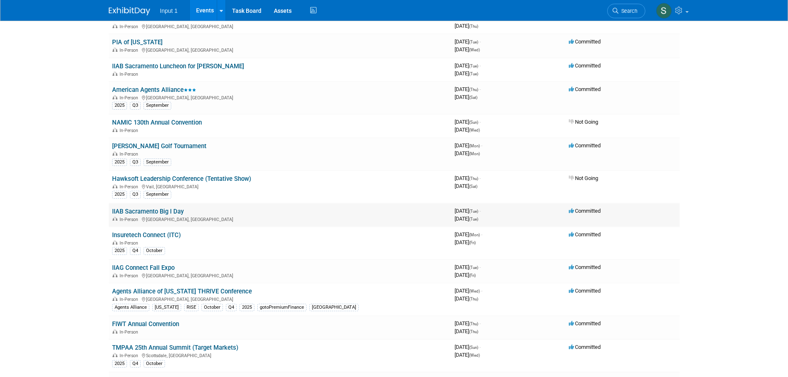
click at [148, 209] on link "IIAB Sacramento Big I Day" at bounding box center [148, 211] width 72 height 7
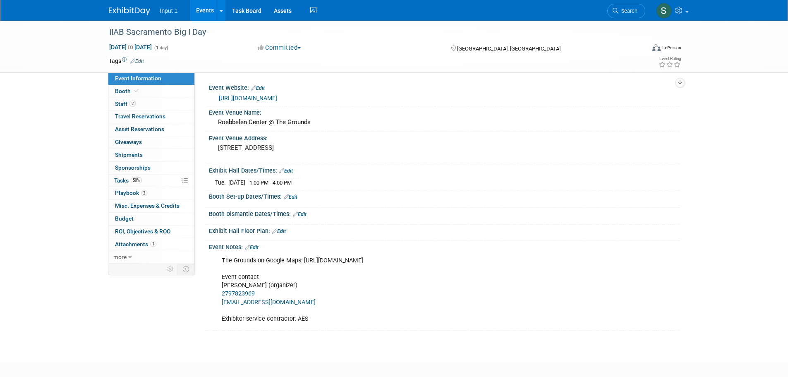
click at [294, 194] on link "Edit" at bounding box center [291, 197] width 14 height 6
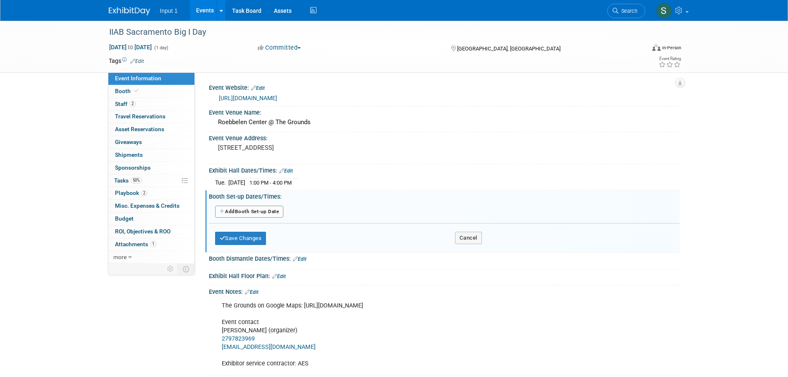
click at [241, 210] on button "Add Another Booth Set-up Date" at bounding box center [249, 211] width 69 height 12
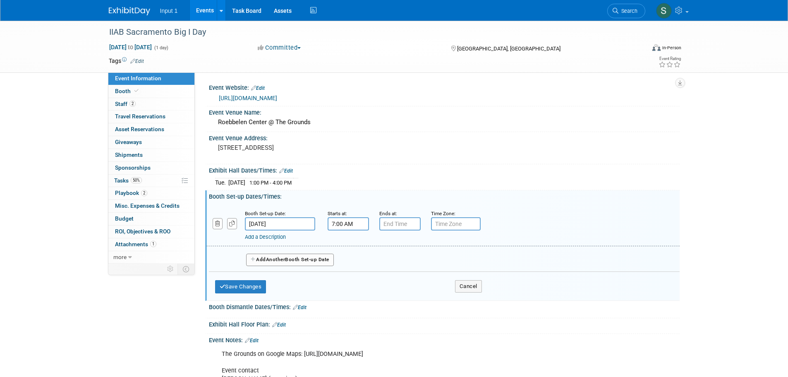
click at [359, 222] on input "7:00 AM" at bounding box center [347, 223] width 41 height 13
drag, startPoint x: 360, startPoint y: 223, endPoint x: 309, endPoint y: 223, distance: 50.9
click at [309, 223] on div "Booth Set-up Date: Oct 7, 2025 Starts at: 7:00 AM 07 : 00 AM 12 01 02 03 04 05 …" at bounding box center [442, 225] width 473 height 42
type input "9:00 AM"
type input "12:00 PM"
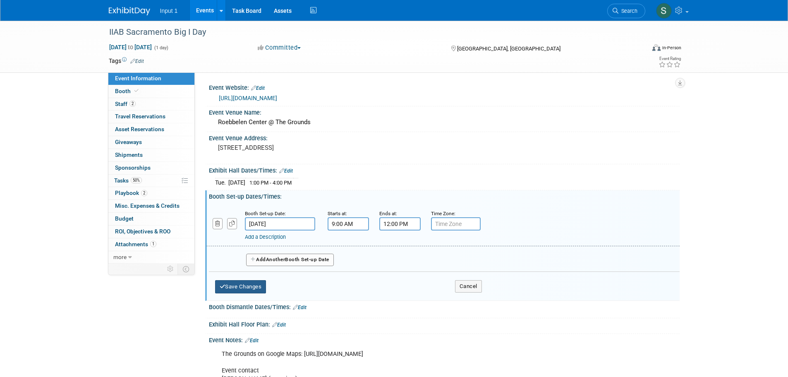
drag, startPoint x: 263, startPoint y: 284, endPoint x: 257, endPoint y: 286, distance: 5.8
click at [262, 284] on button "Save Changes" at bounding box center [240, 286] width 51 height 13
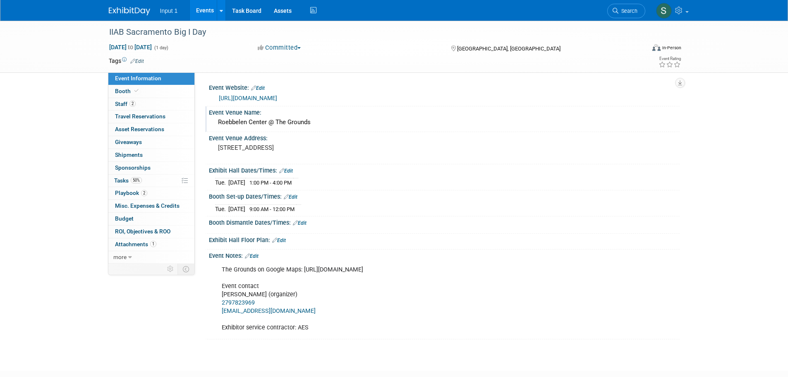
click at [512, 108] on div "Event Venue Name:" at bounding box center [444, 111] width 470 height 10
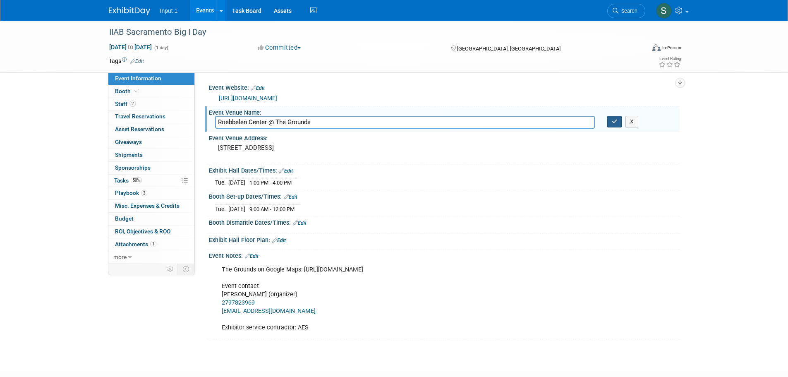
click at [616, 123] on icon "button" at bounding box center [614, 121] width 6 height 5
